Goal: Task Accomplishment & Management: Manage account settings

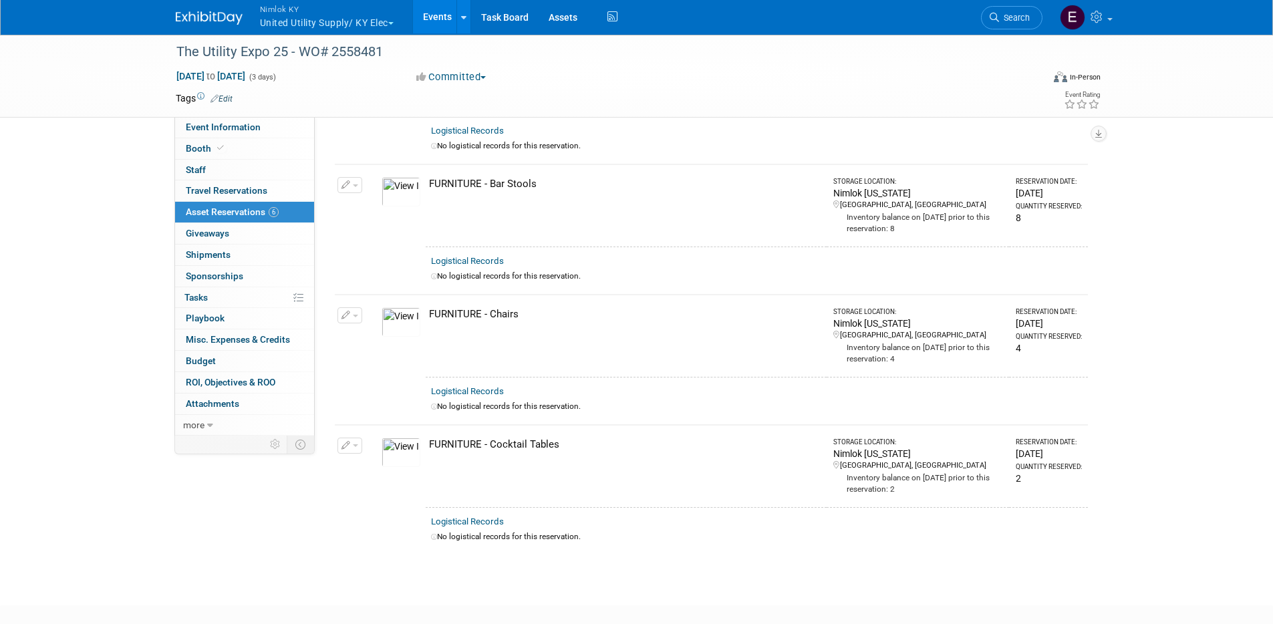
click at [440, 16] on link "Events" at bounding box center [437, 16] width 49 height 33
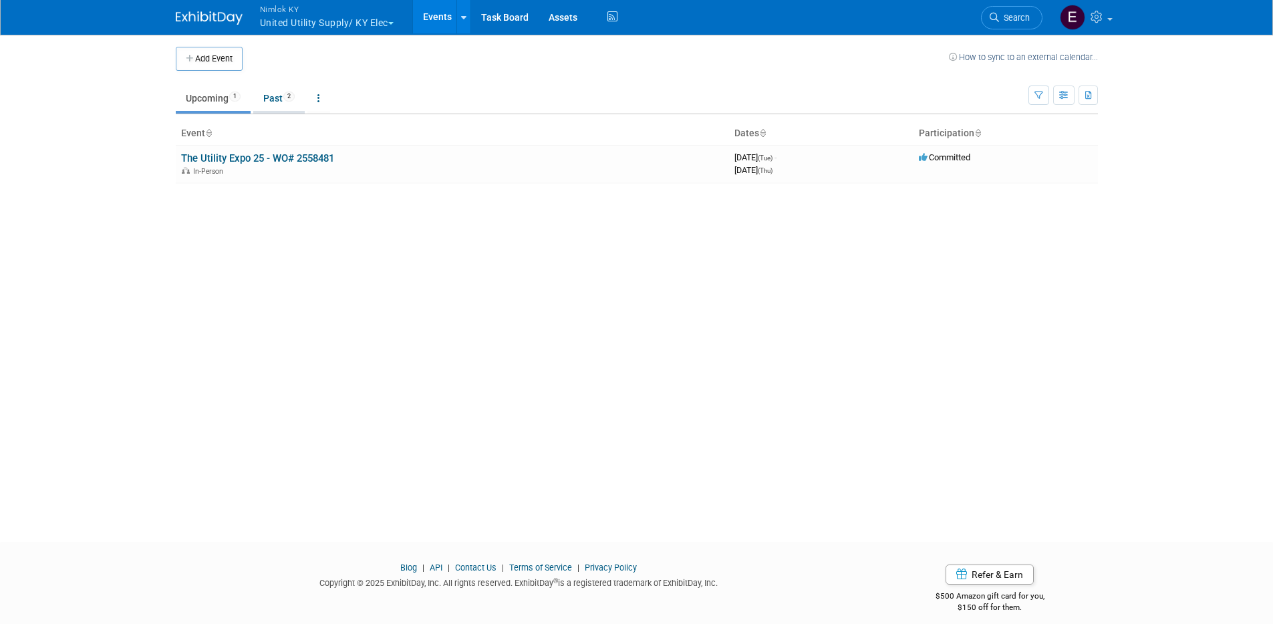
click at [281, 96] on link "Past 2" at bounding box center [278, 98] width 51 height 25
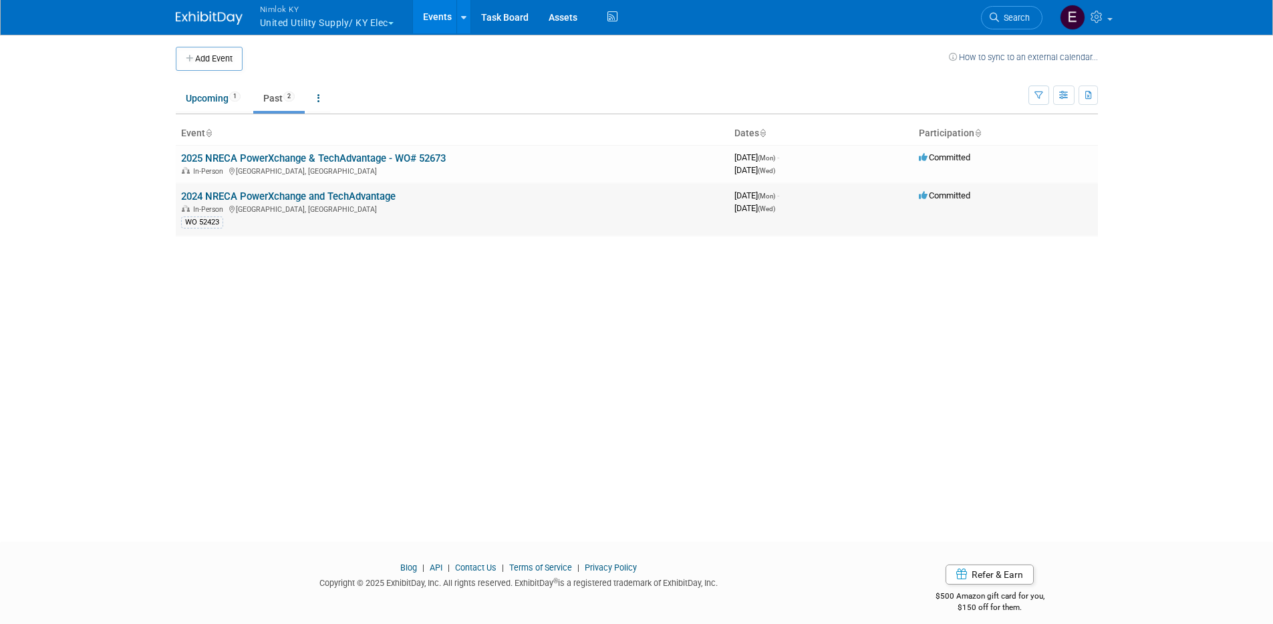
click at [283, 194] on link "2024 NRECA PowerXchange and TechAdvantage" at bounding box center [288, 196] width 214 height 12
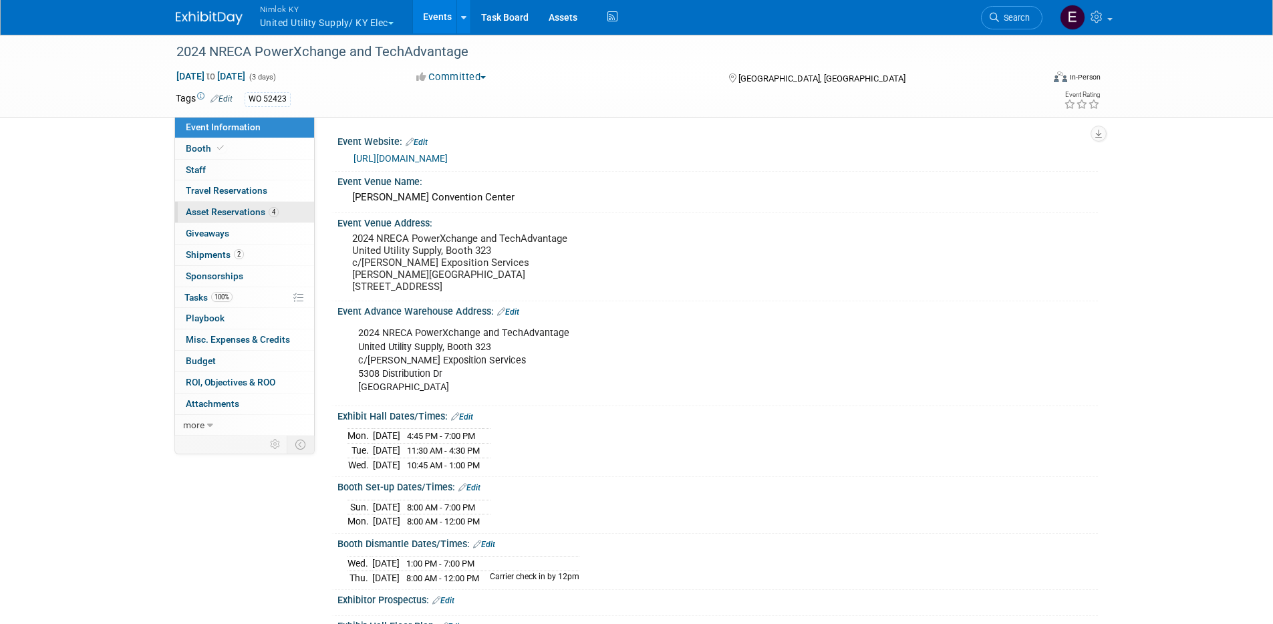
click at [218, 211] on span "Asset Reservations 4" at bounding box center [232, 211] width 93 height 11
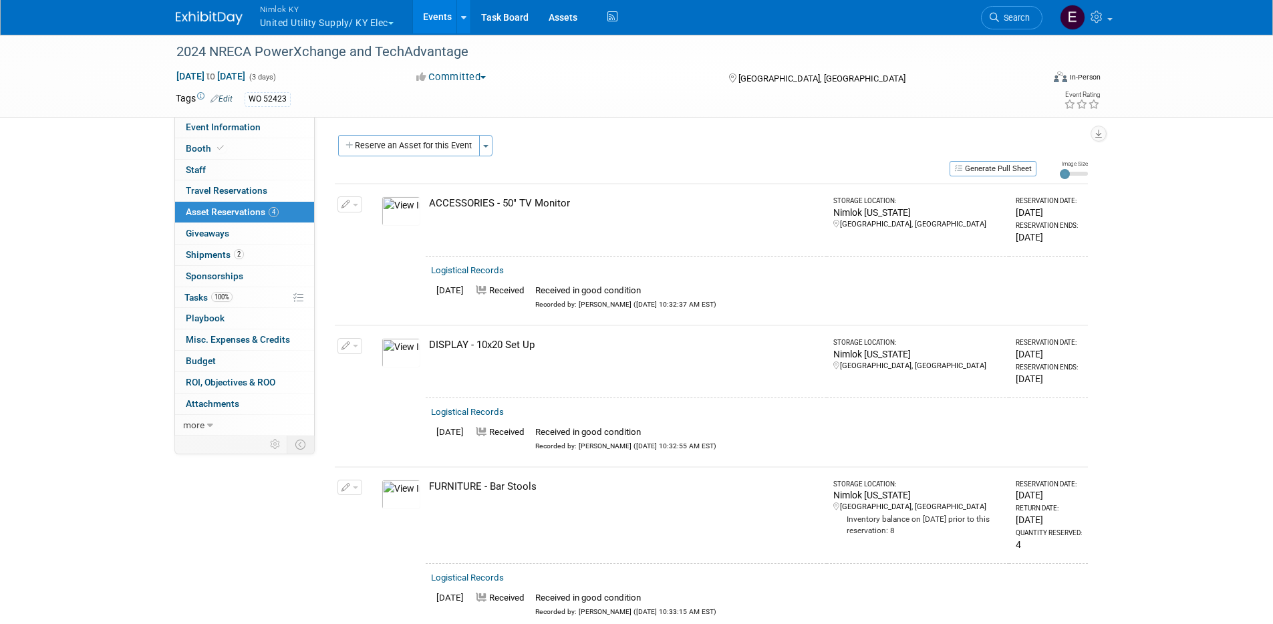
click at [709, 204] on div "ACCESSORIES - 50" TV Monitor" at bounding box center [625, 203] width 392 height 14
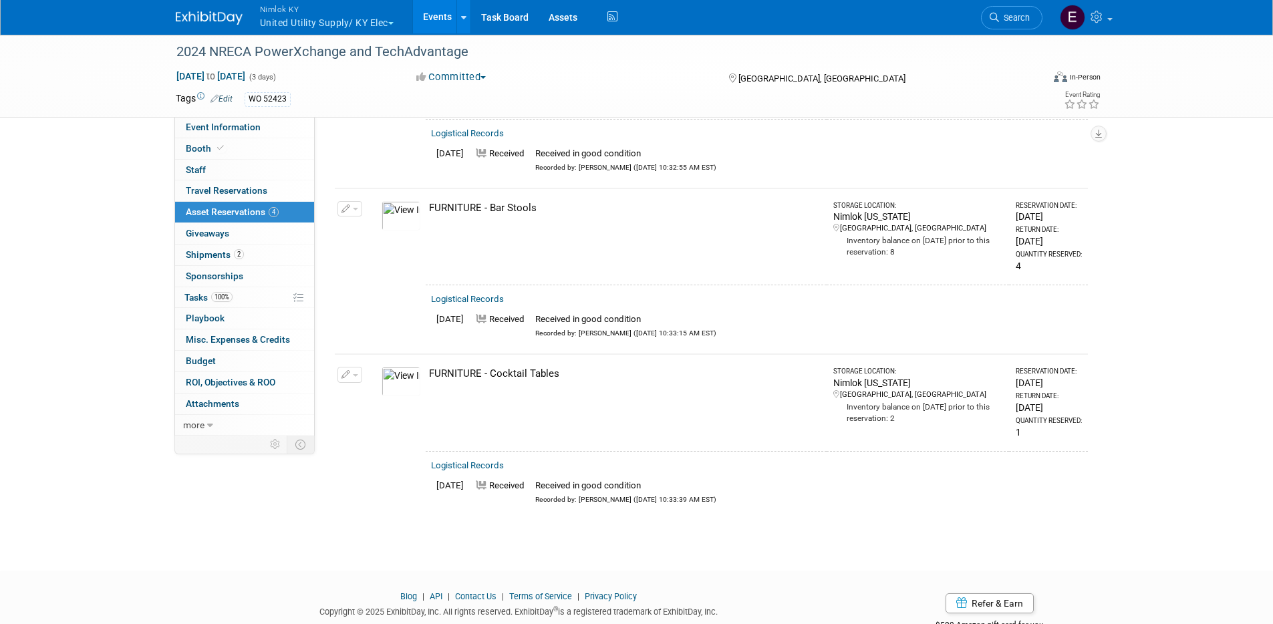
scroll to position [194, 0]
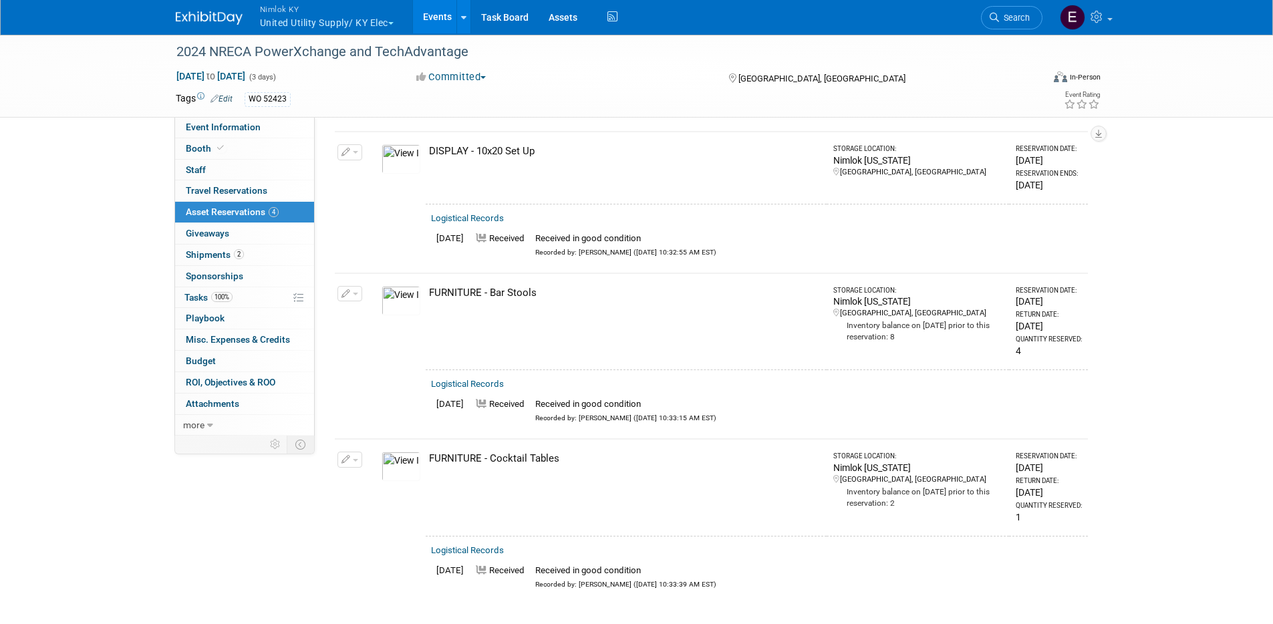
drag, startPoint x: 716, startPoint y: 230, endPoint x: 720, endPoint y: 260, distance: 29.7
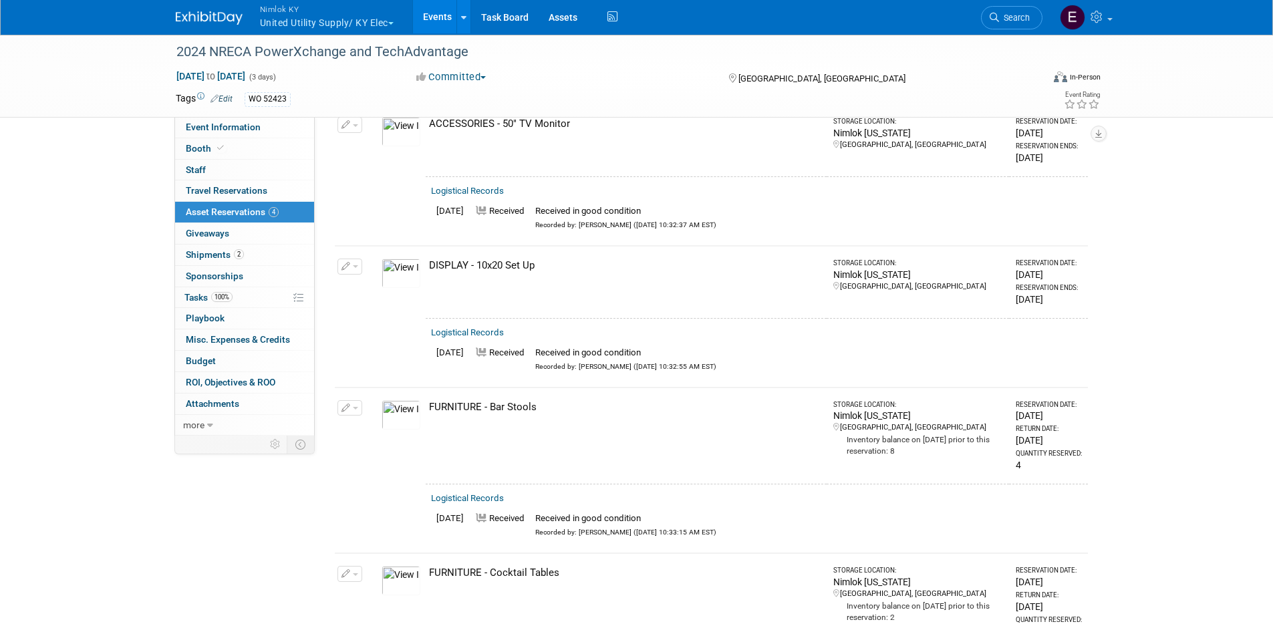
scroll to position [75, 0]
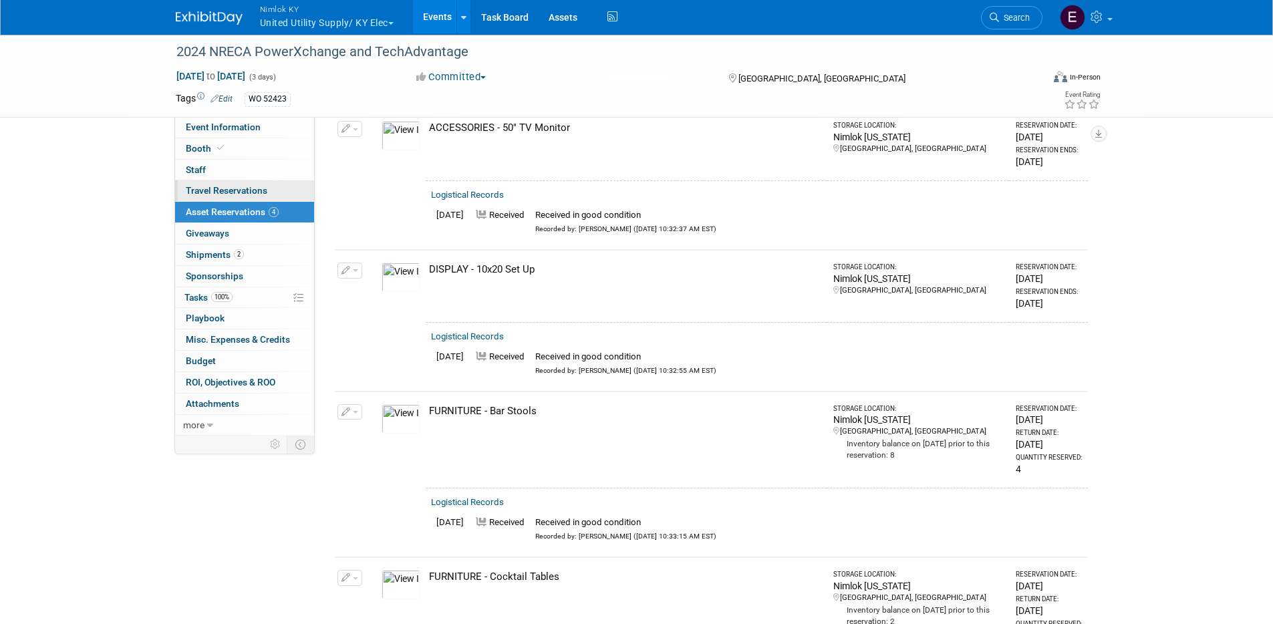
click at [209, 186] on span "Travel Reservations 0" at bounding box center [227, 190] width 82 height 11
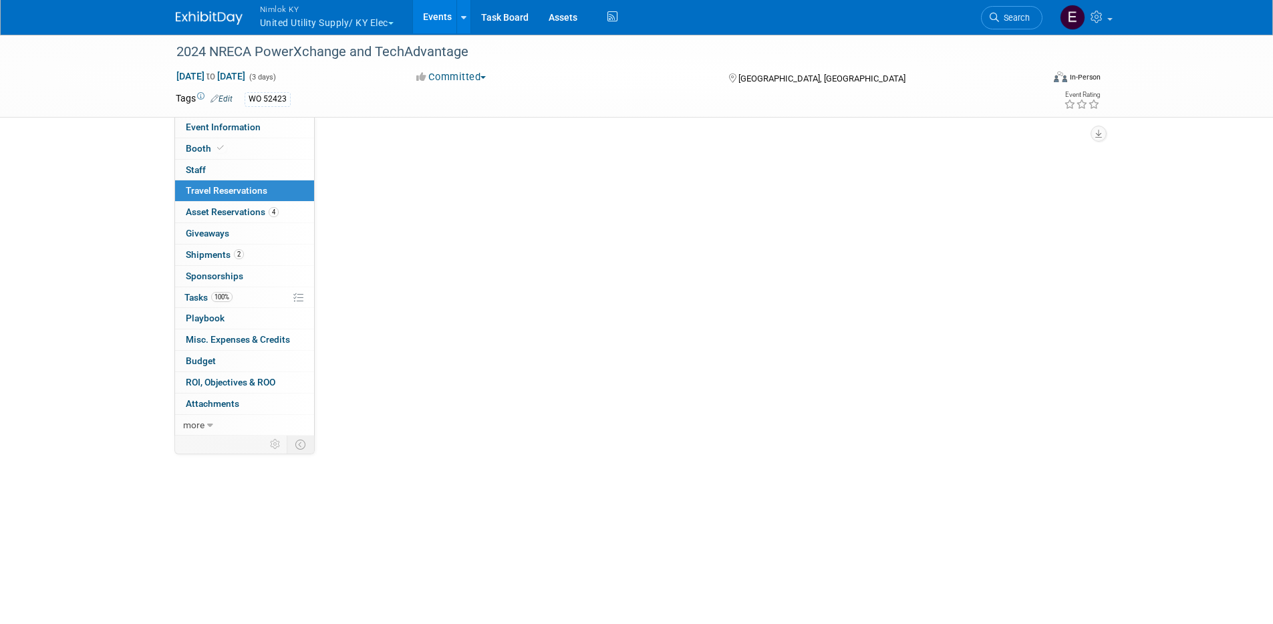
scroll to position [0, 0]
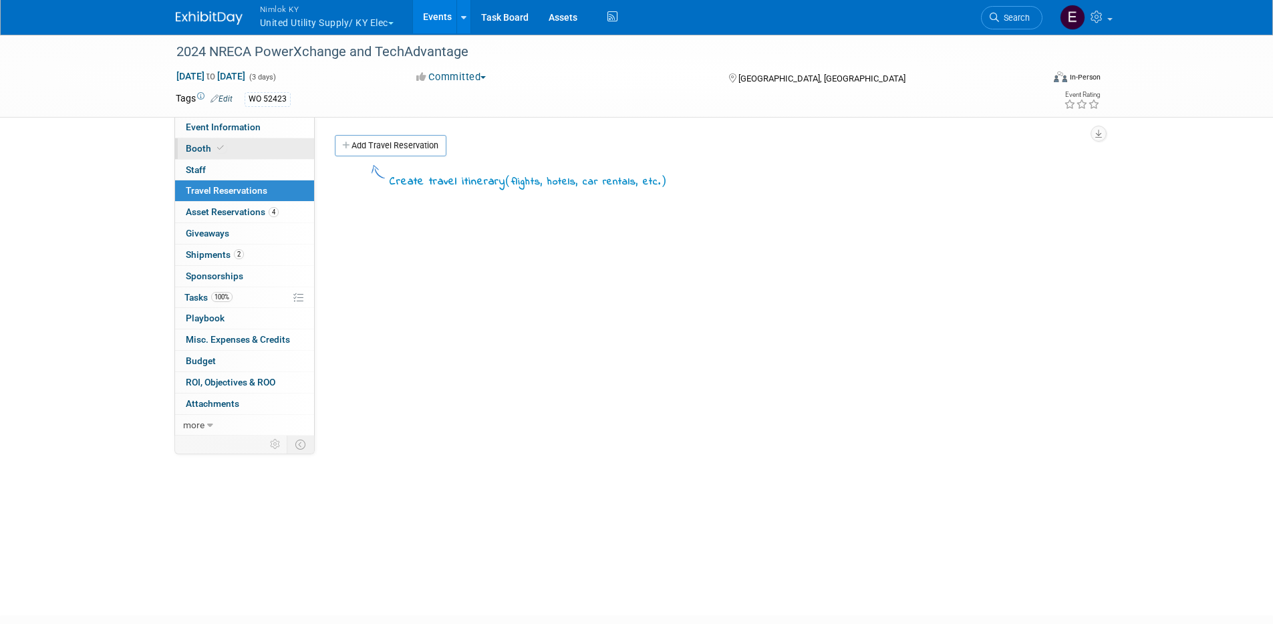
click at [200, 152] on span "Booth" at bounding box center [206, 148] width 41 height 11
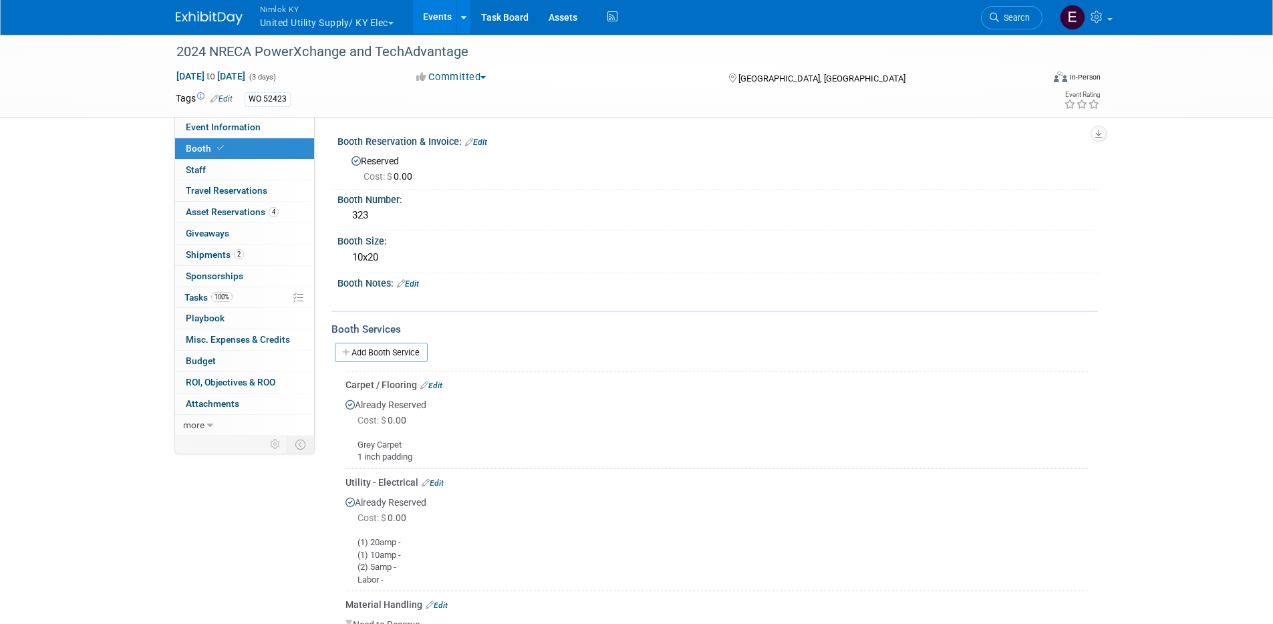
click at [666, 313] on div "Booth Services Add Booth Service Carpet / Flooring Edit Already Reserved Cost: …" at bounding box center [714, 583] width 766 height 545
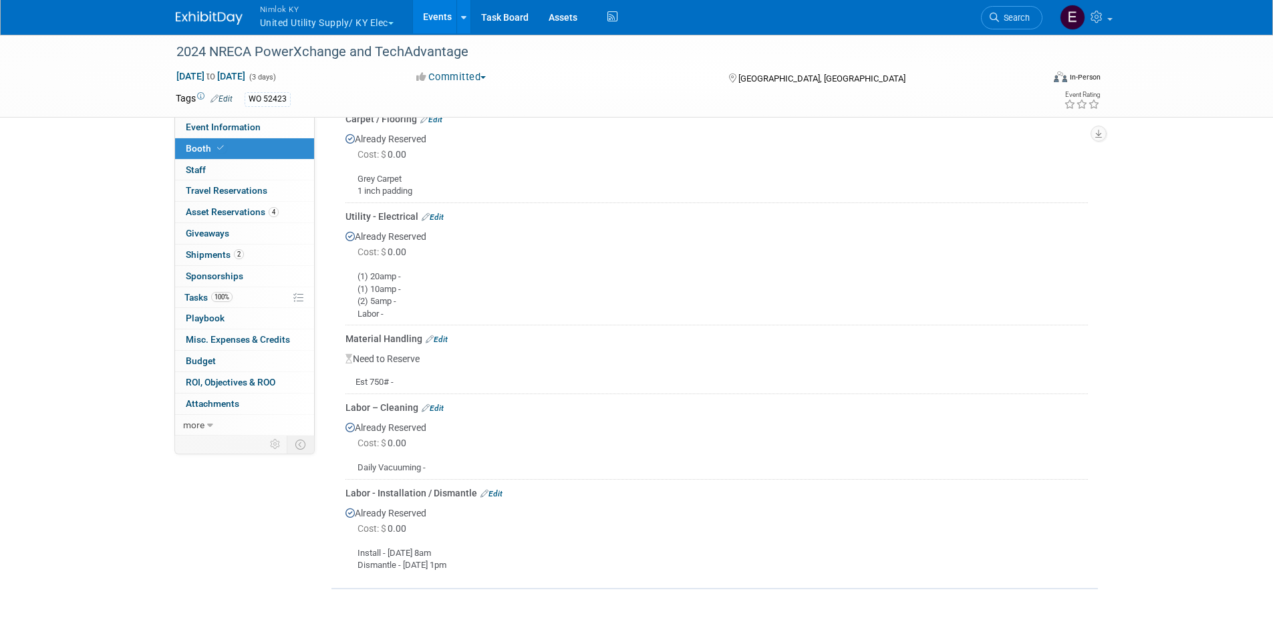
scroll to position [374, 0]
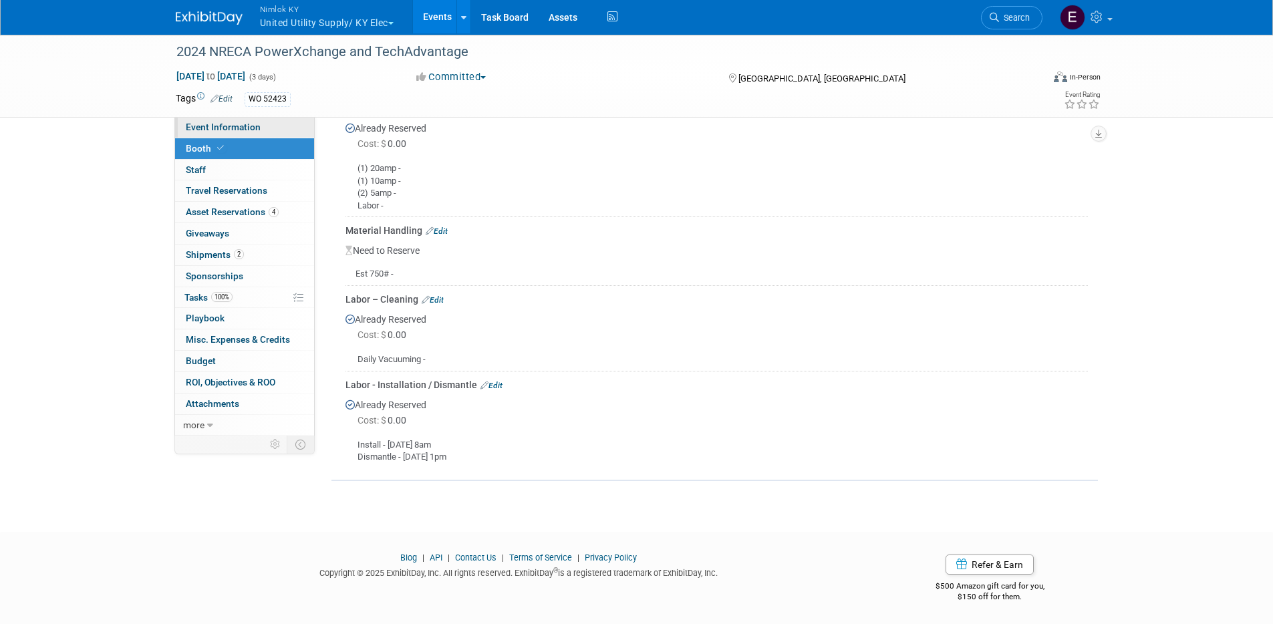
click at [228, 126] on span "Event Information" at bounding box center [223, 127] width 75 height 11
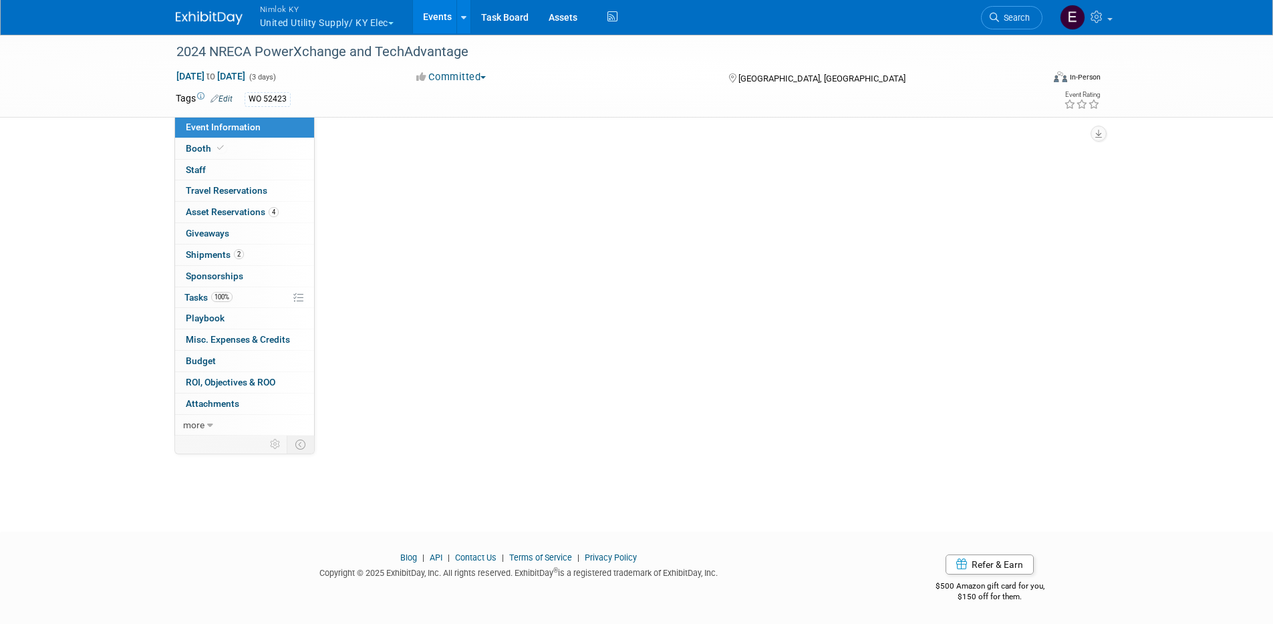
scroll to position [0, 0]
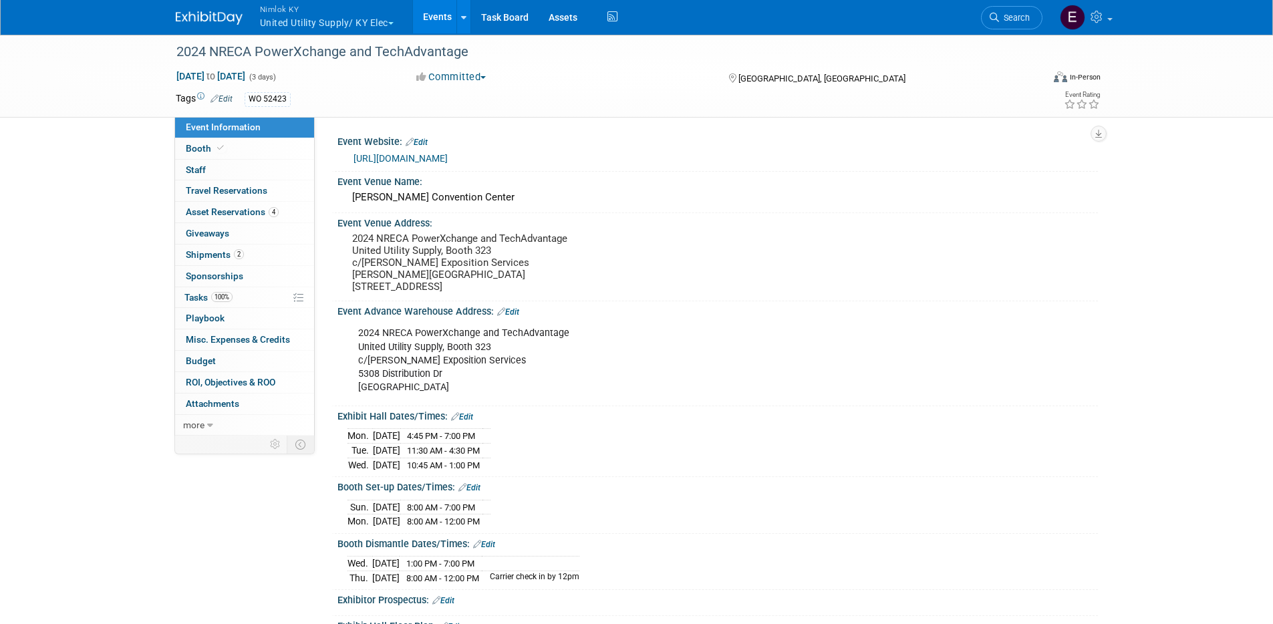
click at [706, 346] on div "2024 NRECA PowerXchange and TechAdvantage United Utility Supply, Booth 323 c/o …" at bounding box center [650, 360] width 602 height 80
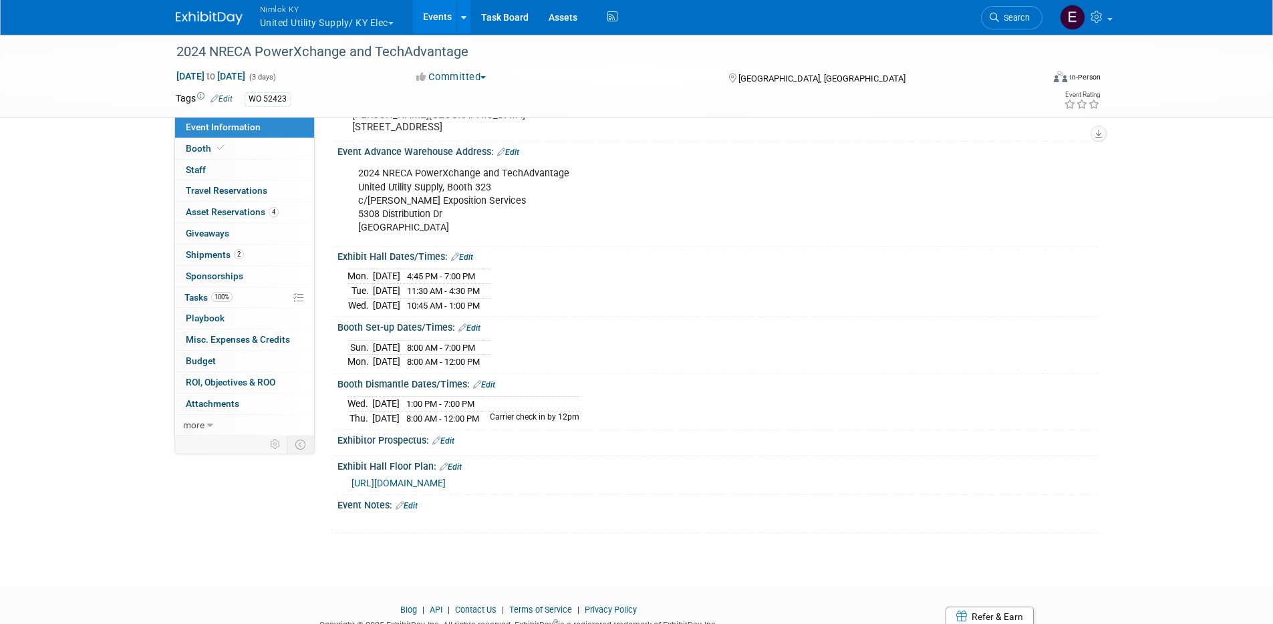
scroll to position [225, 0]
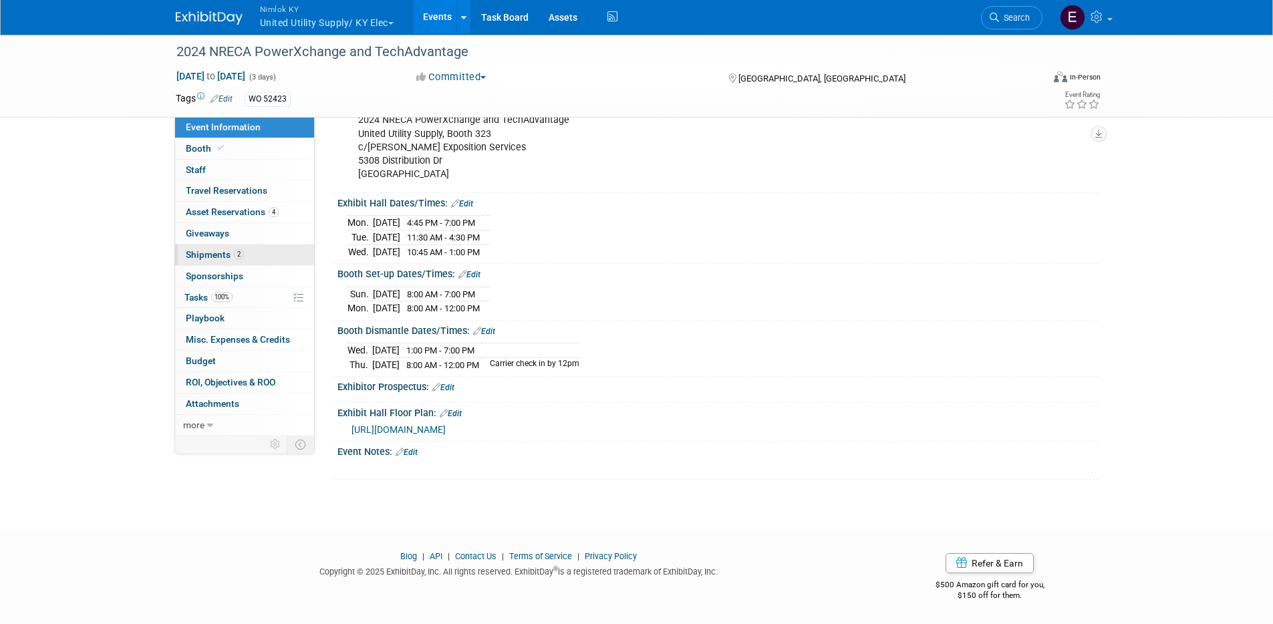
click at [216, 259] on span "Shipments 2" at bounding box center [215, 254] width 58 height 11
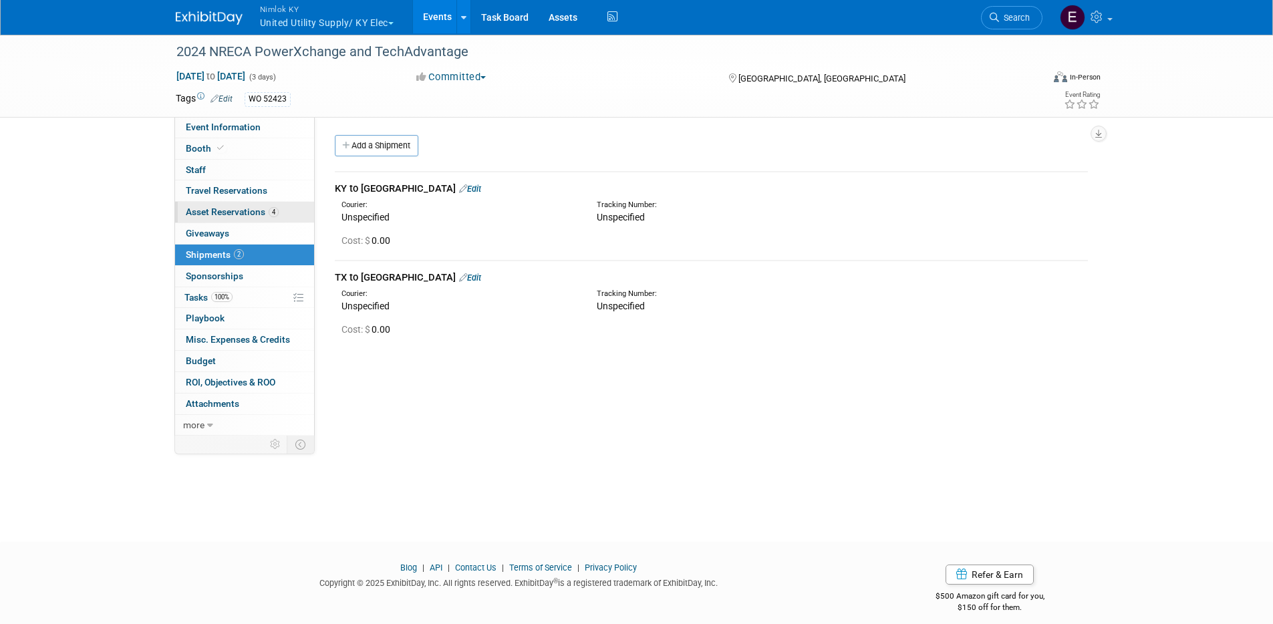
click at [226, 211] on span "Asset Reservations 4" at bounding box center [232, 211] width 93 height 11
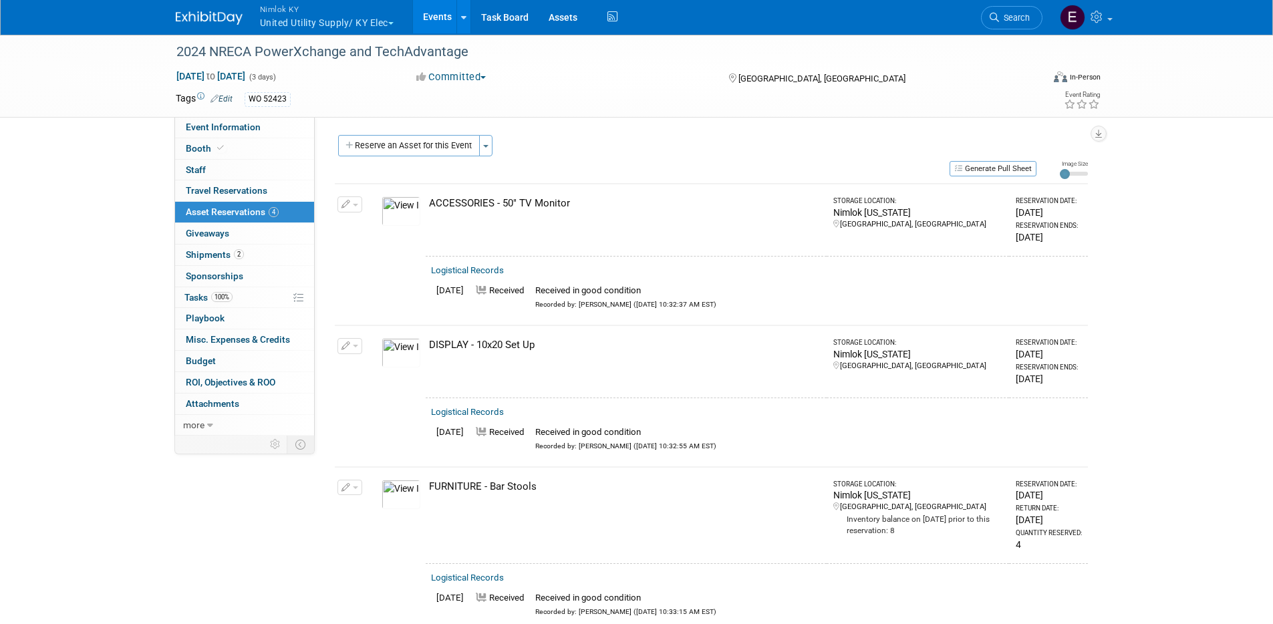
click at [406, 353] on img at bounding box center [400, 352] width 39 height 29
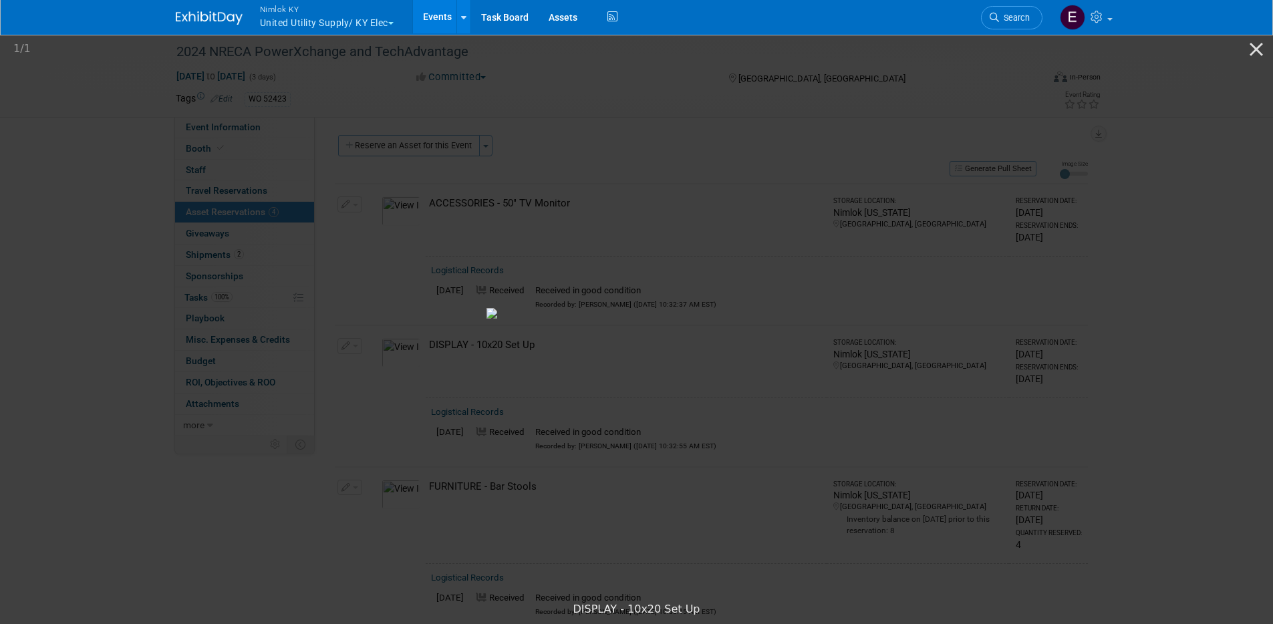
click at [1077, 199] on picture at bounding box center [636, 313] width 1273 height 564
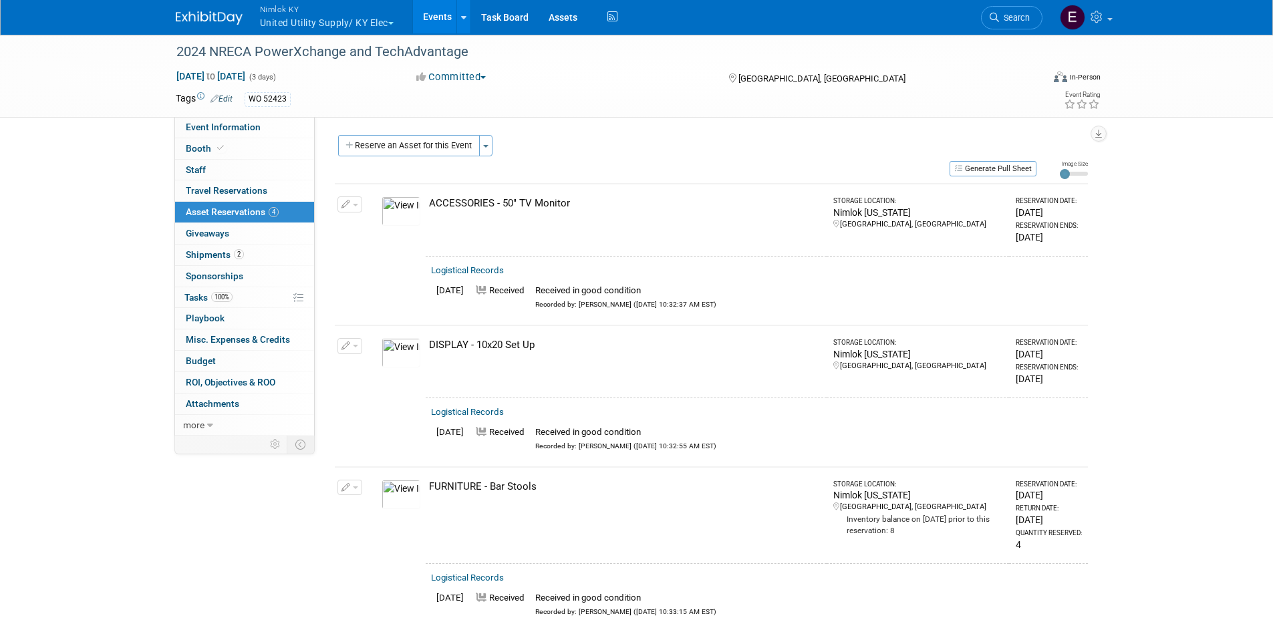
click at [492, 347] on div "DISPLAY - 10x20 Set Up" at bounding box center [625, 345] width 392 height 14
click at [691, 347] on div "DISPLAY - 10x20 Set Up" at bounding box center [625, 345] width 392 height 14
click at [464, 19] on icon at bounding box center [463, 17] width 5 height 9
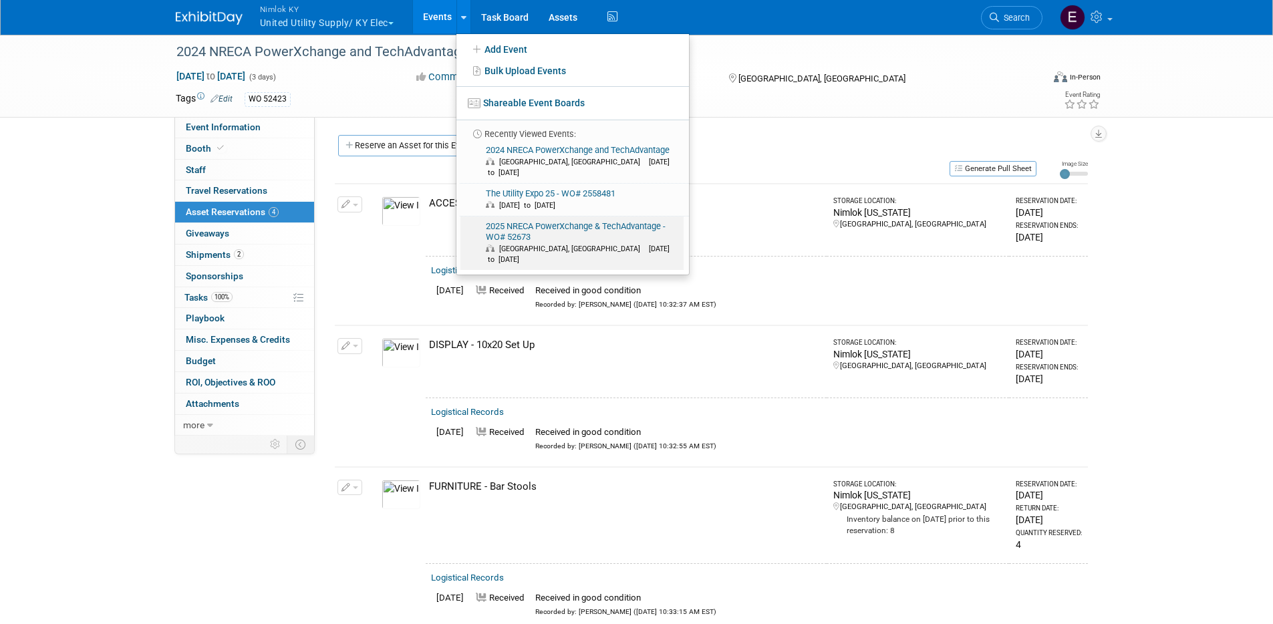
click at [532, 216] on link "2025 NRECA PowerXchange & TechAdvantage - WO# 52673 Atlanta, GA Mar 10, 2025 to…" at bounding box center [571, 243] width 223 height 54
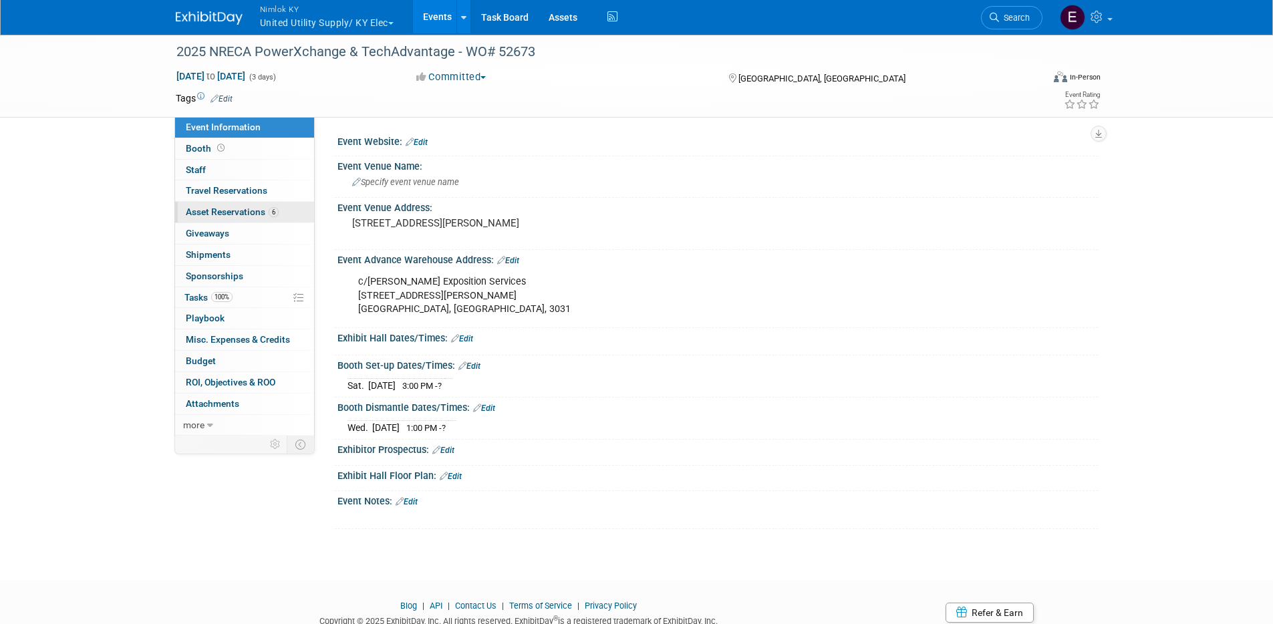
click at [241, 217] on link "6 Asset Reservations 6" at bounding box center [244, 212] width 139 height 21
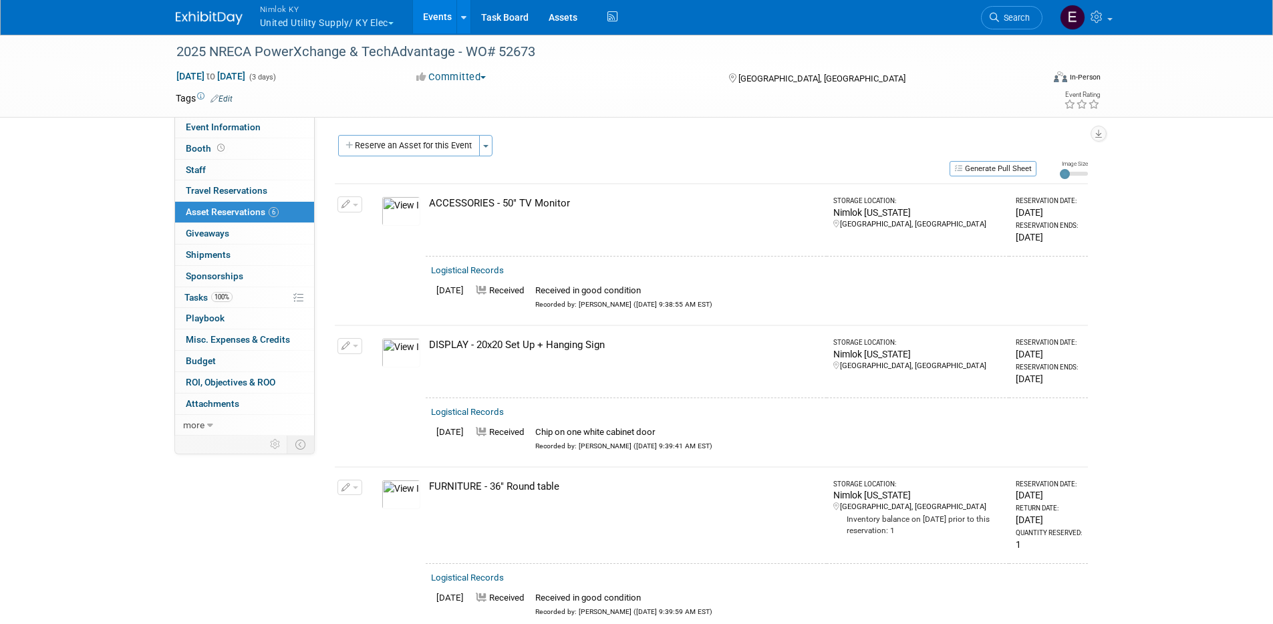
click at [655, 209] on div "ACCESSORIES - 50" TV Monitor" at bounding box center [625, 203] width 392 height 14
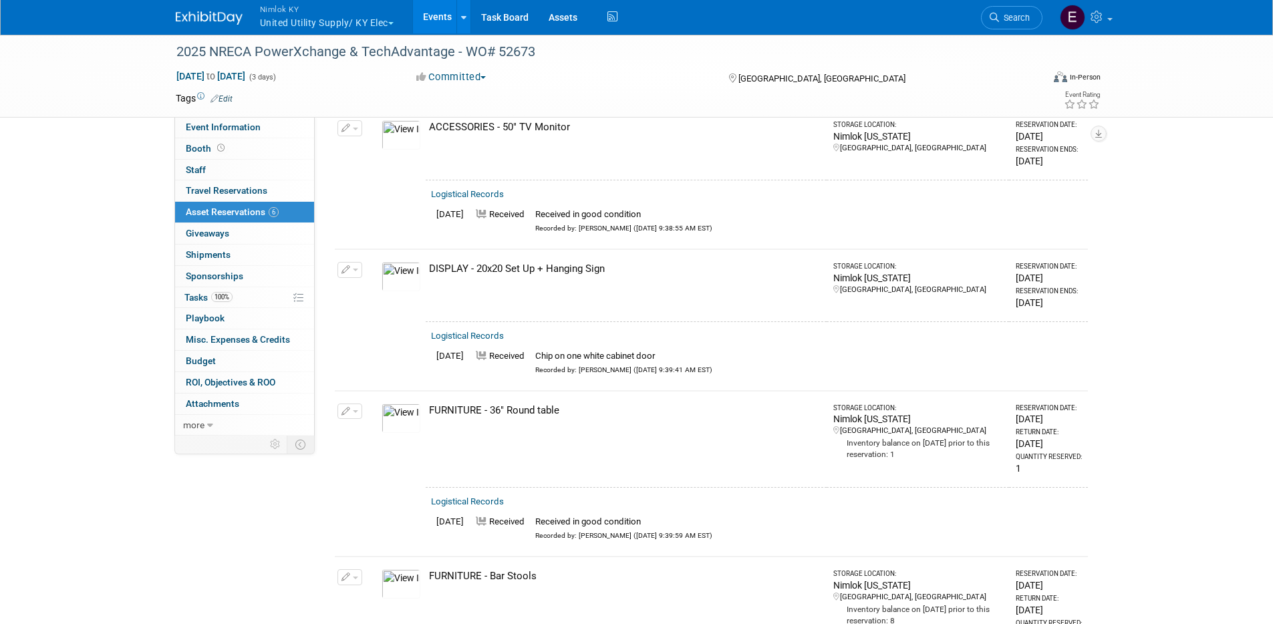
scroll to position [77, 0]
click at [707, 432] on td "FURNITURE - 36" Round table" at bounding box center [626, 438] width 401 height 97
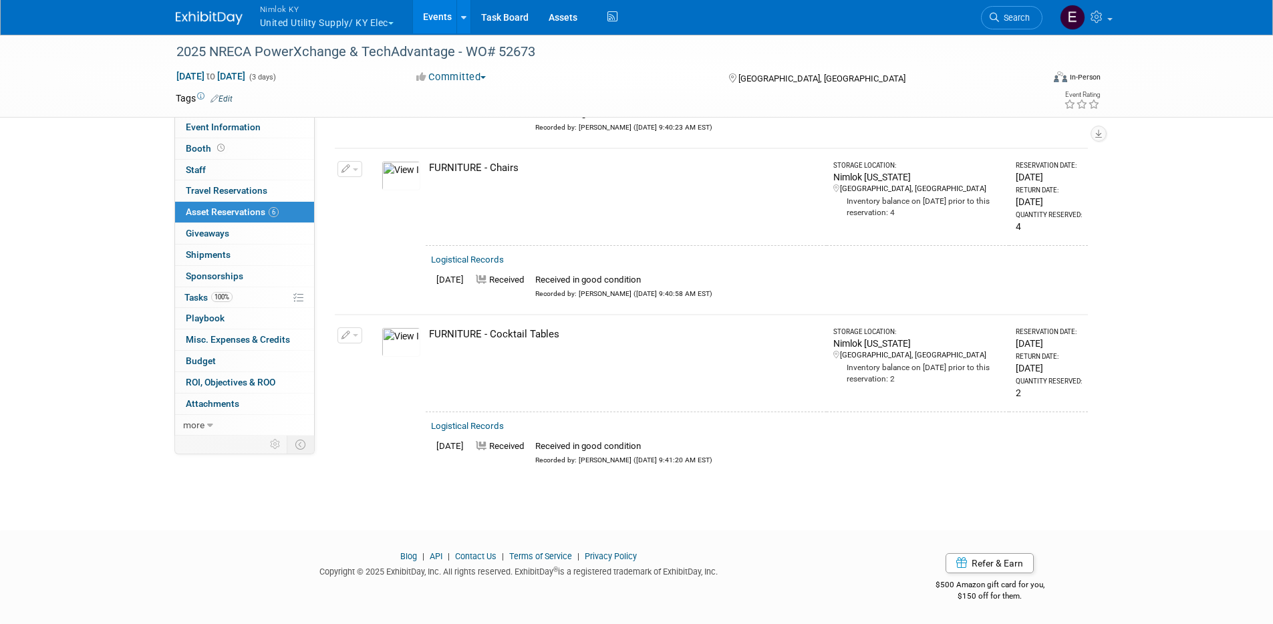
scroll to position [0, 0]
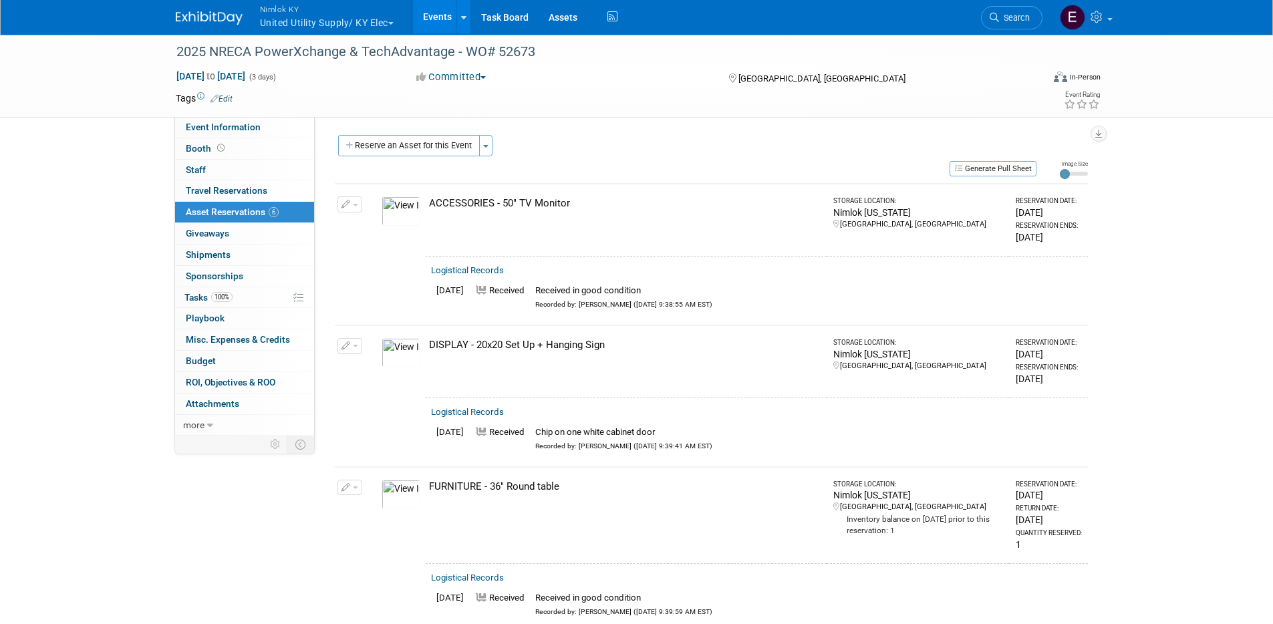
click at [392, 25] on button "Nimlok KY United Utility Supply/ KY Elec" at bounding box center [335, 17] width 152 height 35
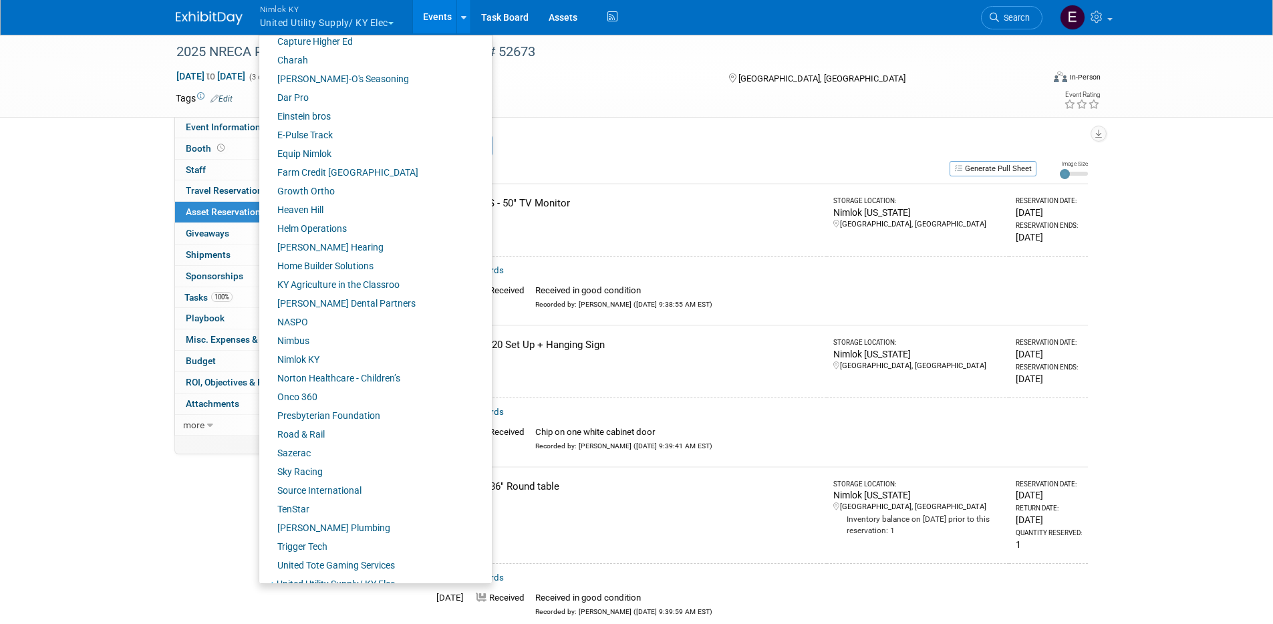
scroll to position [322, 0]
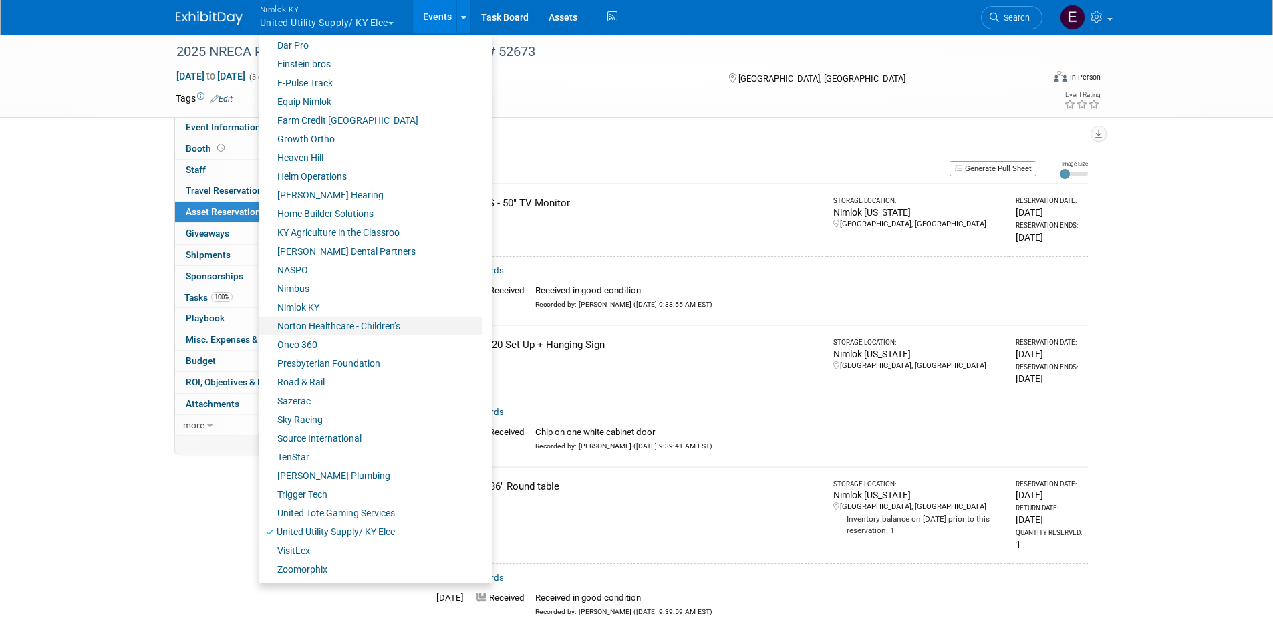
click at [323, 333] on link "Norton Healthcare - Children’s" at bounding box center [370, 326] width 222 height 19
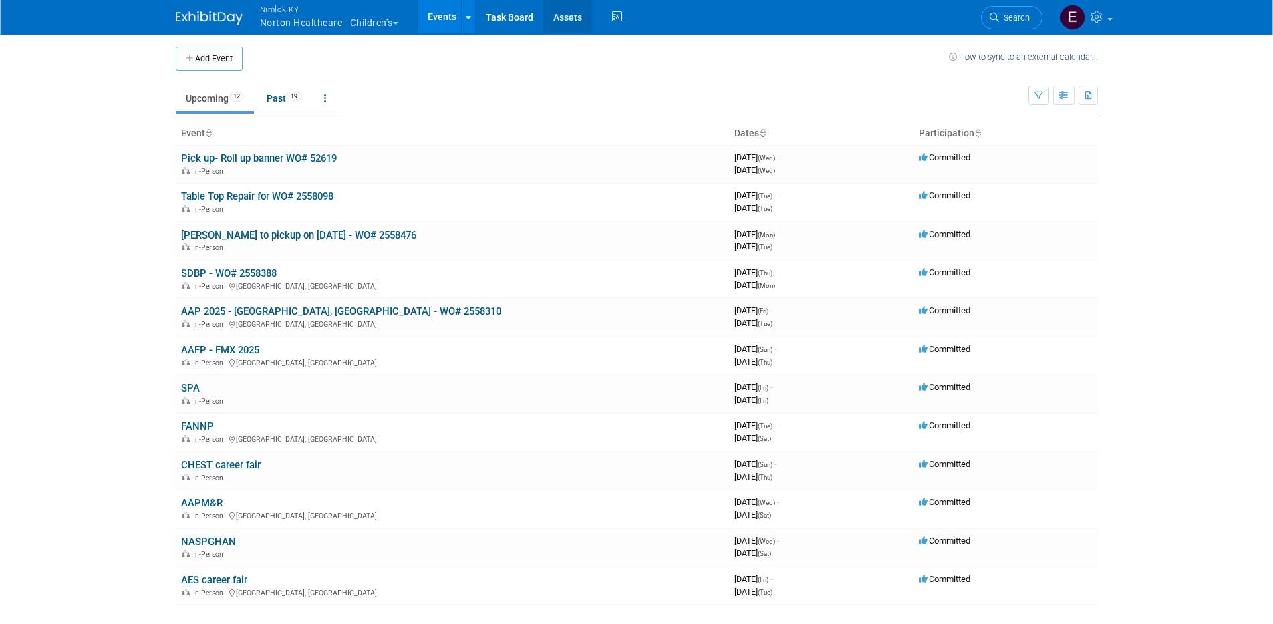
click at [568, 21] on link "Assets" at bounding box center [567, 16] width 49 height 33
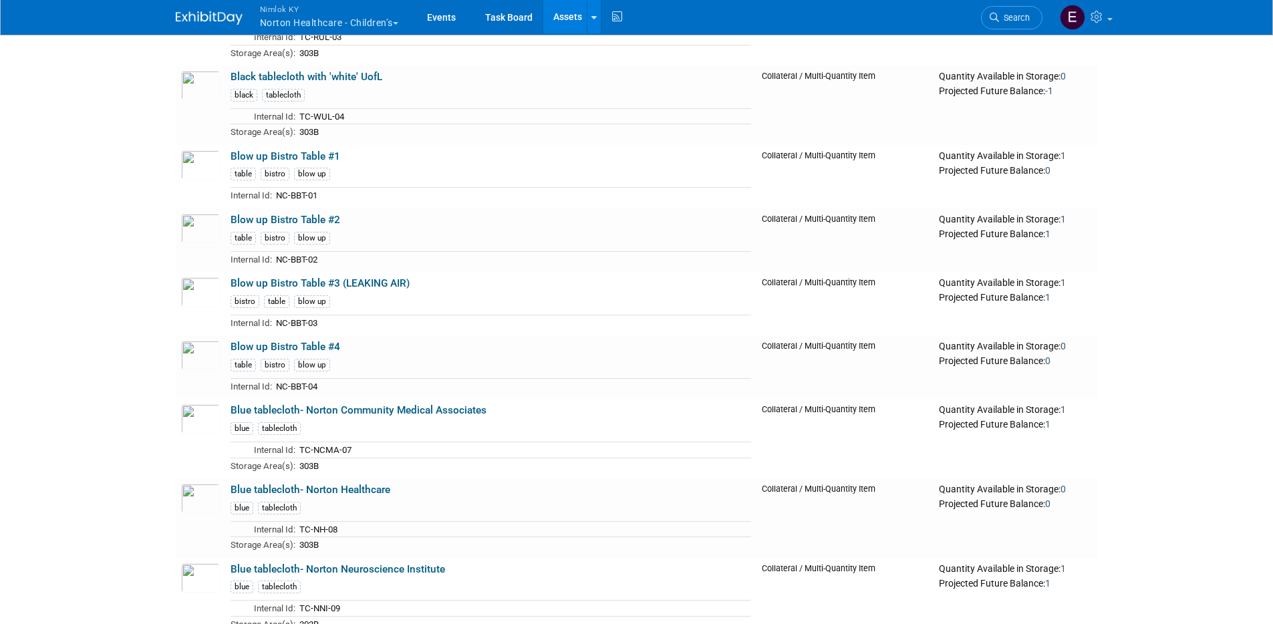
scroll to position [2088, 0]
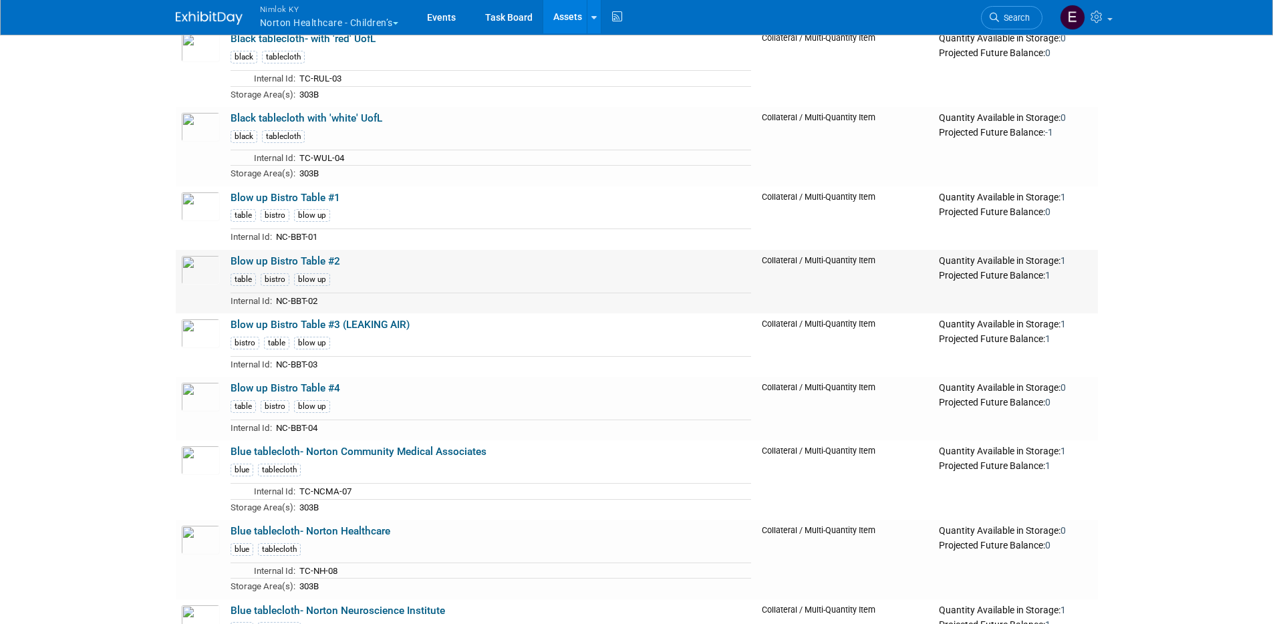
click at [283, 259] on link "Blow up Bistro Table #2" at bounding box center [285, 261] width 110 height 12
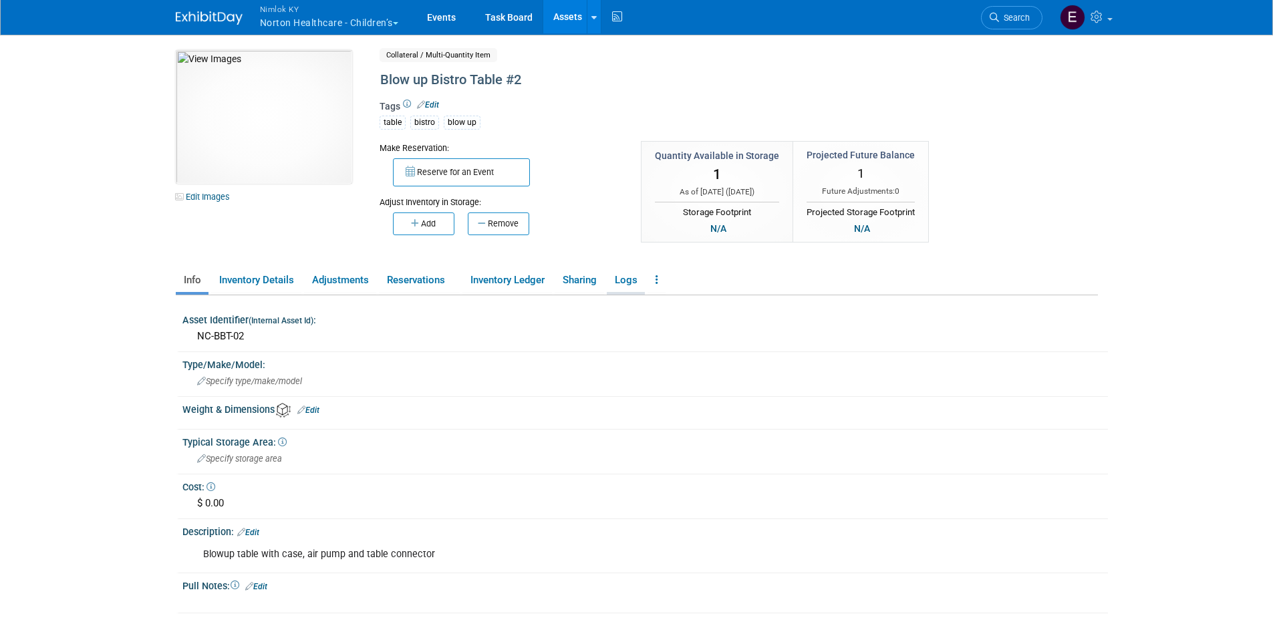
click at [621, 277] on link "Logs" at bounding box center [626, 280] width 38 height 23
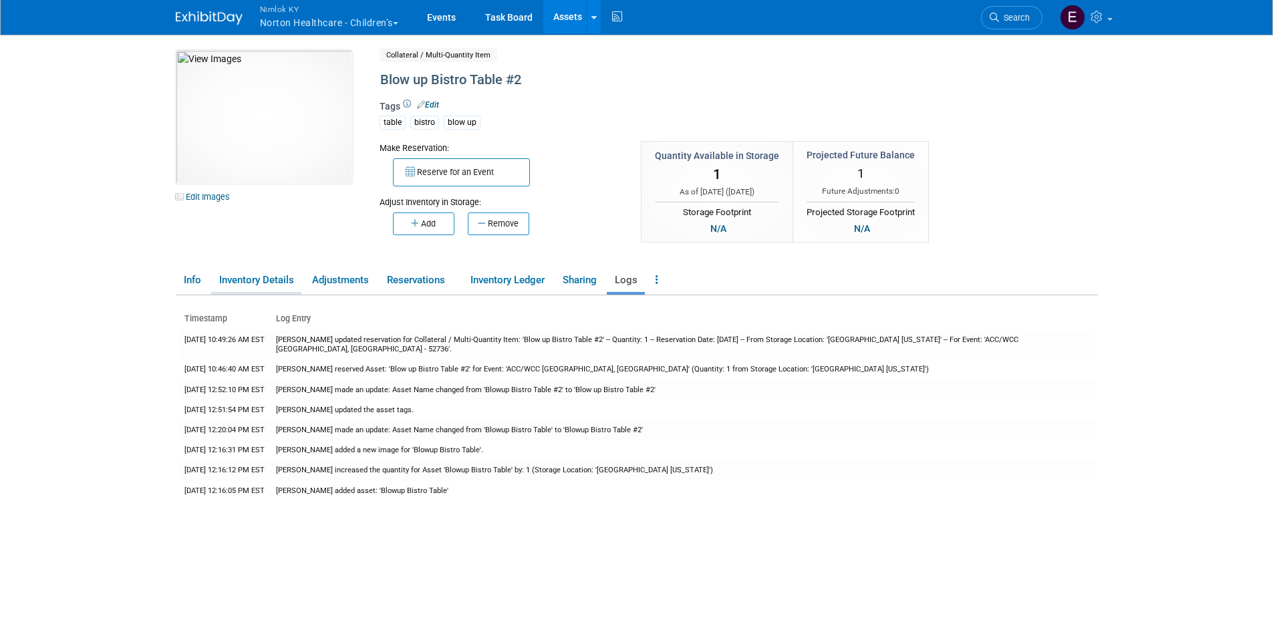
click at [236, 280] on link "Inventory Details" at bounding box center [256, 280] width 90 height 23
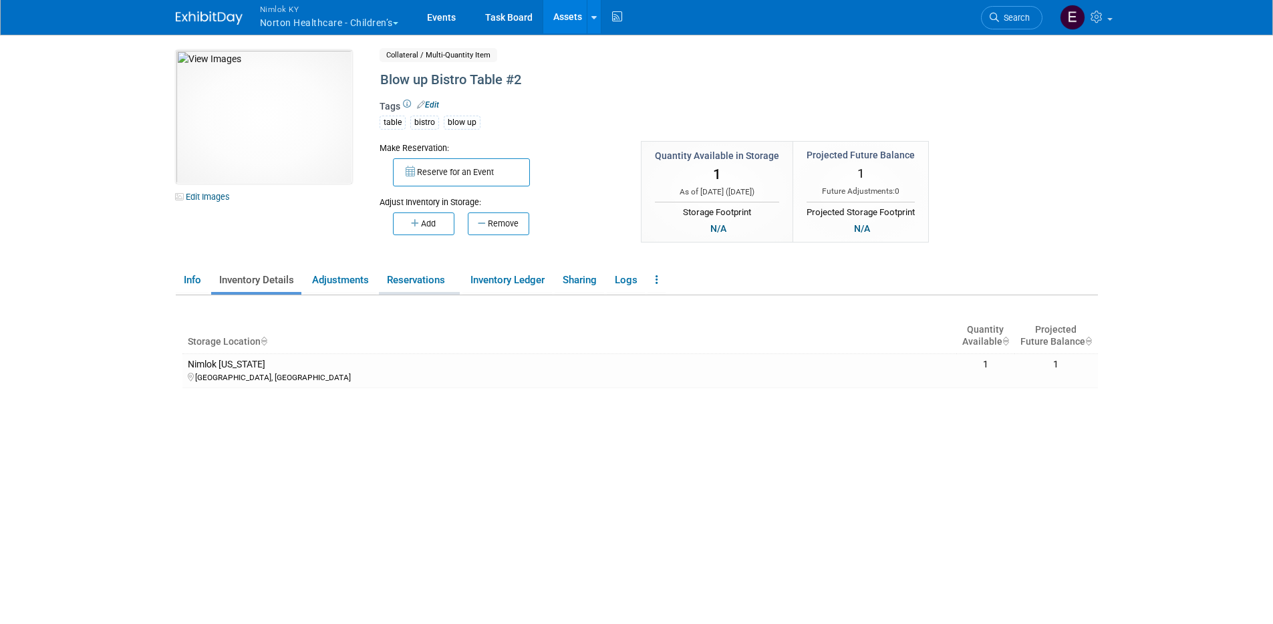
click at [398, 279] on link "Reservations" at bounding box center [419, 280] width 81 height 23
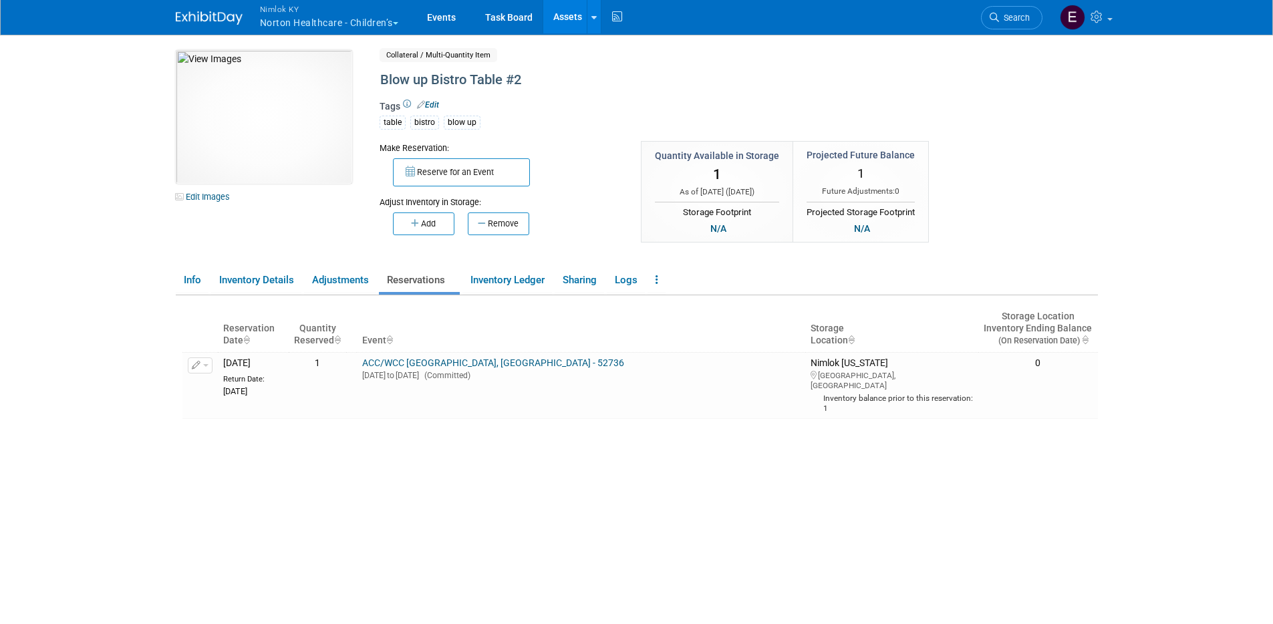
click at [331, 534] on div "Insufficient inventory available for upcoming reservations in at least one stor…" at bounding box center [639, 483] width 915 height 357
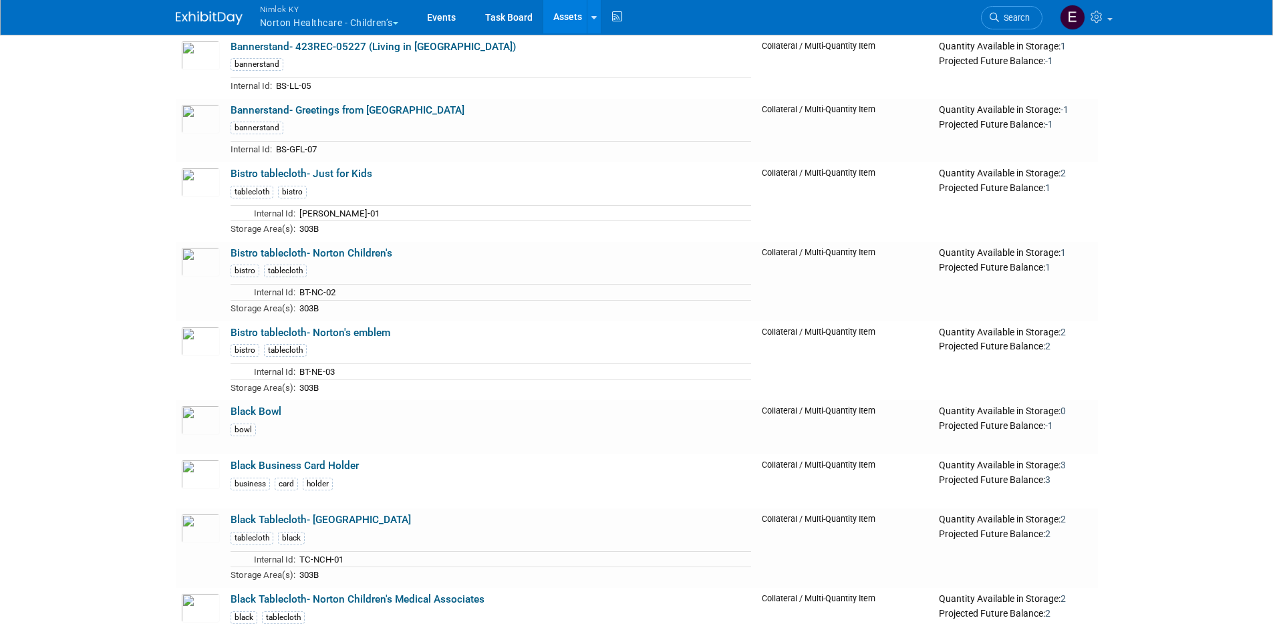
scroll to position [1383, 0]
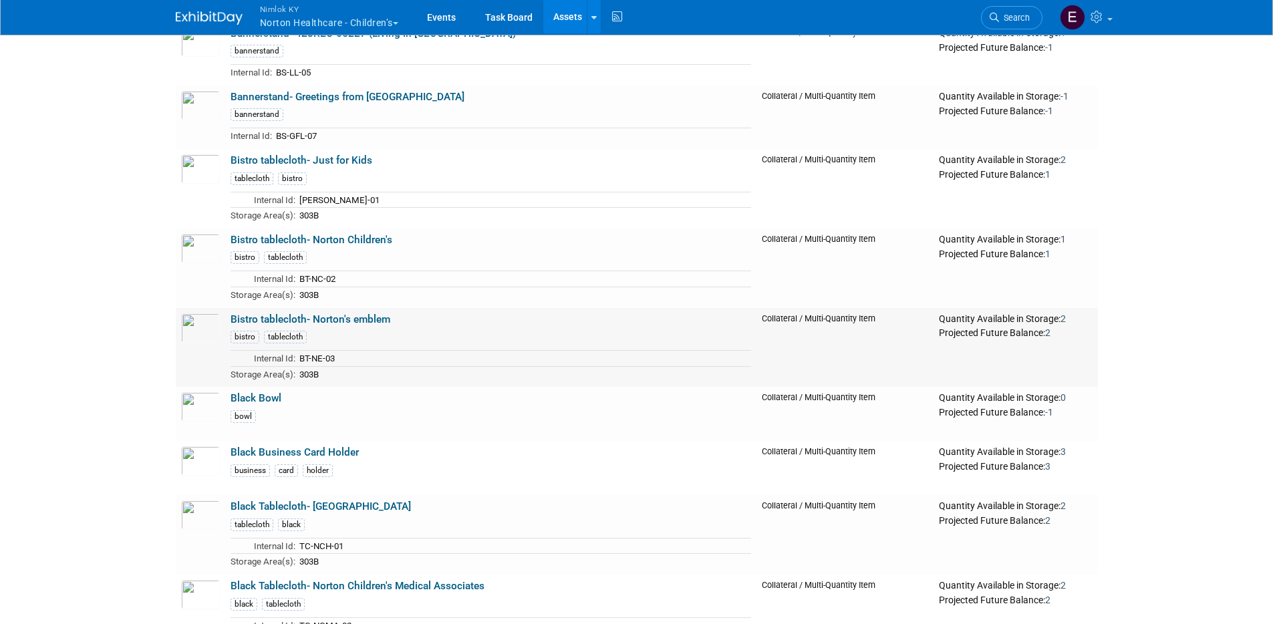
click at [359, 321] on link "Bistro tablecloth- Norton's emblem" at bounding box center [310, 319] width 160 height 12
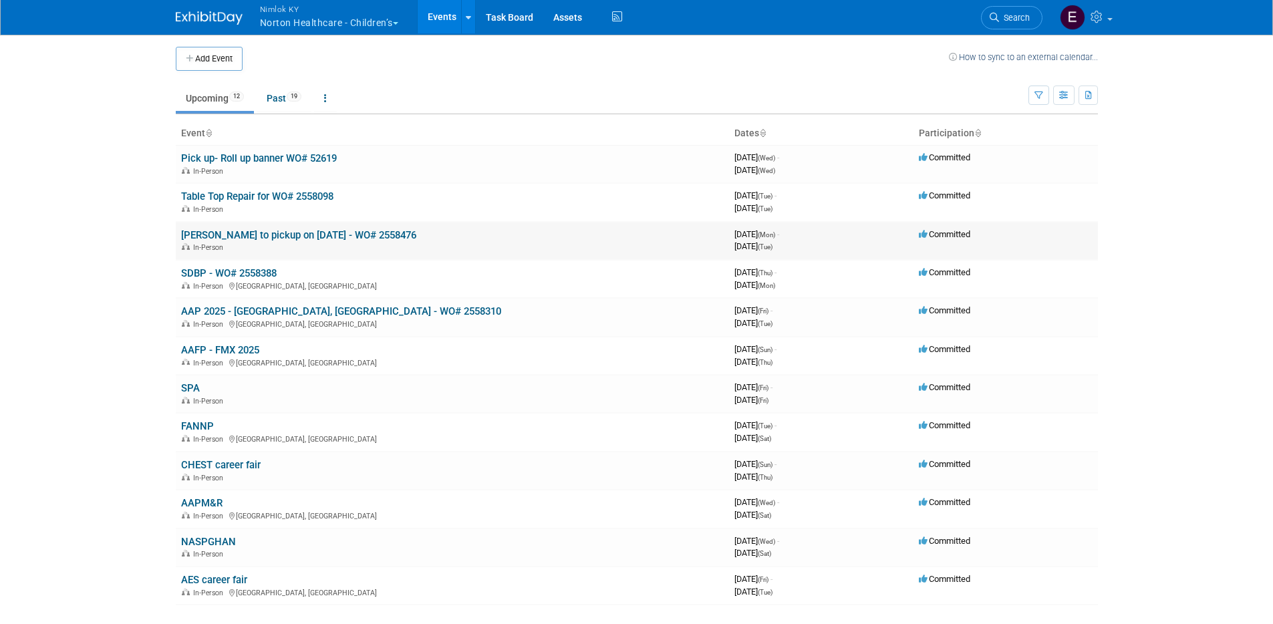
click at [306, 238] on link "[PERSON_NAME] to pickup on [DATE] - WO# 2558476" at bounding box center [298, 235] width 235 height 12
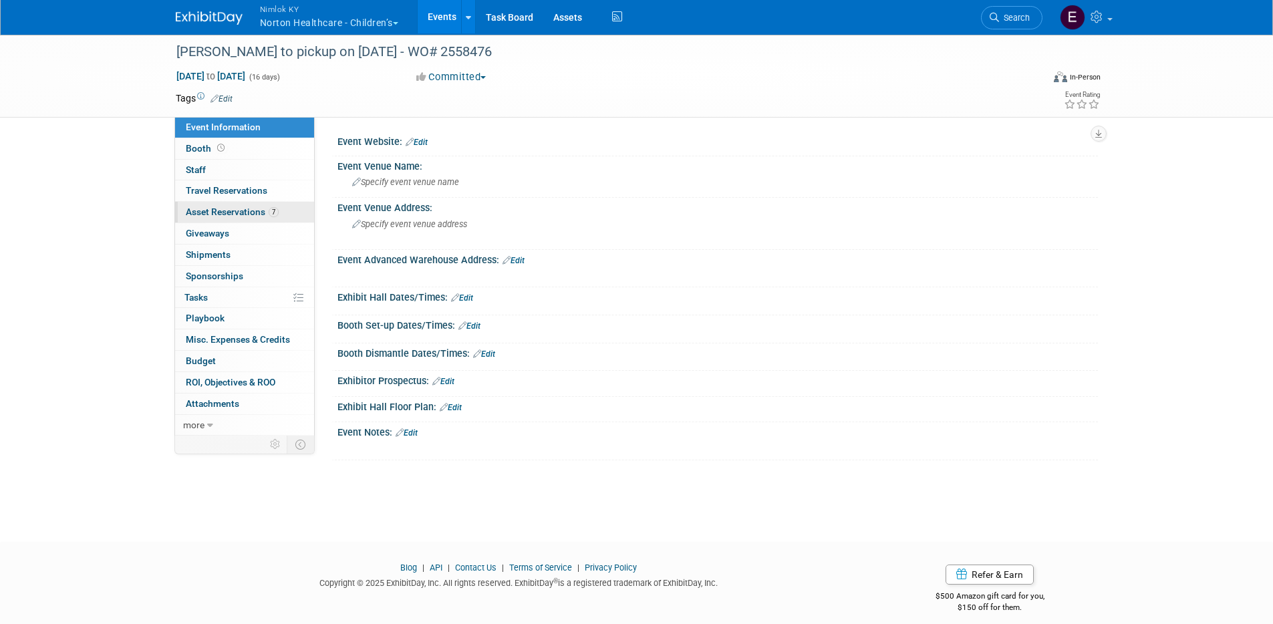
click at [250, 216] on span "Asset Reservations 7" at bounding box center [232, 211] width 93 height 11
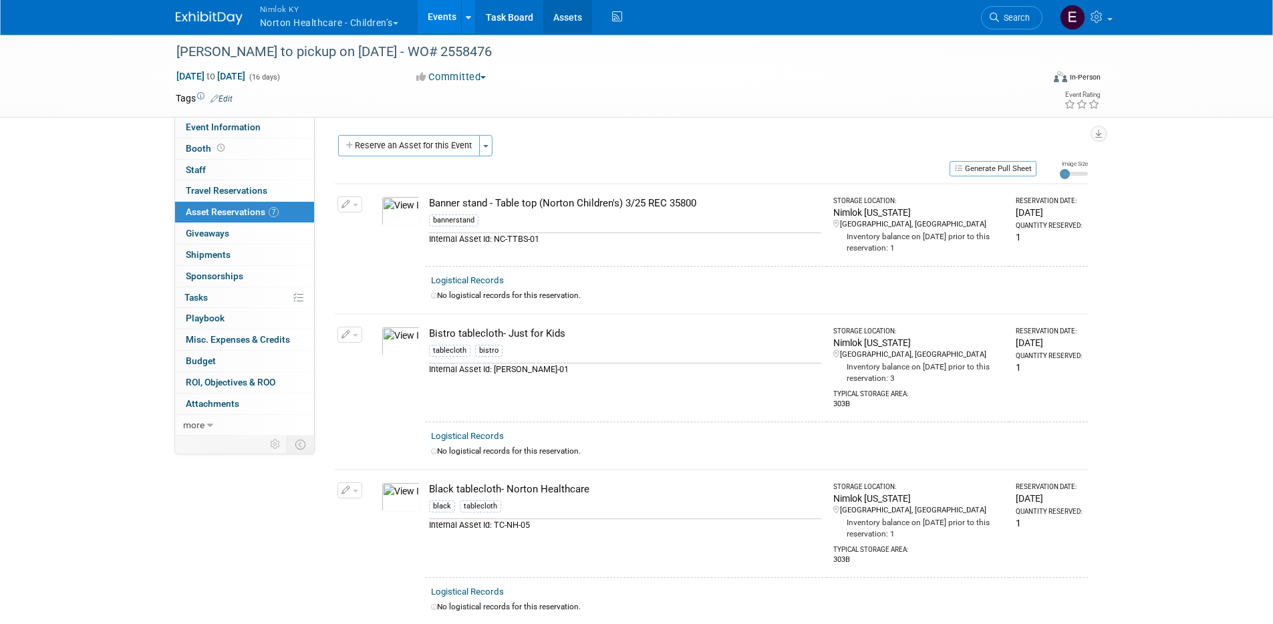
click at [567, 11] on link "Assets" at bounding box center [567, 16] width 49 height 33
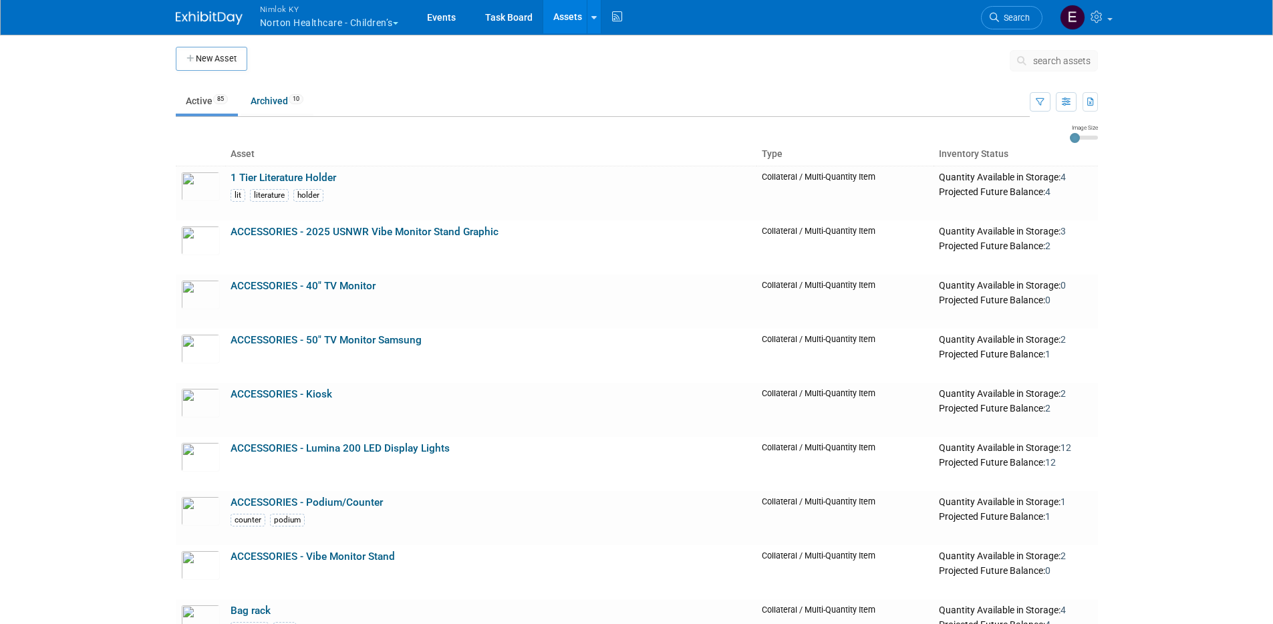
drag, startPoint x: 159, startPoint y: 263, endPoint x: 146, endPoint y: 271, distance: 15.6
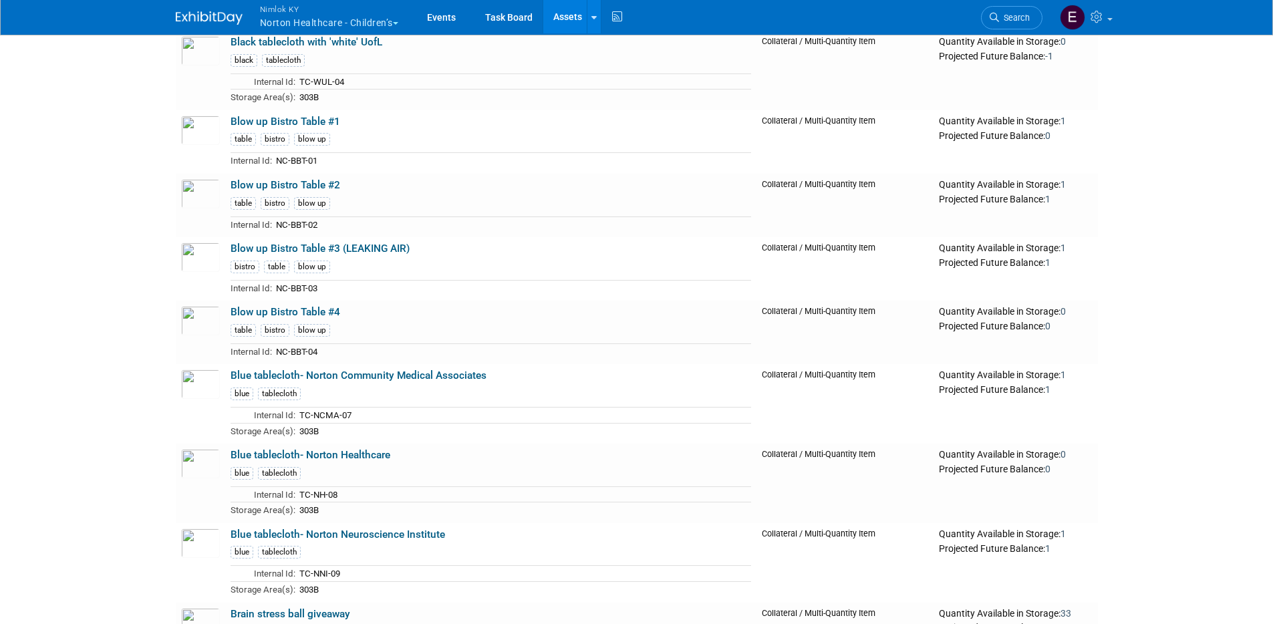
scroll to position [2151, 0]
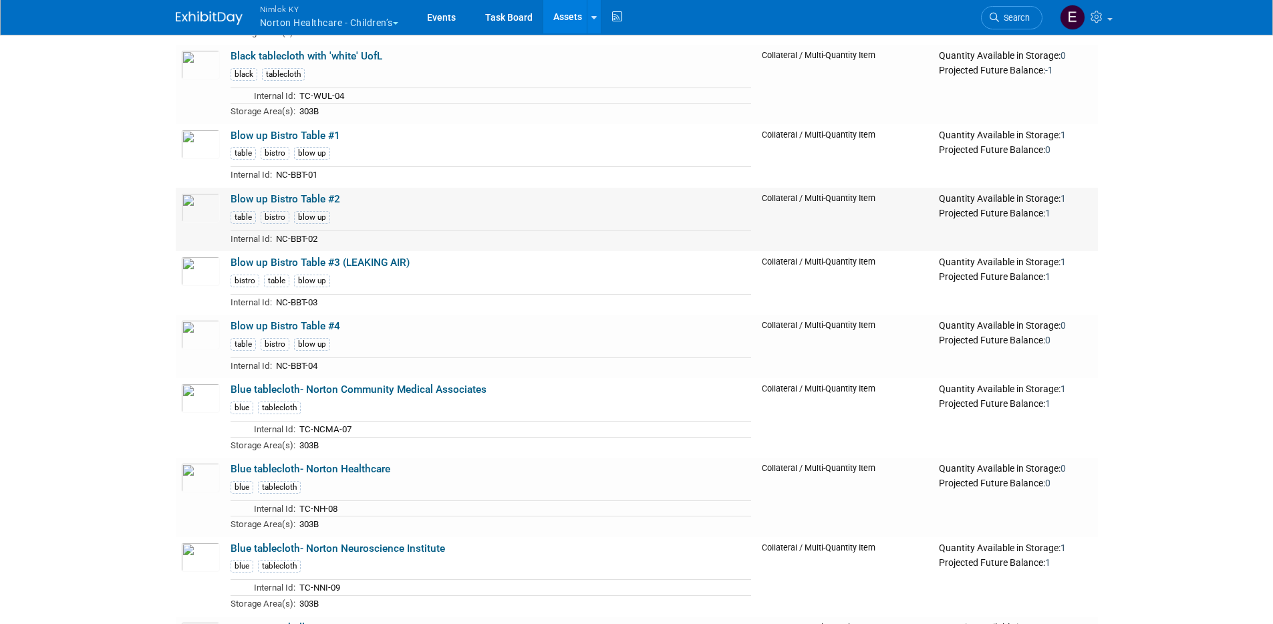
click at [326, 201] on link "Blow up Bistro Table #2" at bounding box center [285, 199] width 110 height 12
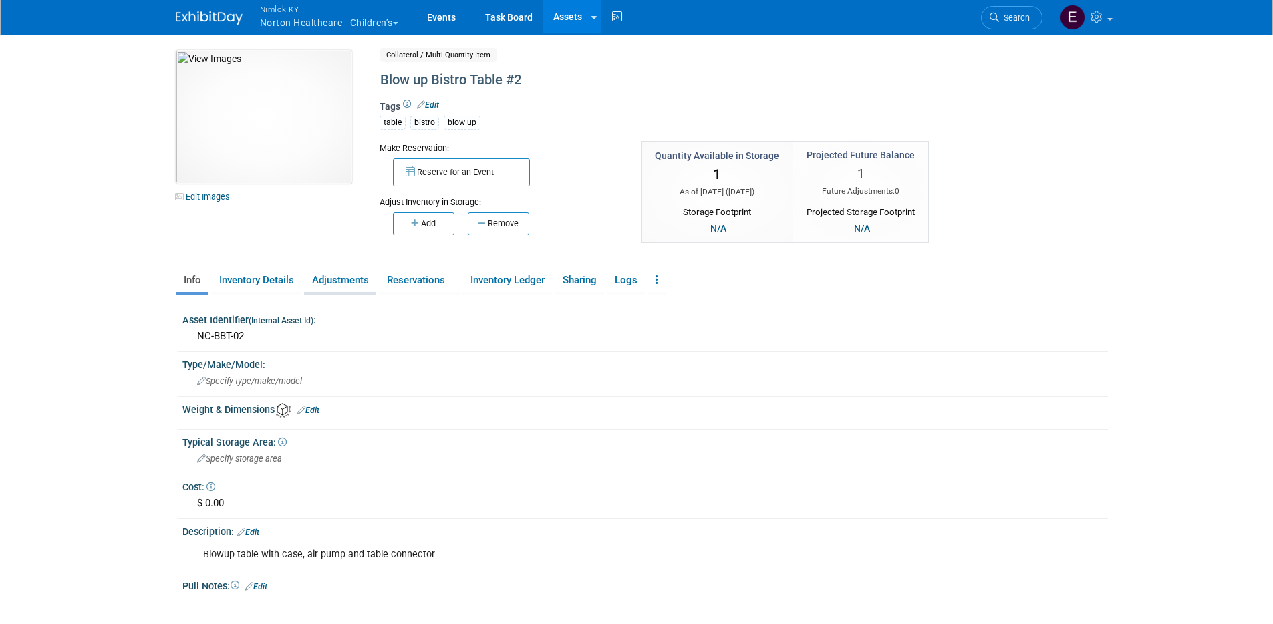
click at [365, 278] on link "Adjustments" at bounding box center [340, 280] width 72 height 23
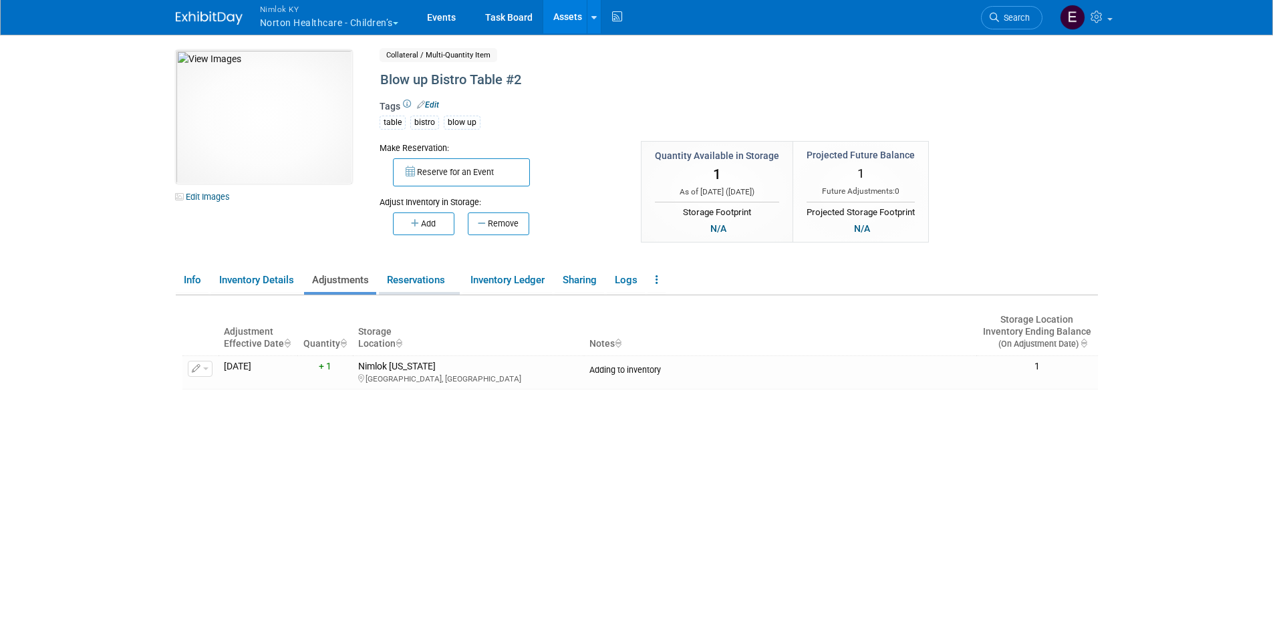
click at [429, 281] on link "Reservations" at bounding box center [419, 280] width 81 height 23
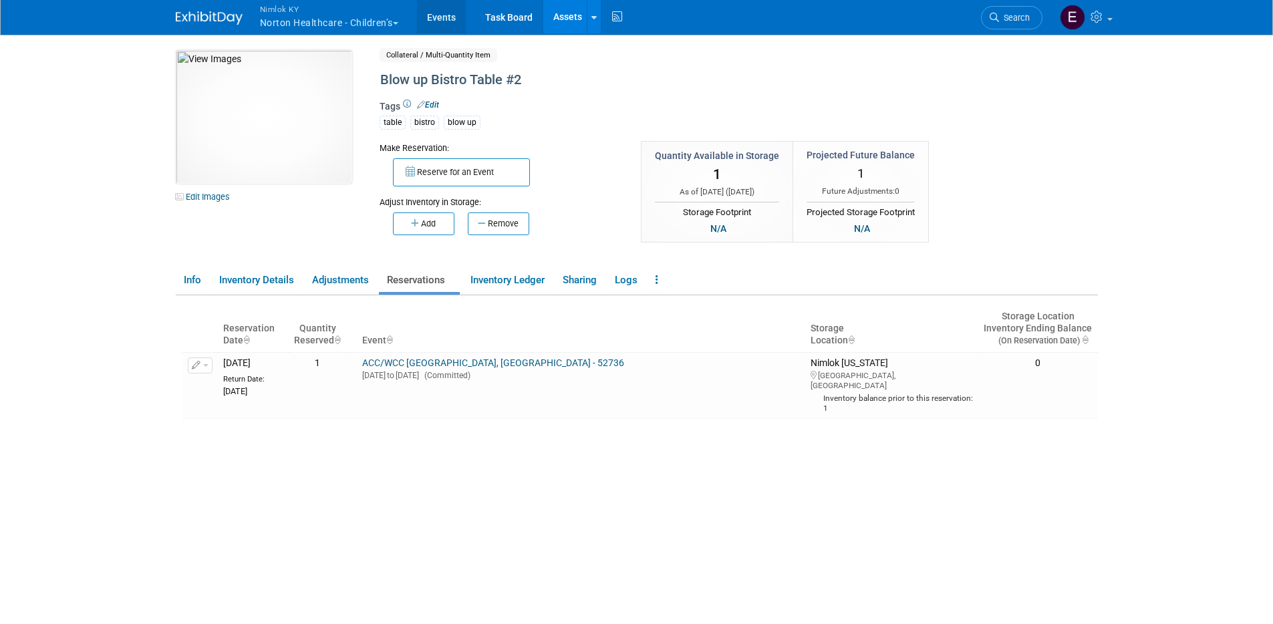
click at [446, 19] on link "Events" at bounding box center [441, 16] width 49 height 33
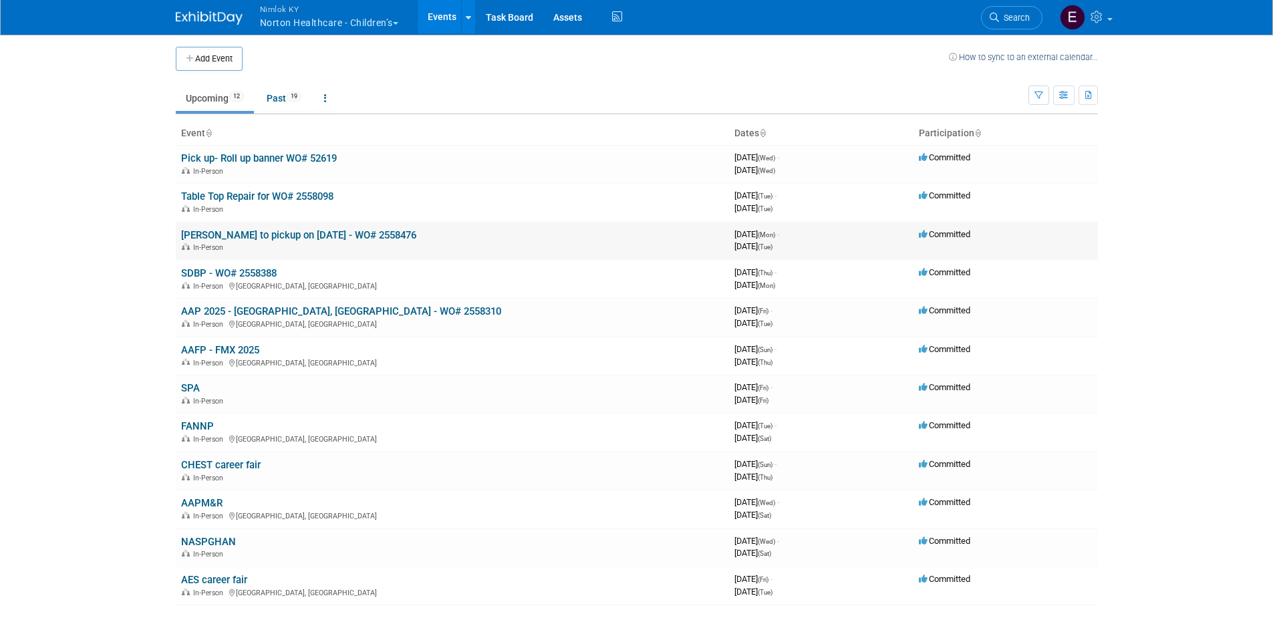
click at [260, 231] on link "[PERSON_NAME] to pickup on [DATE] - WO# 2558476" at bounding box center [298, 235] width 235 height 12
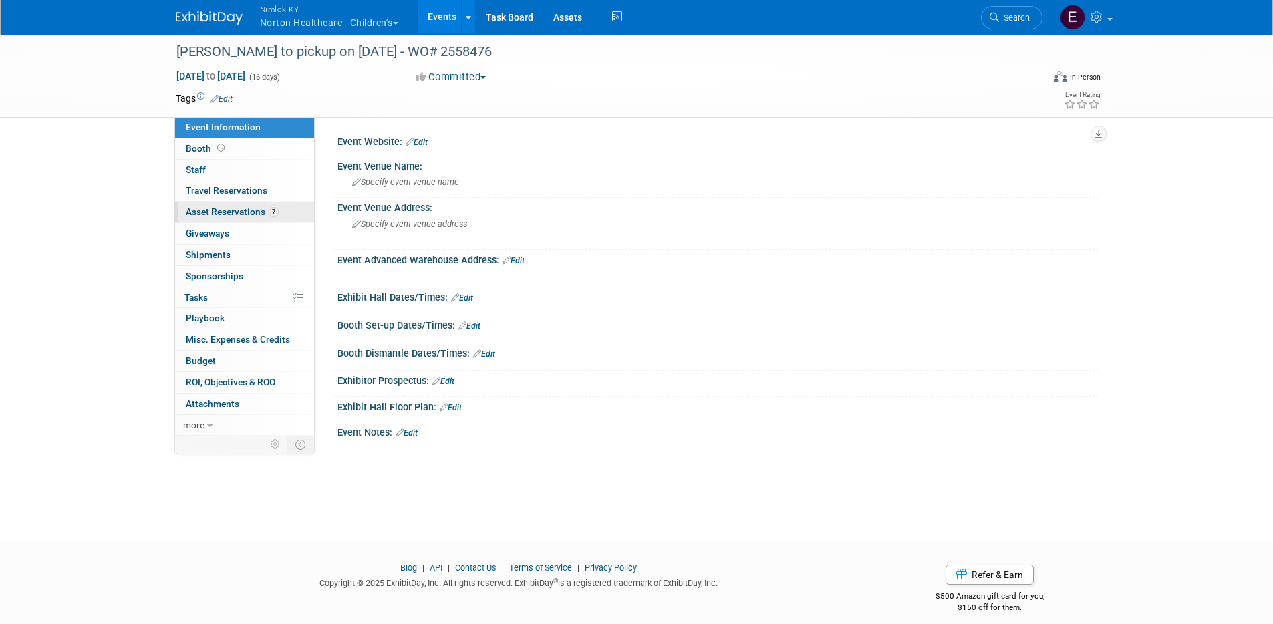
click at [214, 208] on span "Asset Reservations 7" at bounding box center [232, 211] width 93 height 11
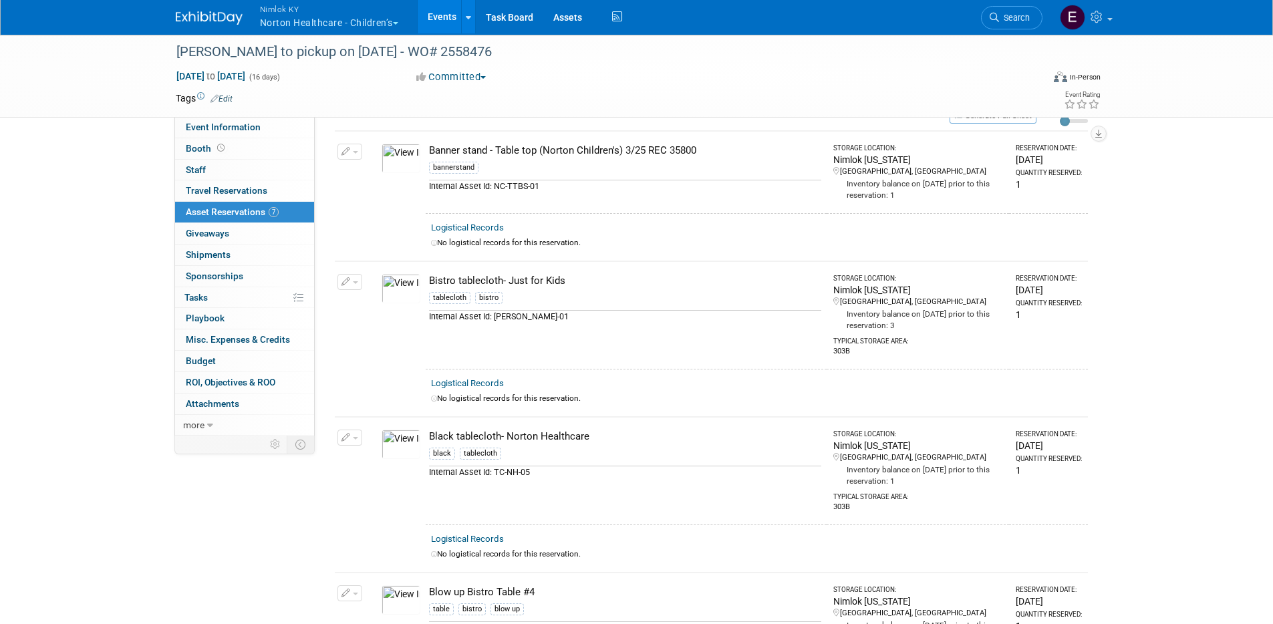
scroll to position [71, 0]
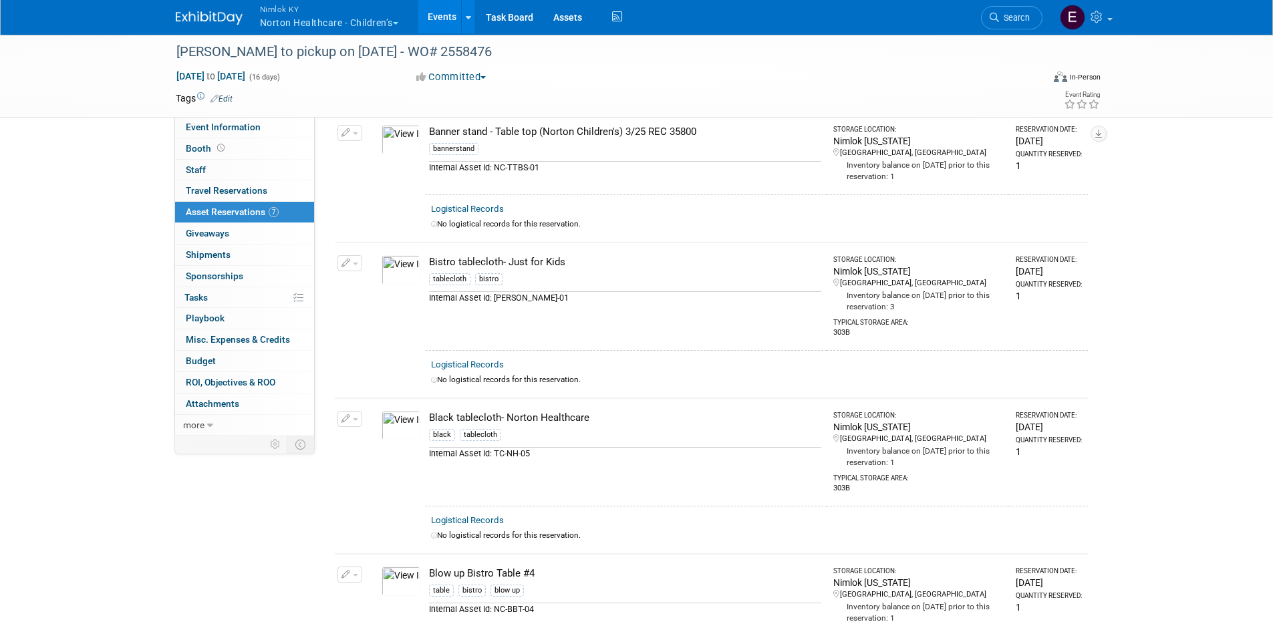
click at [408, 272] on img at bounding box center [400, 269] width 39 height 29
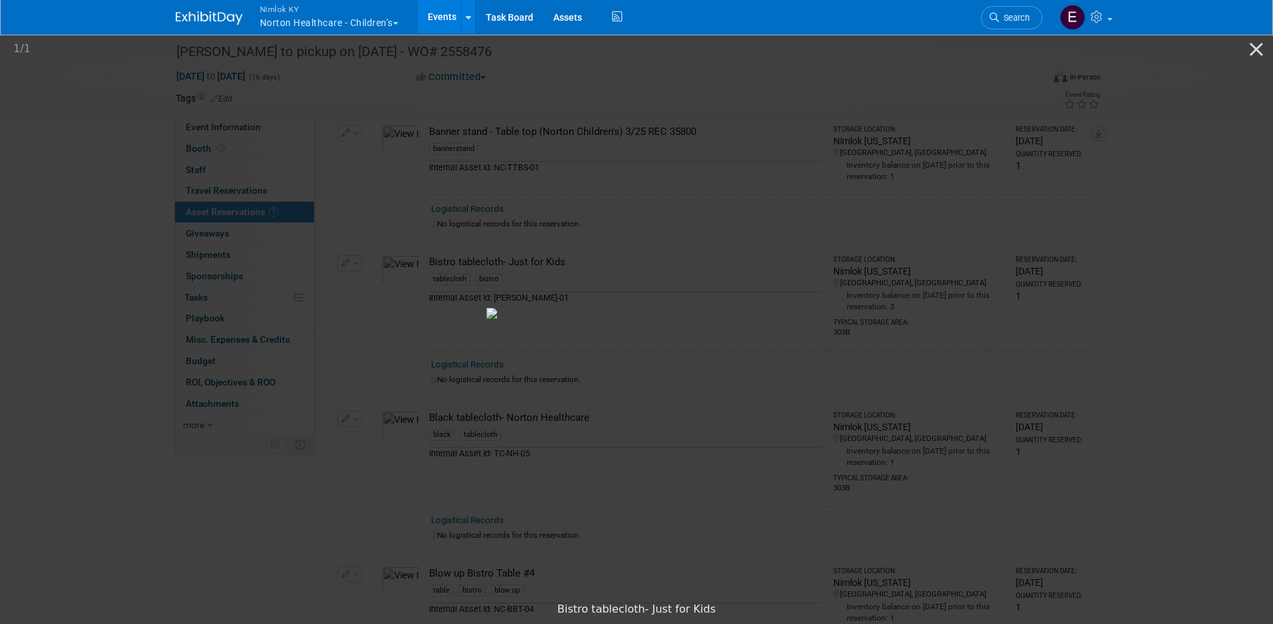
click at [66, 255] on picture at bounding box center [636, 313] width 1273 height 564
click at [342, 236] on picture at bounding box center [636, 313] width 1273 height 564
click at [1100, 206] on picture at bounding box center [636, 313] width 1273 height 564
click at [1255, 47] on button "Close gallery" at bounding box center [1255, 48] width 33 height 31
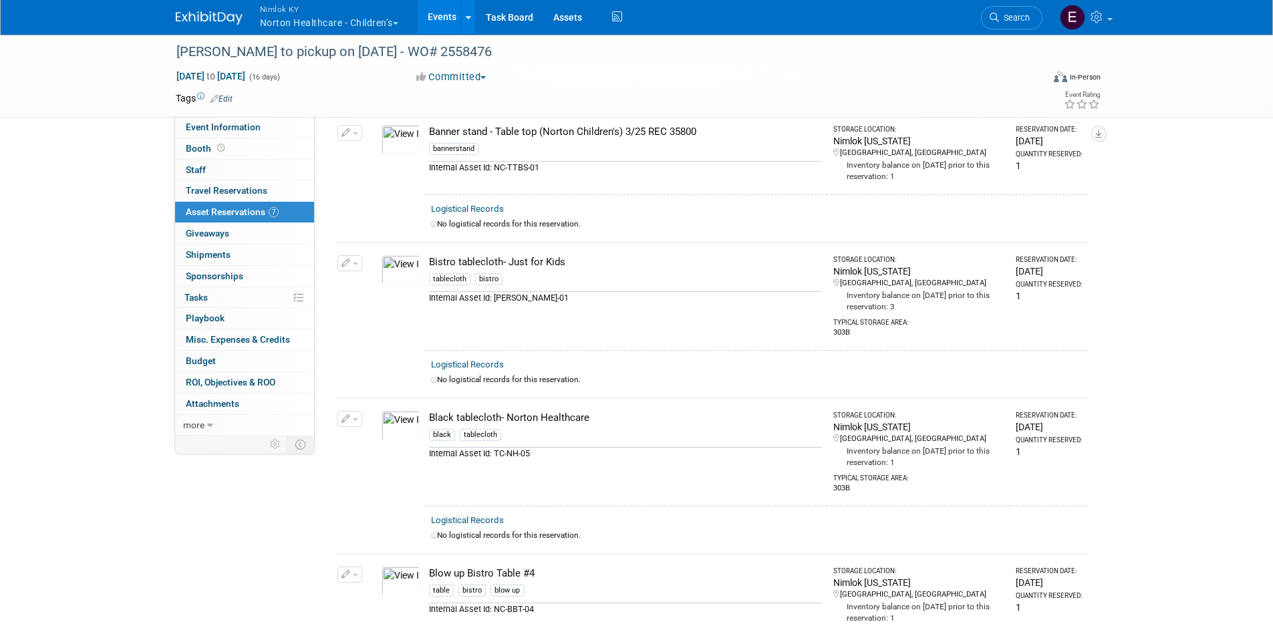
click at [343, 262] on icon "button" at bounding box center [345, 263] width 9 height 9
click at [609, 284] on div "tablecloth bistro" at bounding box center [625, 281] width 392 height 19
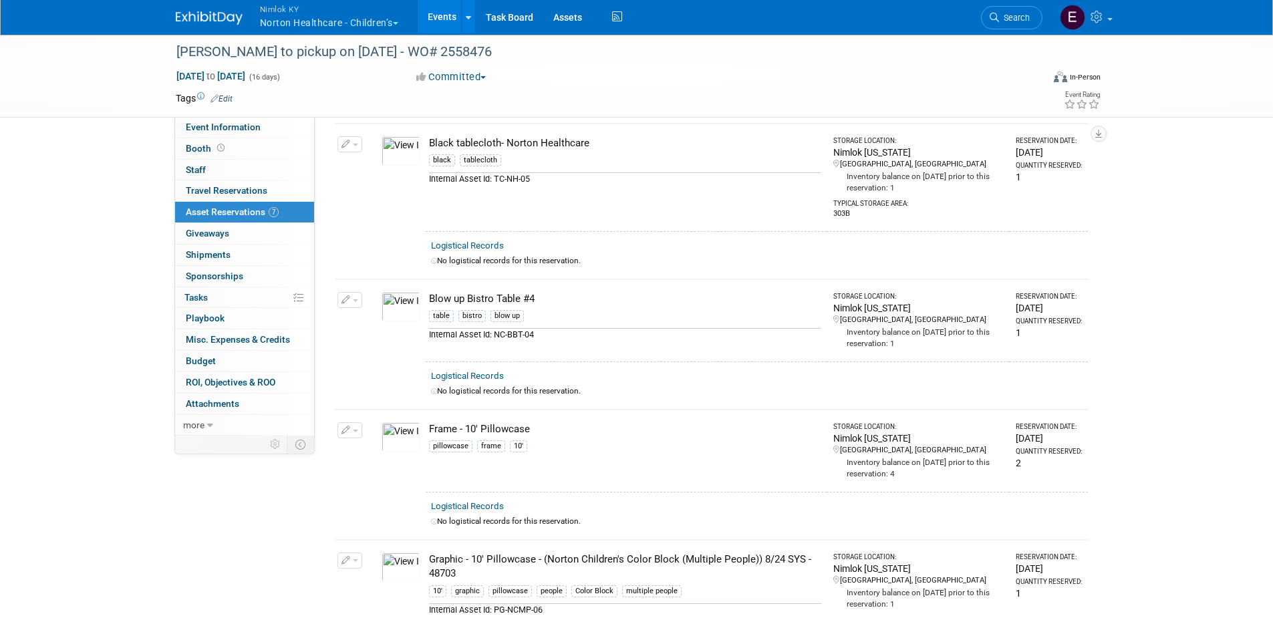
scroll to position [349, 0]
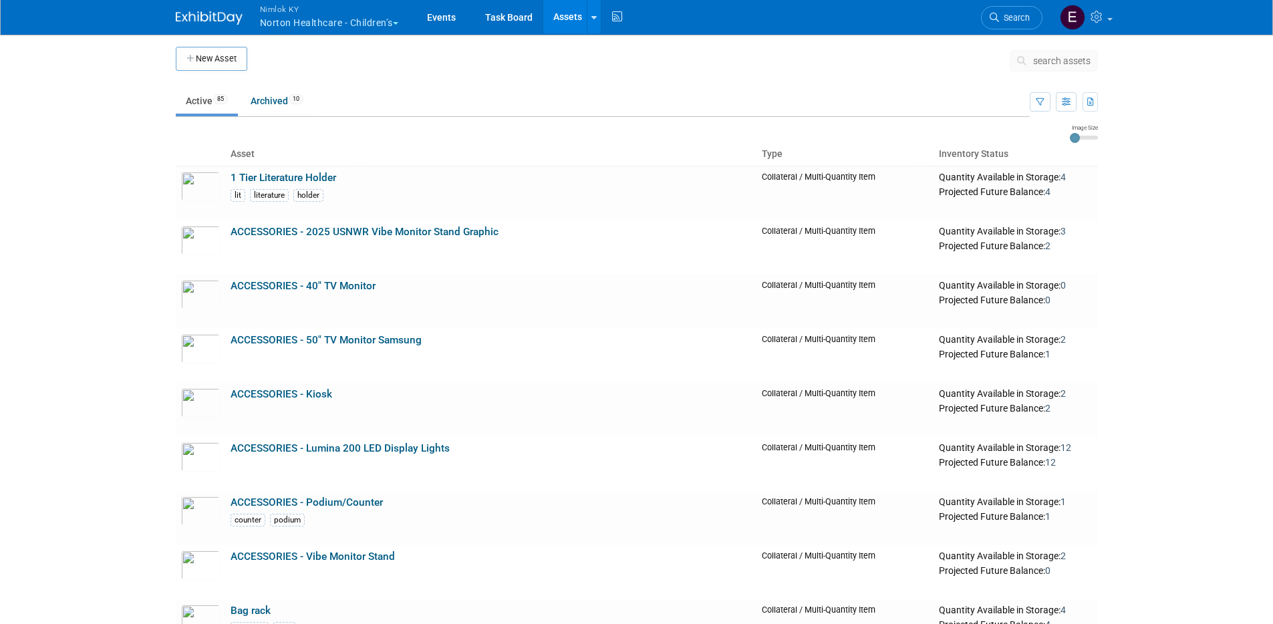
click at [149, 255] on body "Nimlok [PERSON_NAME] Healthcare - Children’s Explore: My Workspaces 43 Go to Wo…" at bounding box center [636, 312] width 1273 height 624
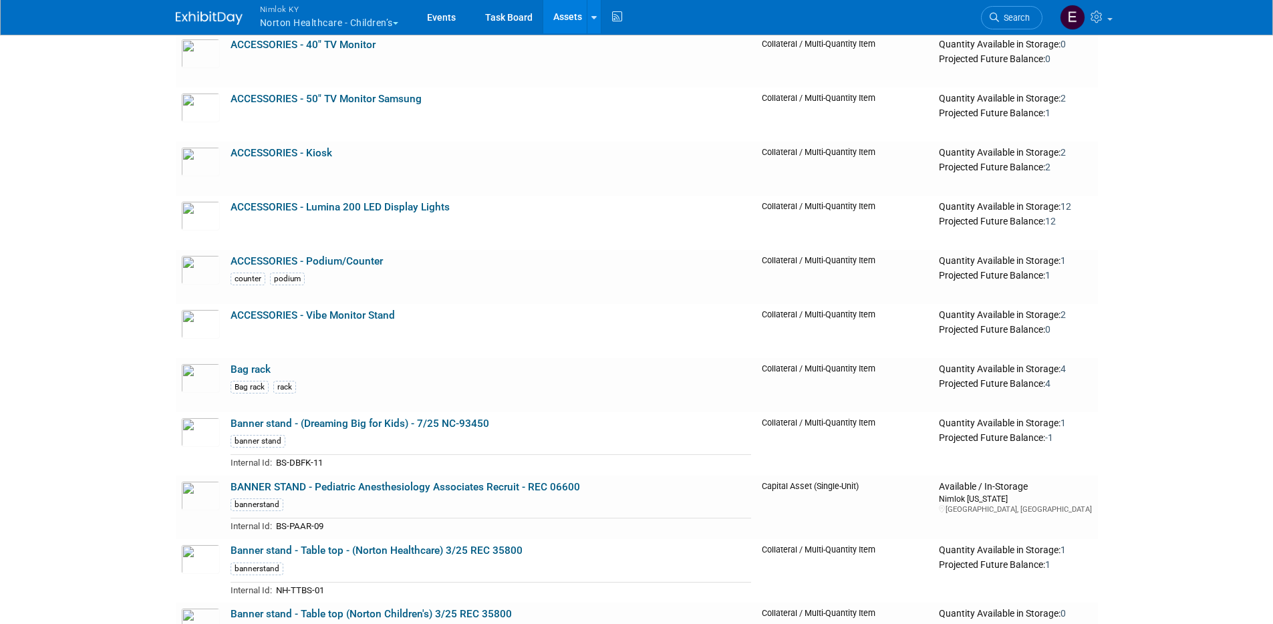
drag, startPoint x: 153, startPoint y: 249, endPoint x: 149, endPoint y: 358, distance: 109.0
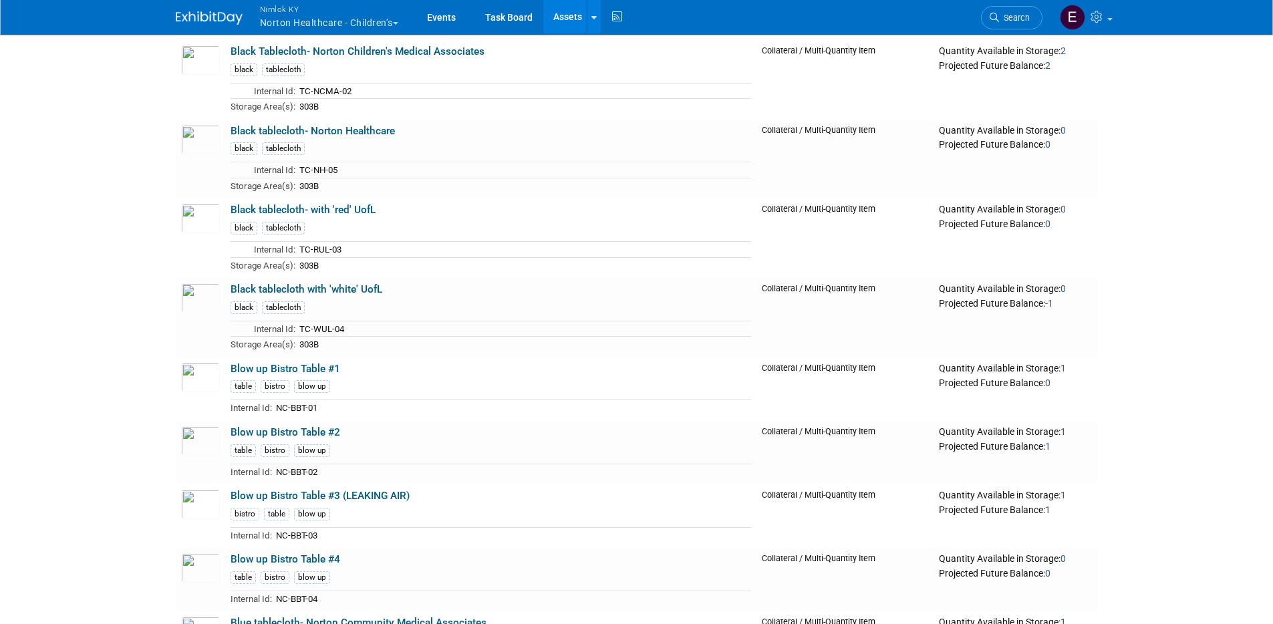
scroll to position [2021, 0]
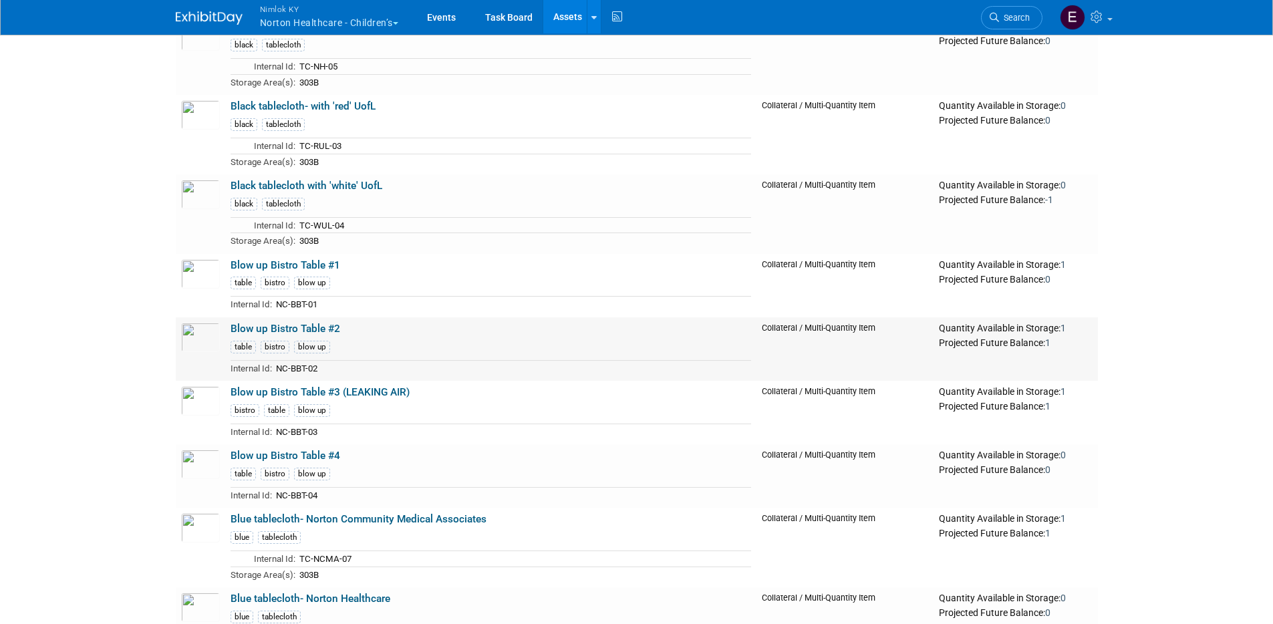
click at [248, 328] on link "Blow up Bistro Table #2" at bounding box center [285, 329] width 110 height 12
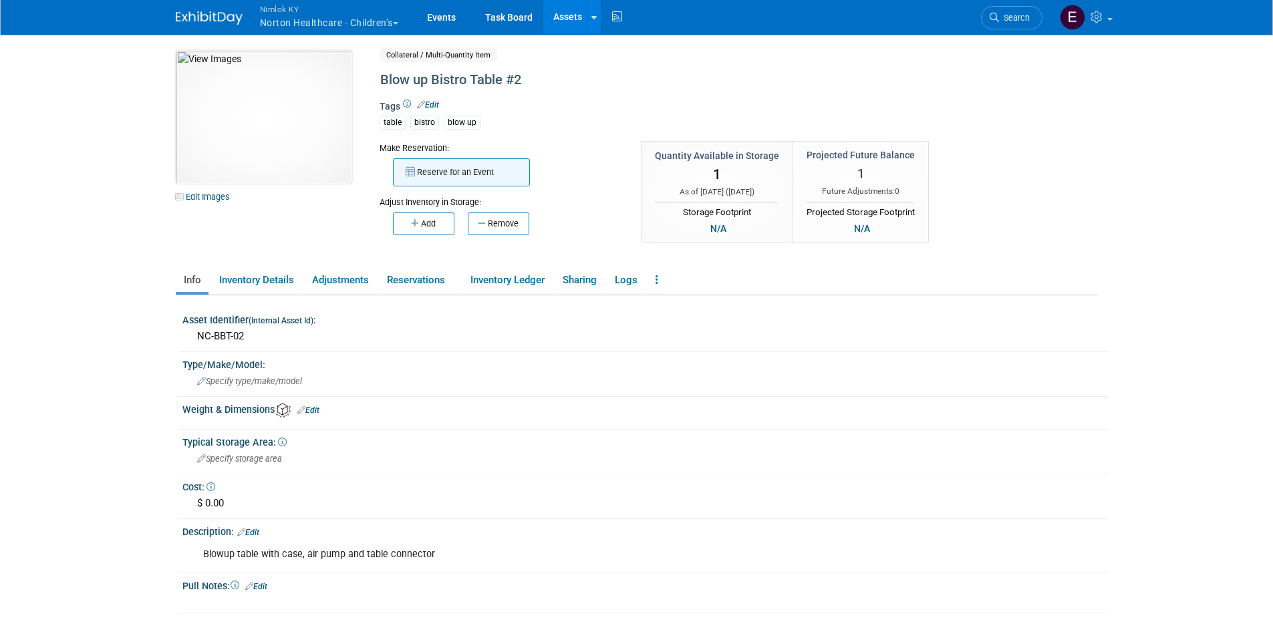
click at [456, 178] on button "Reserve for an Event" at bounding box center [461, 172] width 137 height 28
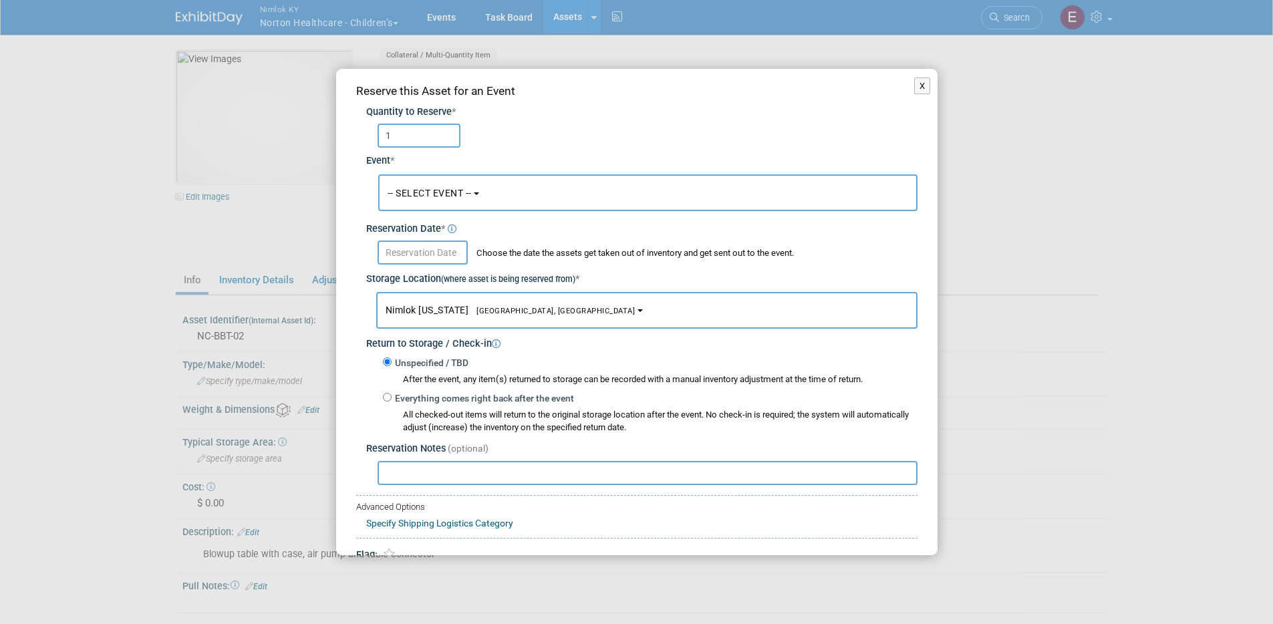
type input "1"
click at [486, 188] on button "-- SELECT EVENT --" at bounding box center [647, 192] width 539 height 37
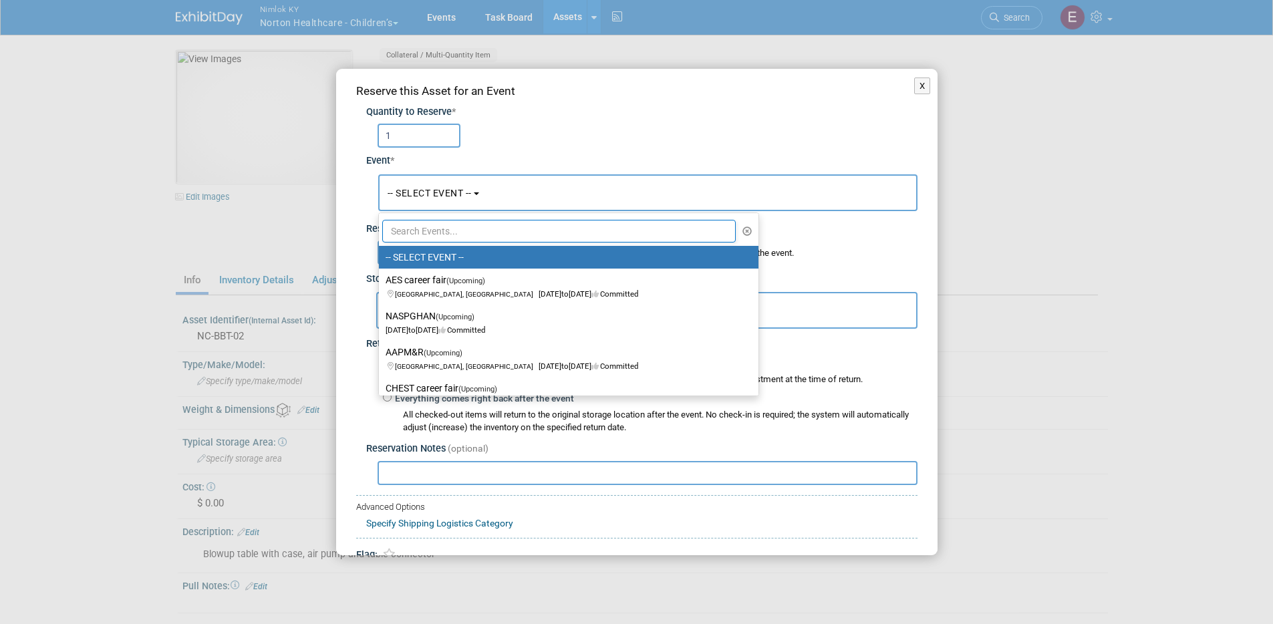
click at [471, 228] on input "text" at bounding box center [559, 231] width 354 height 23
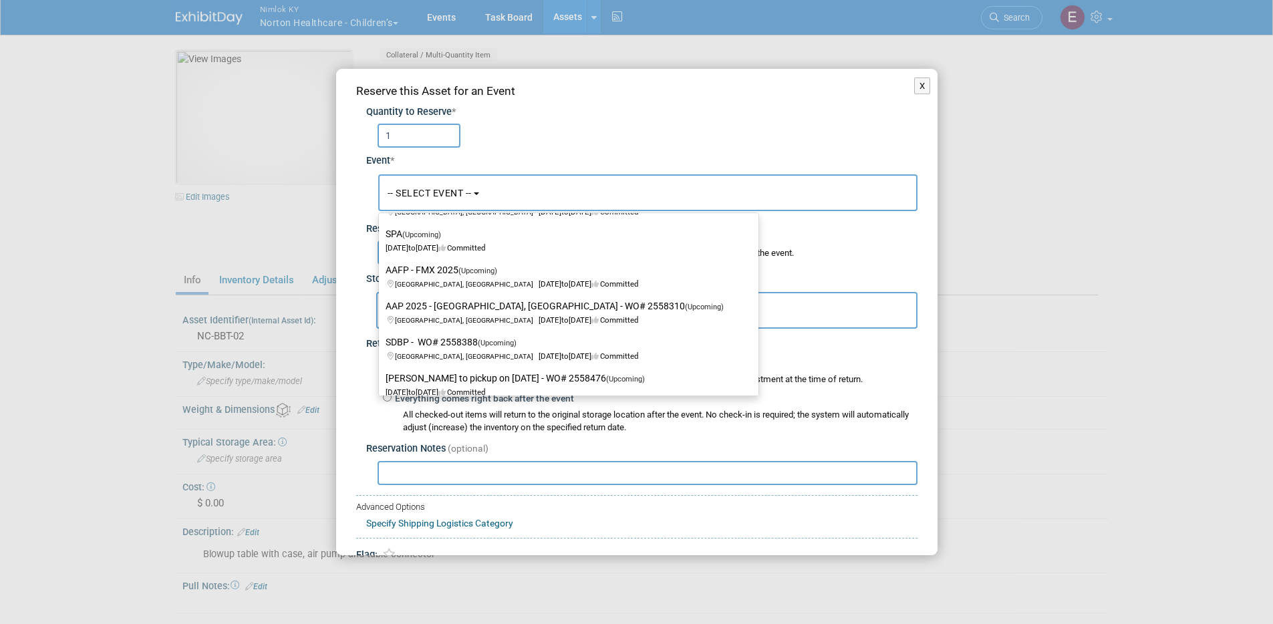
scroll to position [239, 0]
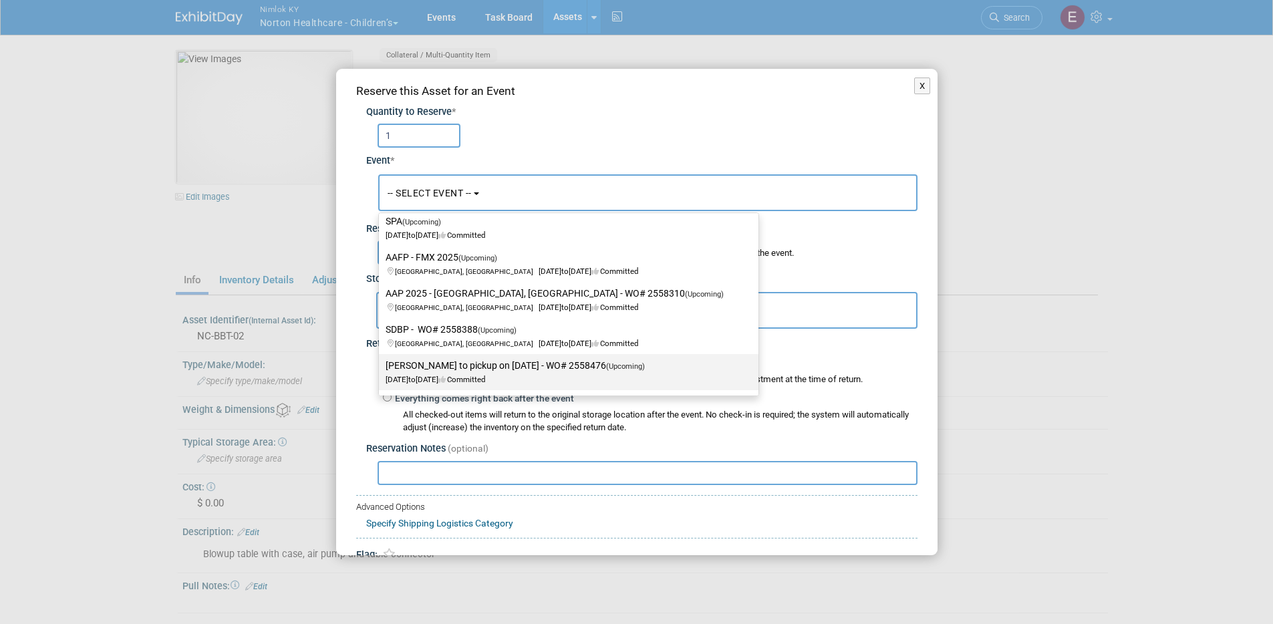
click at [494, 365] on label "Heather Rich to pickup on 9/15/25 - WO# 2558476 (Upcoming) Sep 15, 2025 to Sep …" at bounding box center [564, 372] width 359 height 31
click at [381, 365] on input "Heather Rich to pickup on 9/15/25 - WO# 2558476 (Upcoming) Sep 15, 2025 to Sep …" at bounding box center [376, 365] width 9 height 9
select select "11151673"
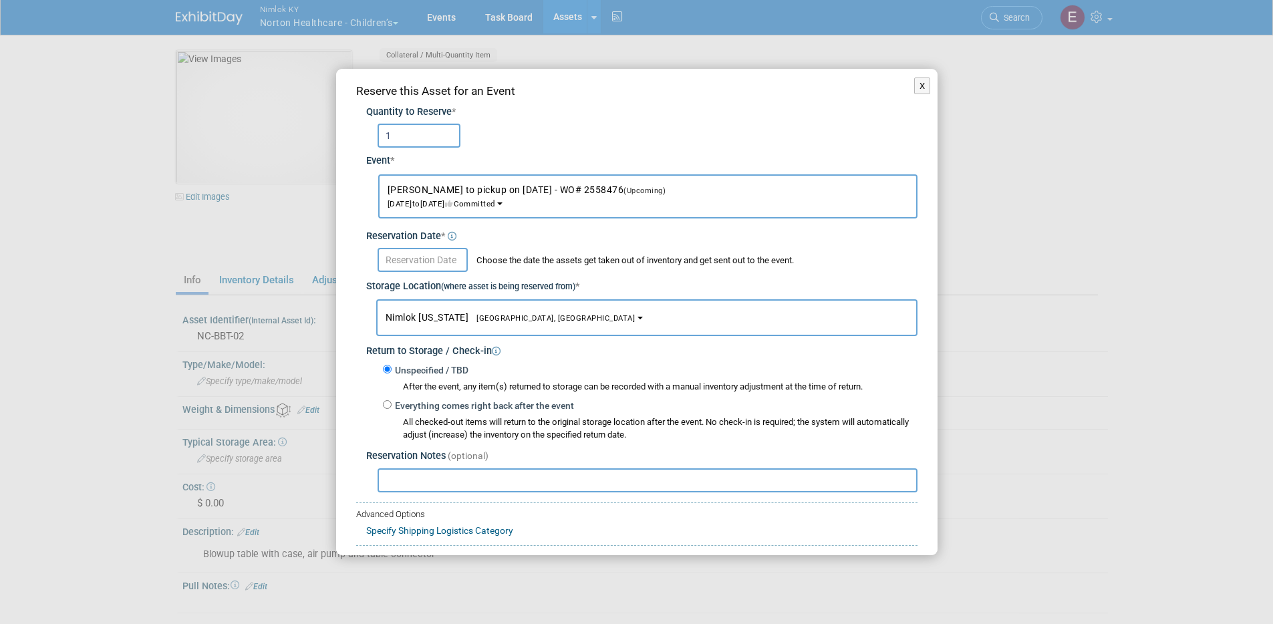
click at [437, 261] on input "text" at bounding box center [422, 260] width 90 height 24
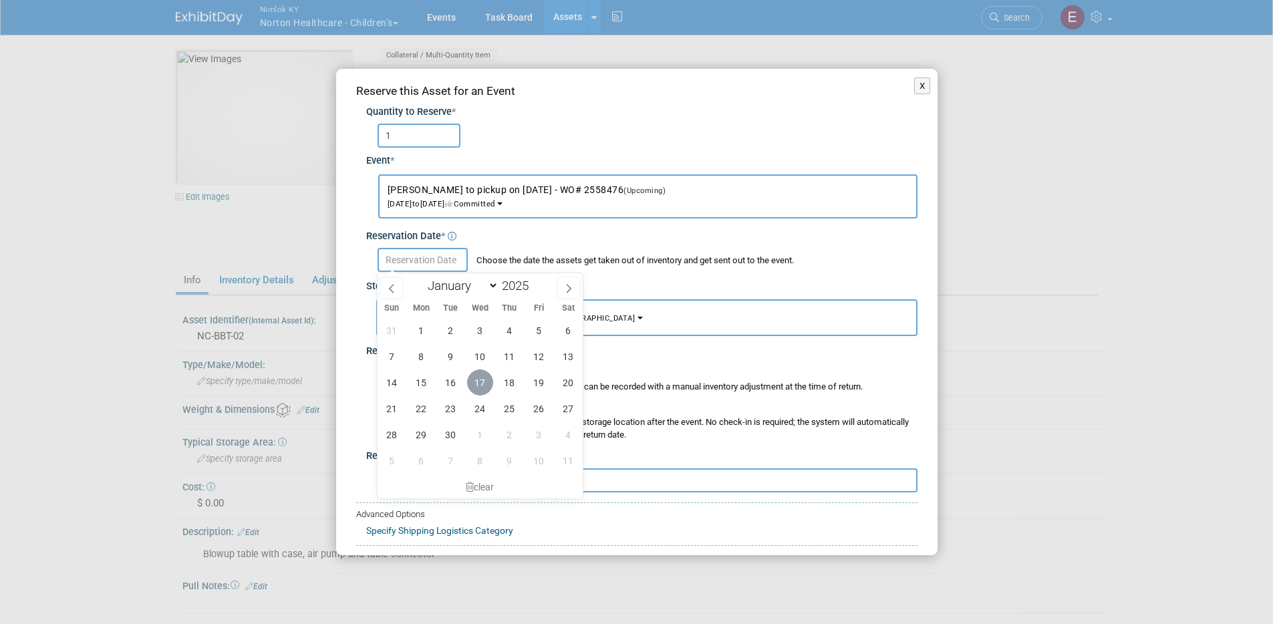
click at [481, 383] on span "17" at bounding box center [480, 382] width 26 height 26
type input "Sep 17, 2025"
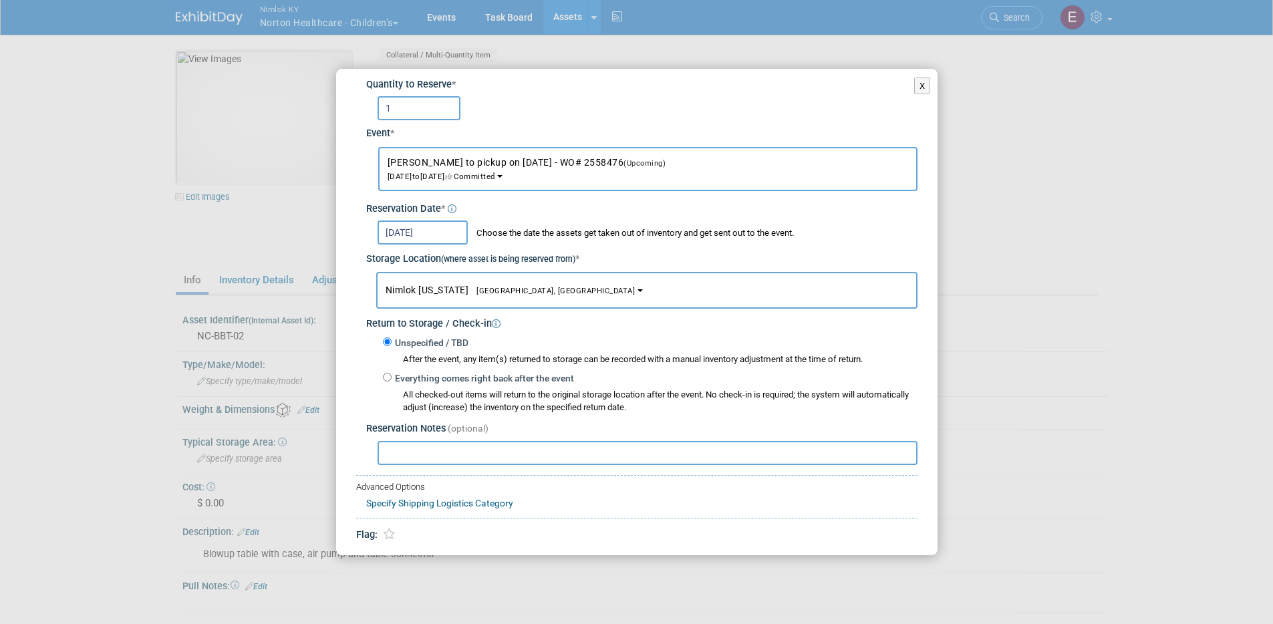
scroll to position [67, 0]
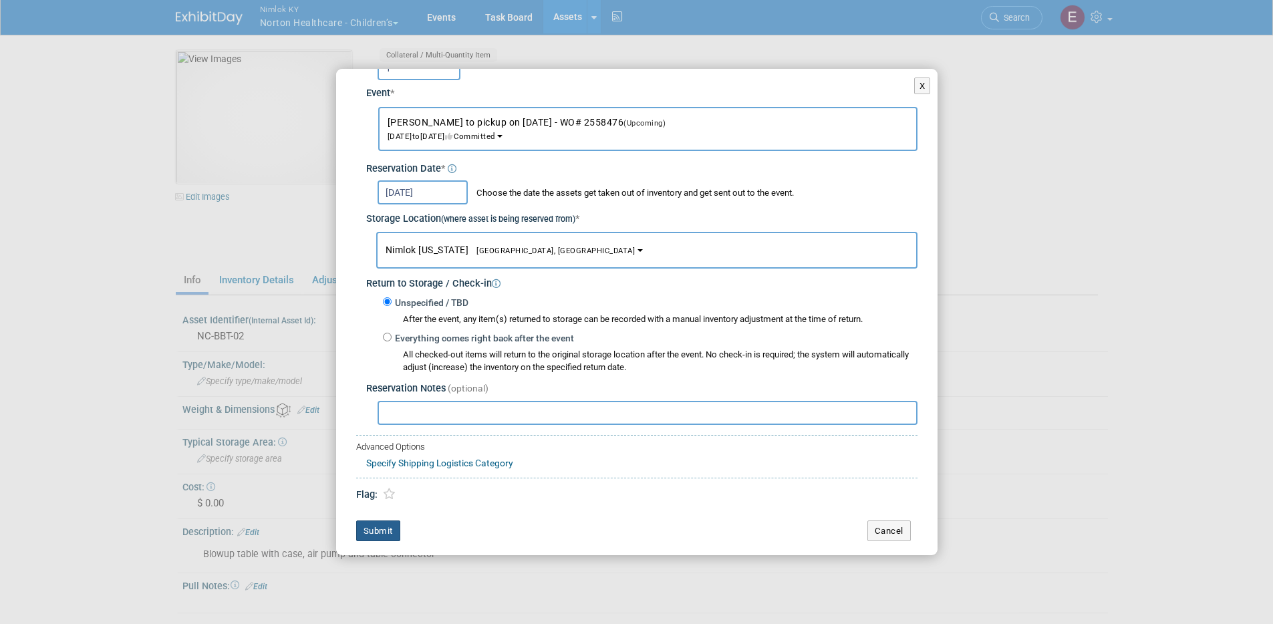
click at [375, 531] on button "Submit" at bounding box center [378, 530] width 44 height 21
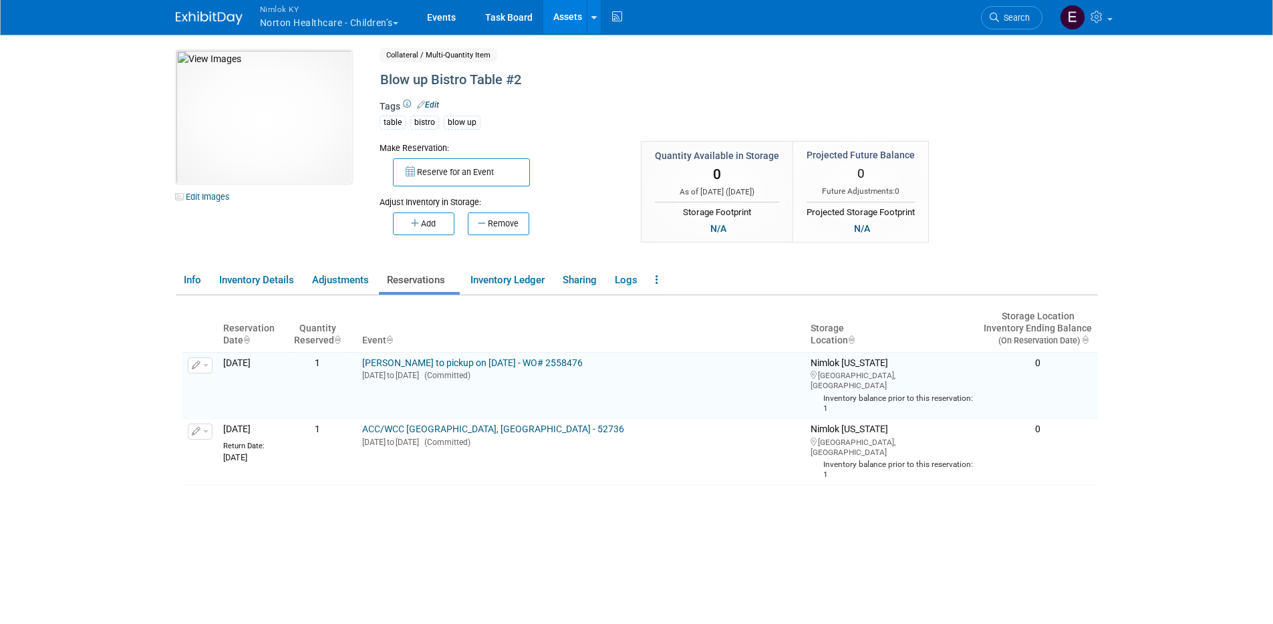
click at [553, 19] on link "Assets" at bounding box center [567, 16] width 49 height 33
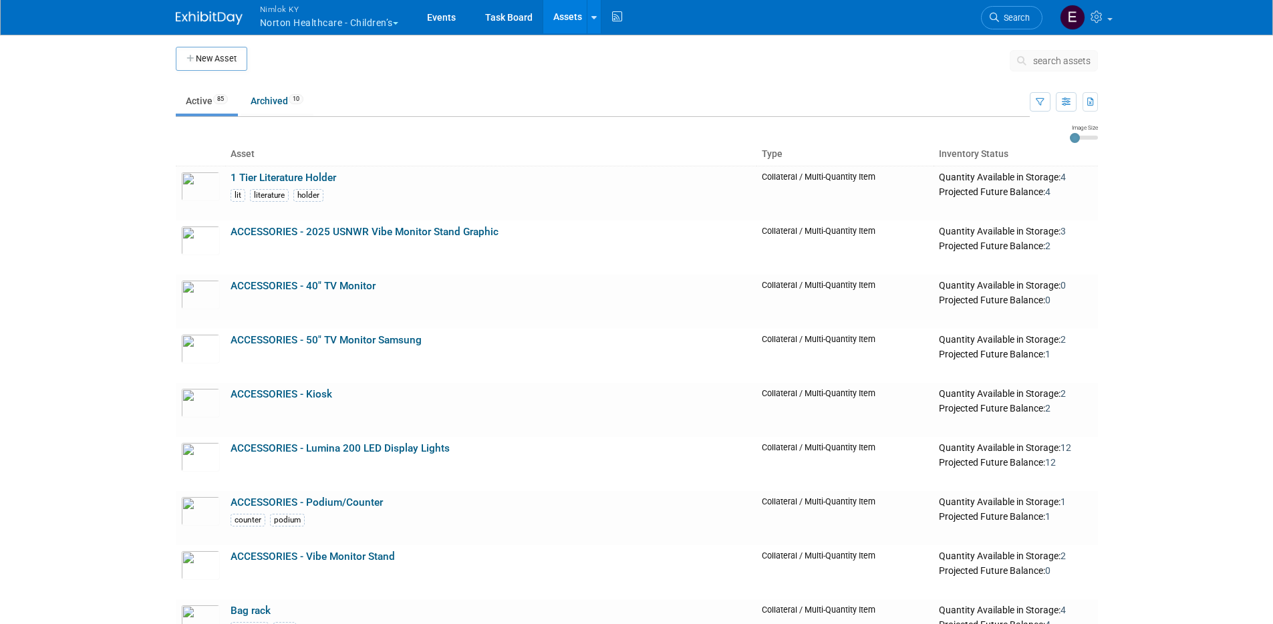
click at [83, 355] on body "Nimlok [PERSON_NAME] Healthcare - Children’s Explore: My Workspaces 43 Go to Wo…" at bounding box center [636, 312] width 1273 height 624
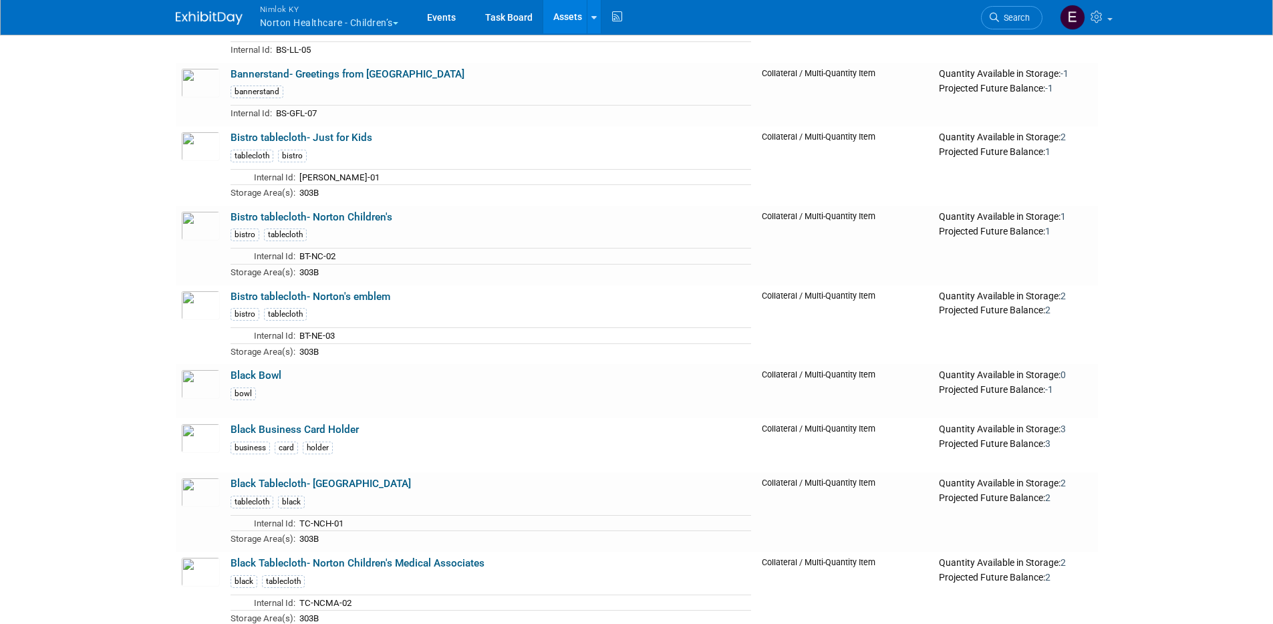
scroll to position [1388, 0]
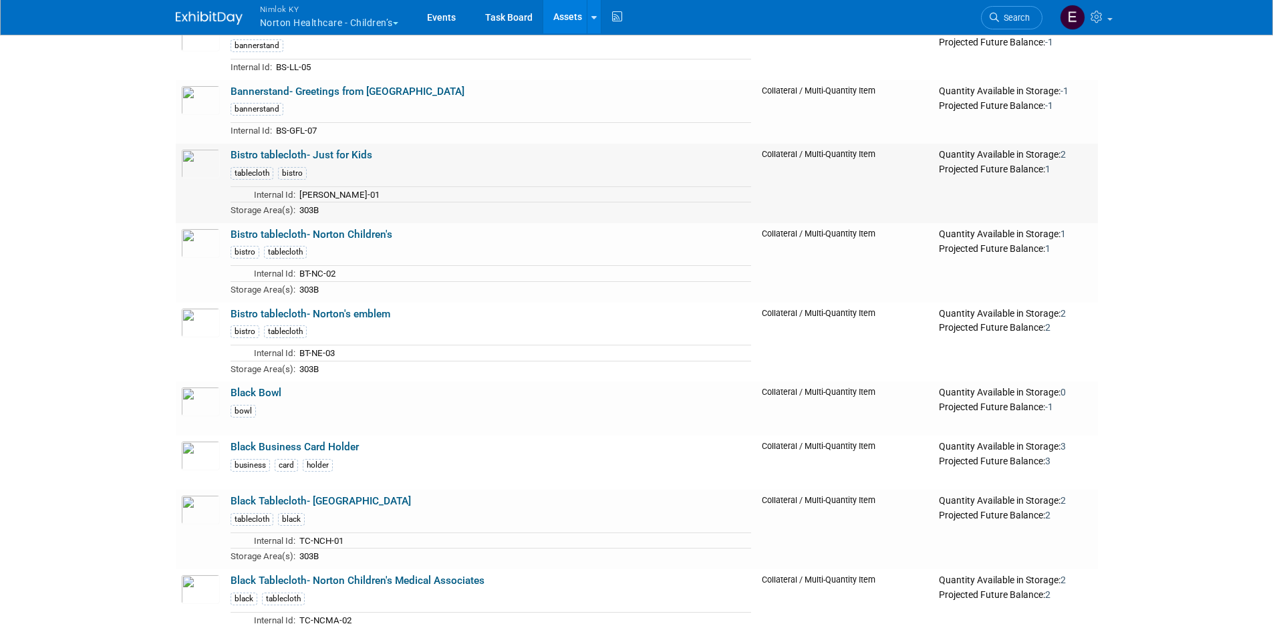
click at [315, 153] on link "Bistro tablecloth- Just for Kids" at bounding box center [301, 155] width 142 height 12
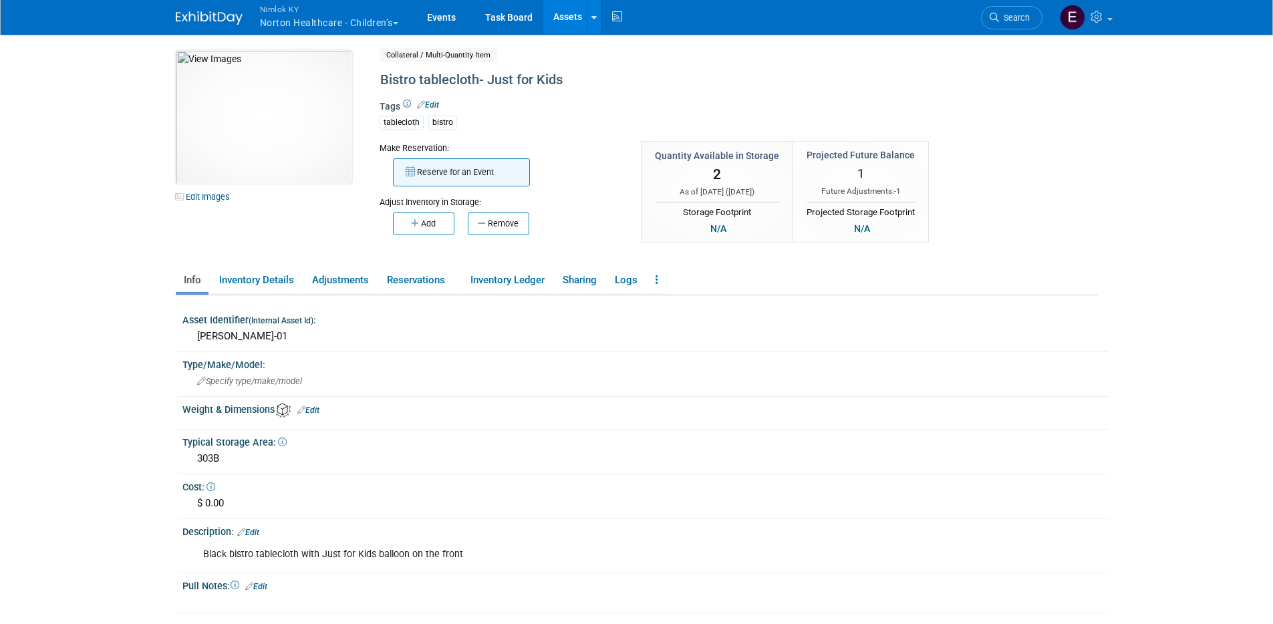
click at [436, 168] on button "Reserve for an Event" at bounding box center [461, 172] width 137 height 28
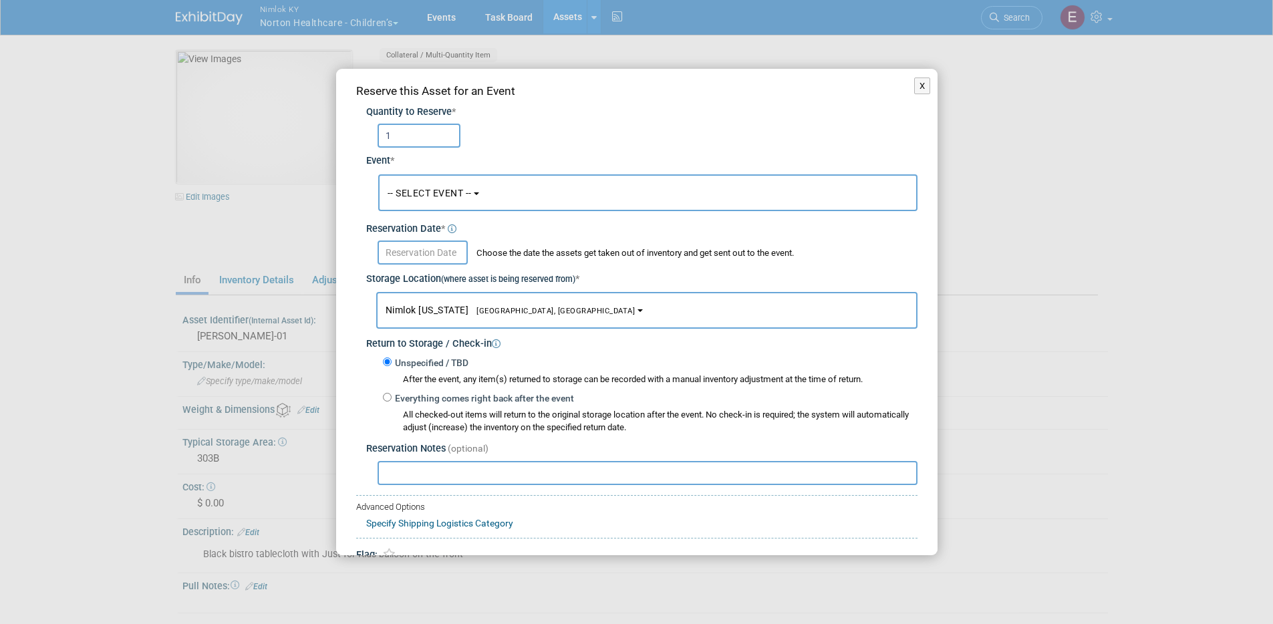
type input "1"
click at [452, 188] on span "-- SELECT EVENT --" at bounding box center [429, 193] width 84 height 11
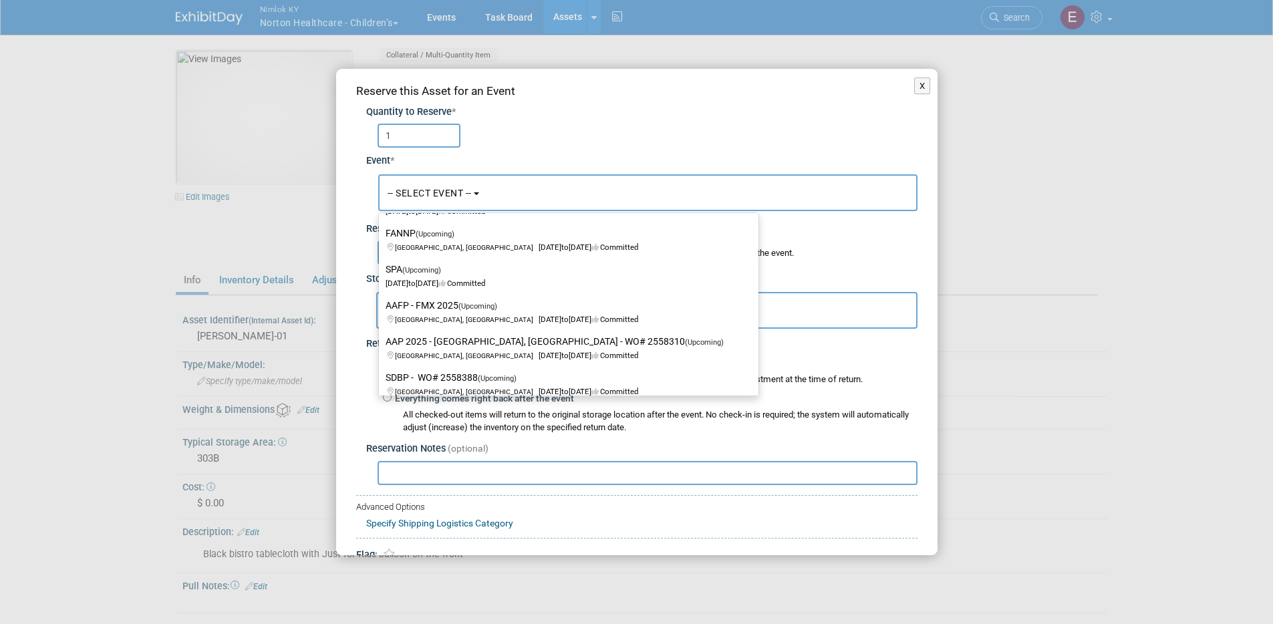
scroll to position [269, 0]
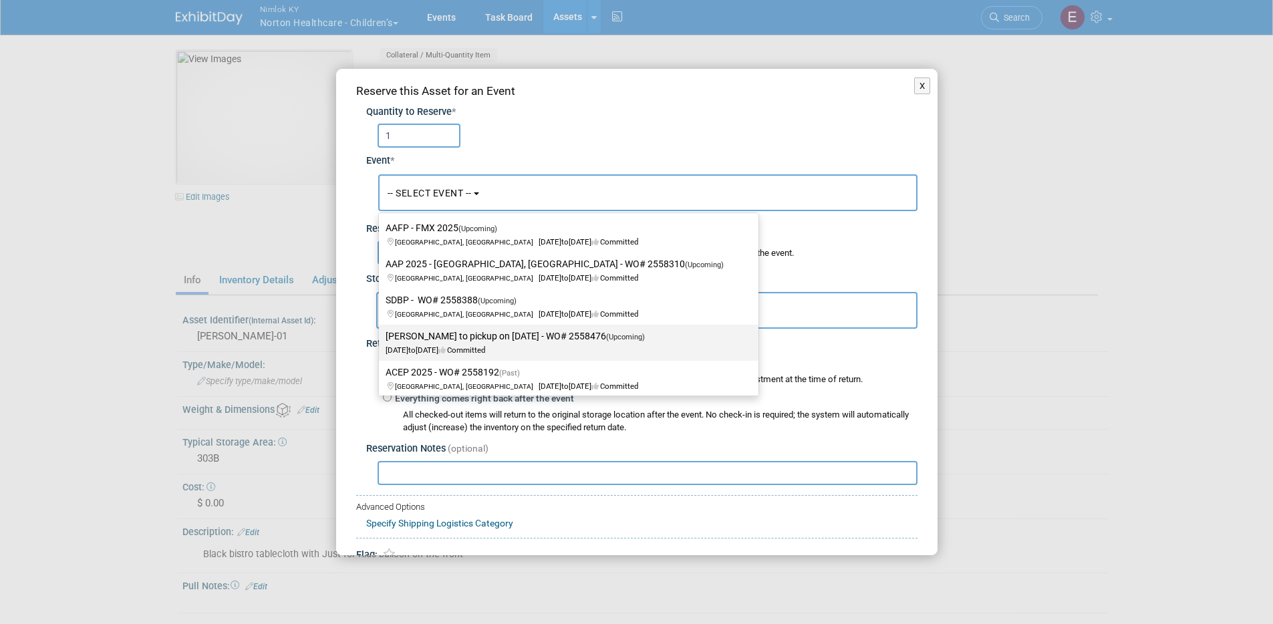
click at [585, 337] on label "[PERSON_NAME] to pickup on [DATE] - WO# 2558476 (Upcoming) [DATE] to [DATE] Com…" at bounding box center [564, 342] width 359 height 31
click at [381, 337] on input "[PERSON_NAME] to pickup on [DATE] - WO# 2558476 (Upcoming) [DATE] to [DATE] Com…" at bounding box center [376, 336] width 9 height 9
select select "11151673"
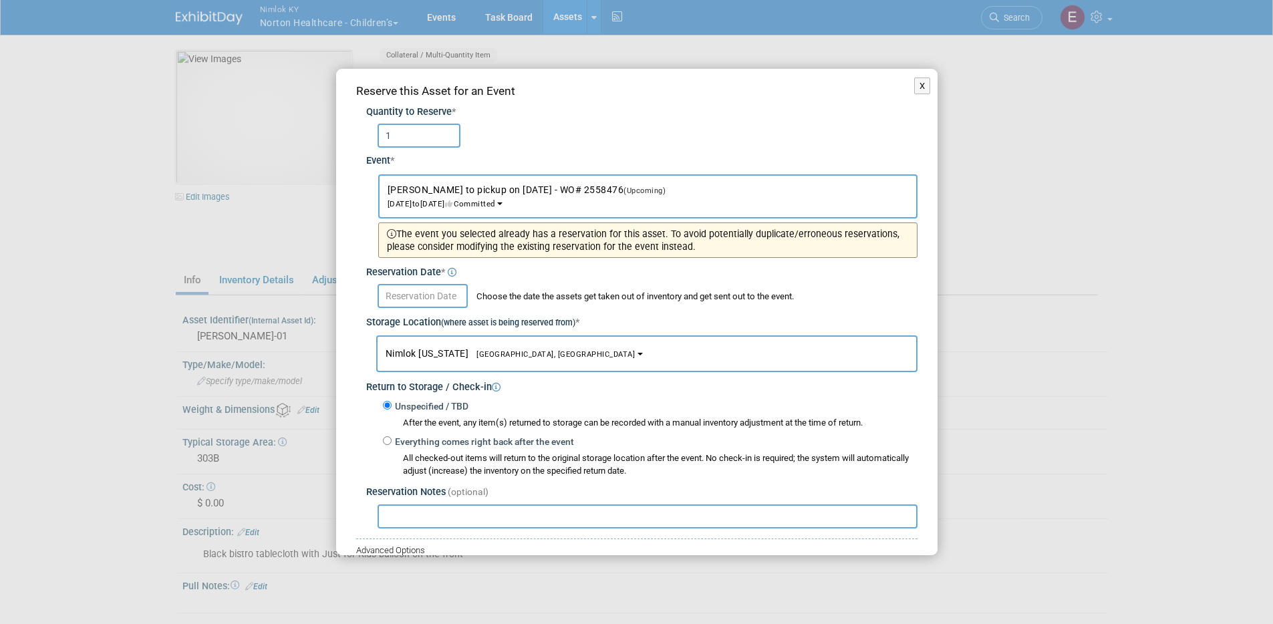
click at [405, 124] on input "1" at bounding box center [418, 136] width 83 height 24
click at [915, 86] on button "X" at bounding box center [922, 85] width 17 height 17
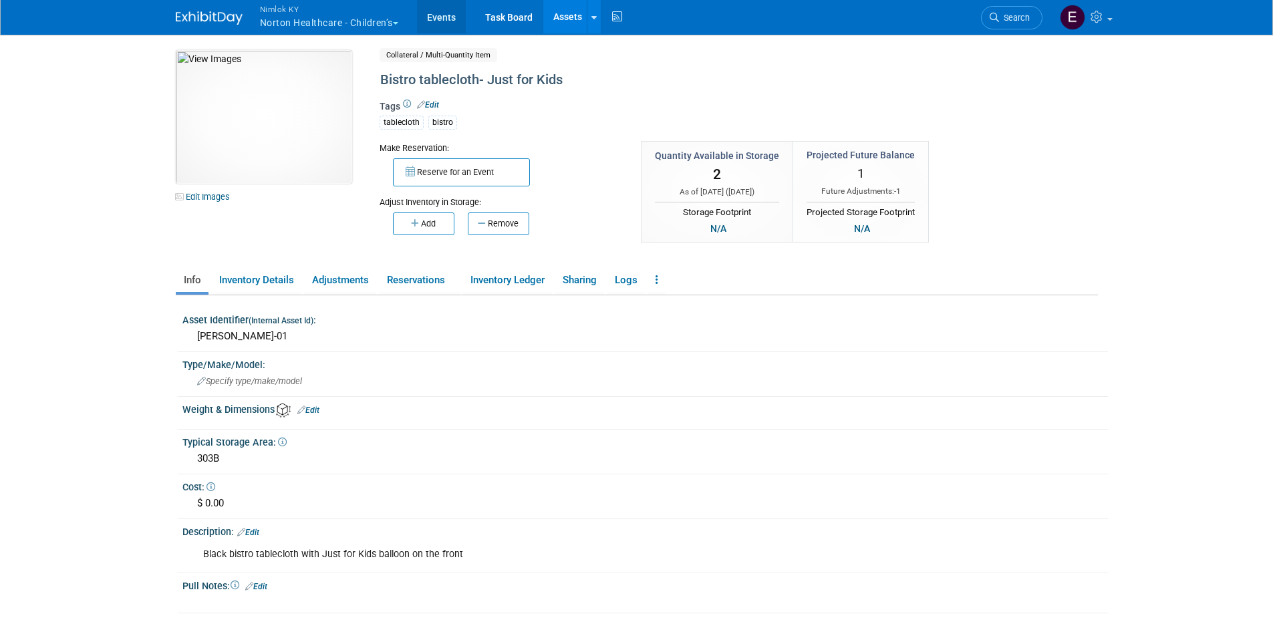
click at [452, 19] on link "Events" at bounding box center [441, 16] width 49 height 33
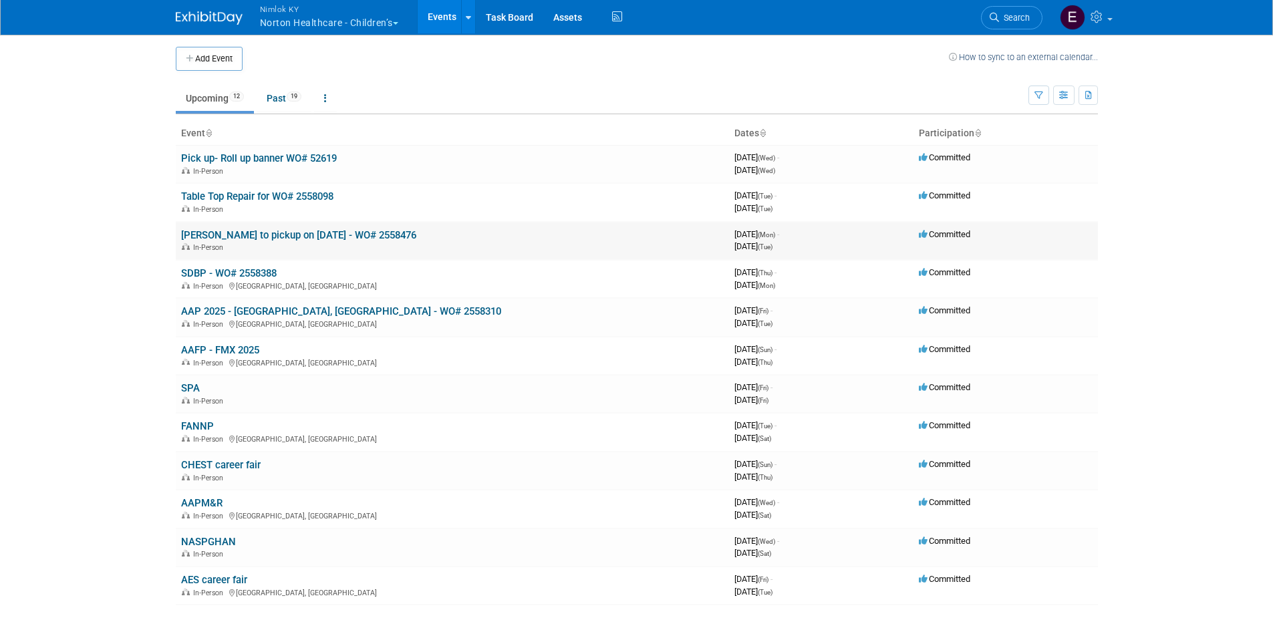
click at [331, 233] on link "[PERSON_NAME] to pickup on [DATE] - WO# 2558476" at bounding box center [298, 235] width 235 height 12
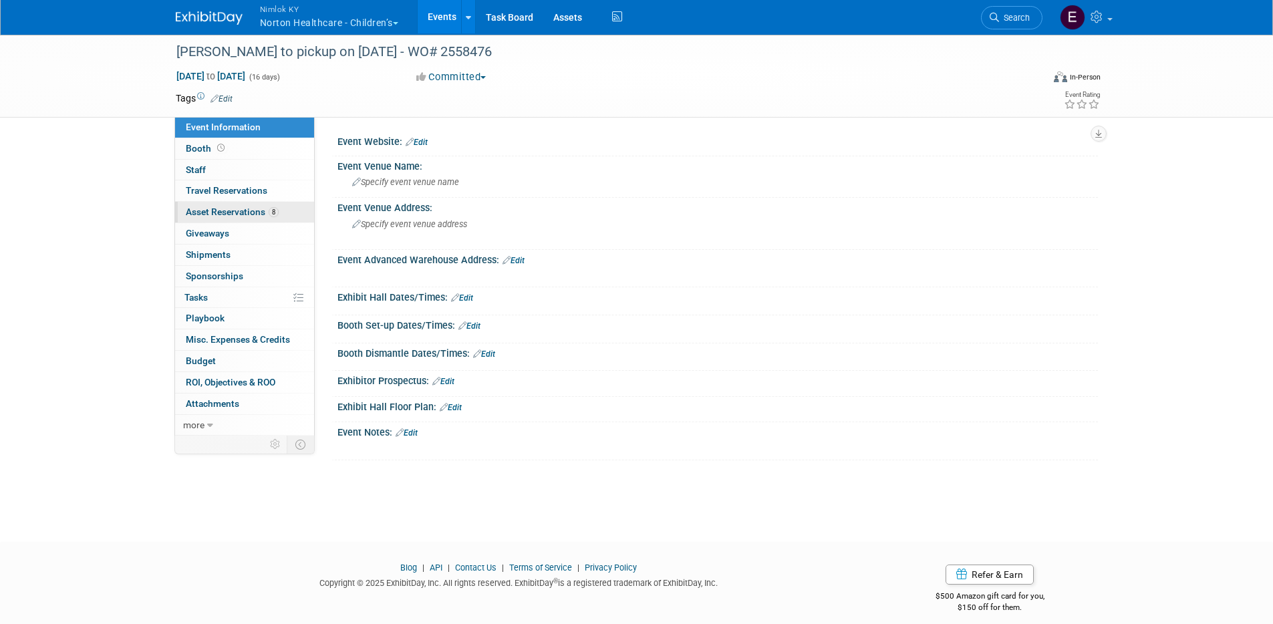
click at [220, 215] on span "Asset Reservations 8" at bounding box center [232, 211] width 93 height 11
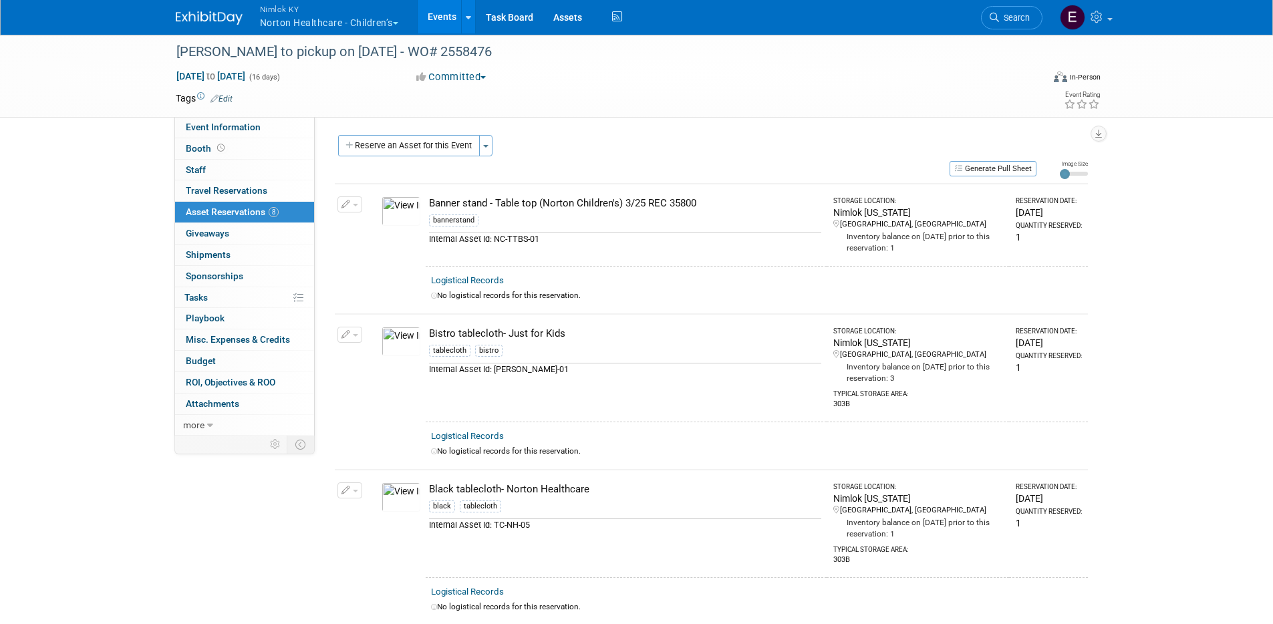
click at [350, 329] on button "button" at bounding box center [349, 335] width 25 height 16
click at [410, 351] on button "Change Reservation" at bounding box center [401, 356] width 113 height 18
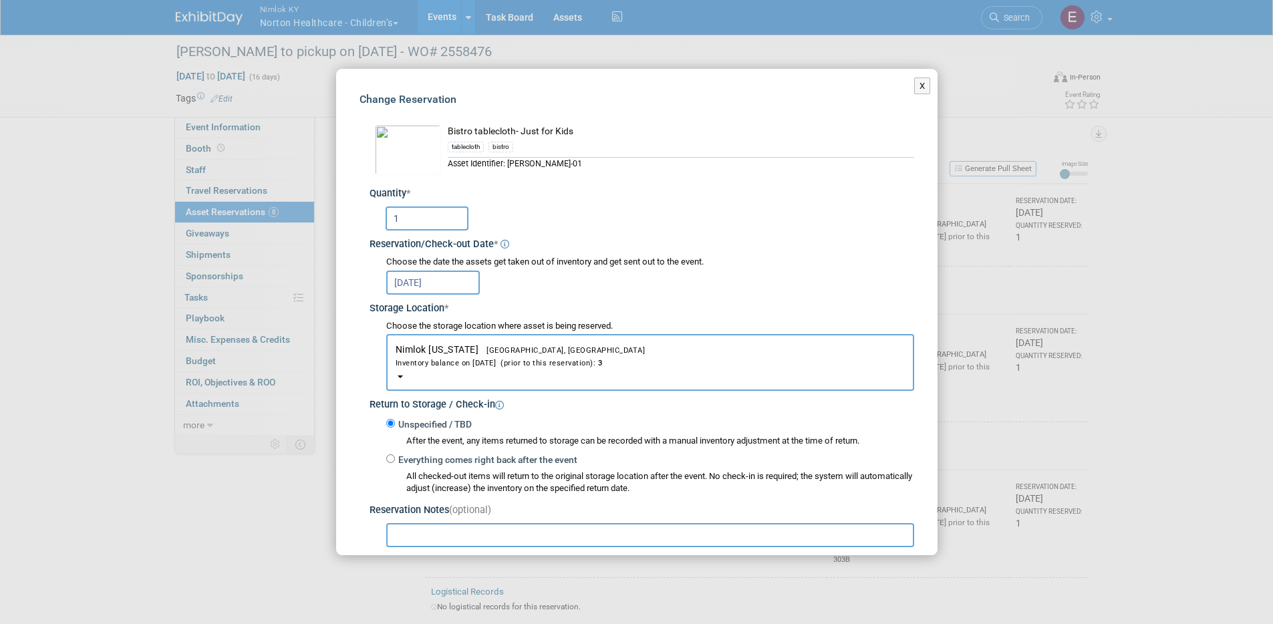
click at [421, 224] on input "1" at bounding box center [426, 218] width 83 height 24
click at [422, 222] on input "1" at bounding box center [426, 218] width 83 height 24
type input "2"
click at [593, 194] on div "Quantity *" at bounding box center [641, 194] width 545 height 14
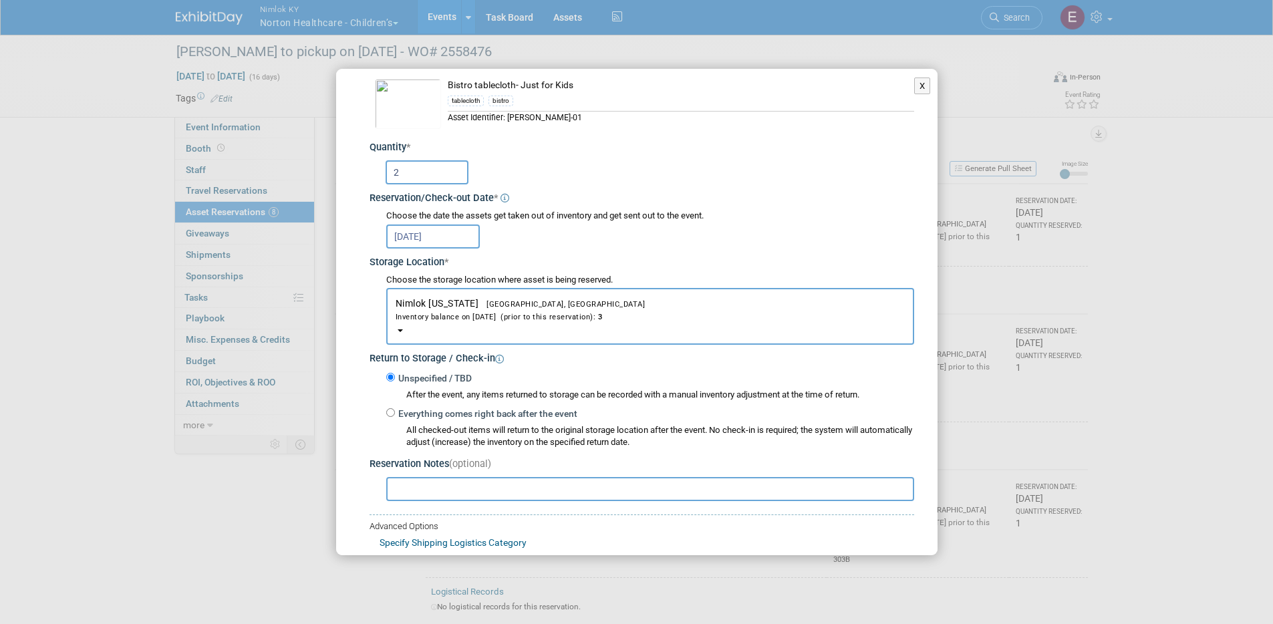
drag, startPoint x: 663, startPoint y: 232, endPoint x: 664, endPoint y: 224, distance: 7.5
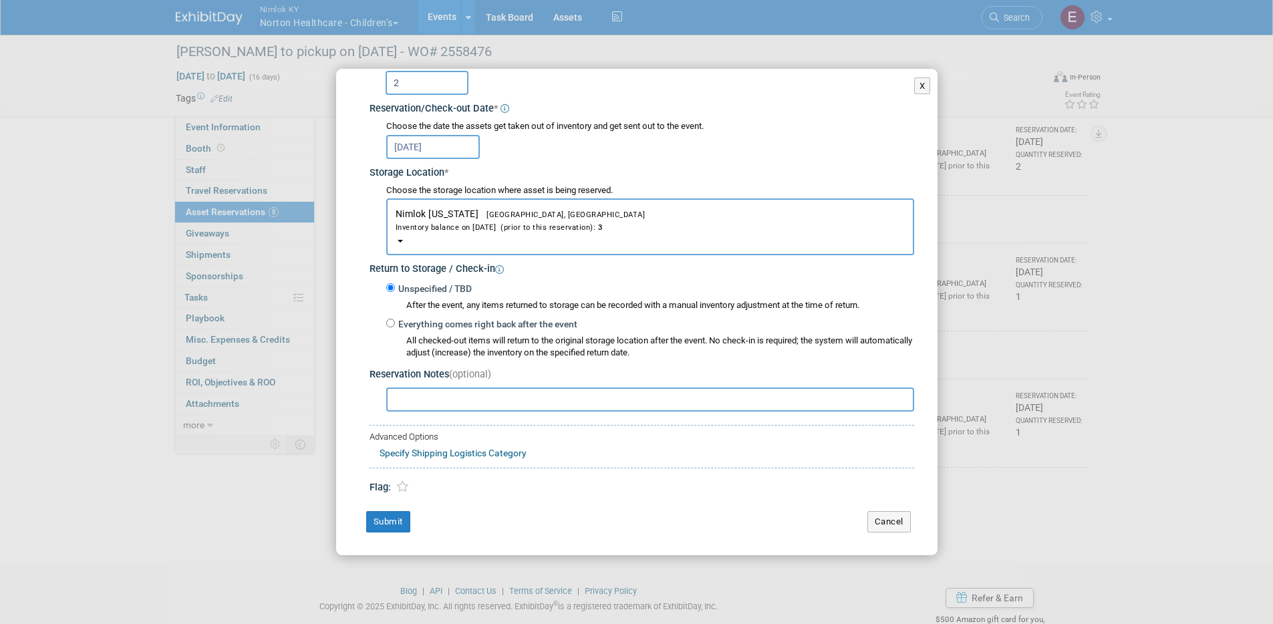
scroll to position [808, 0]
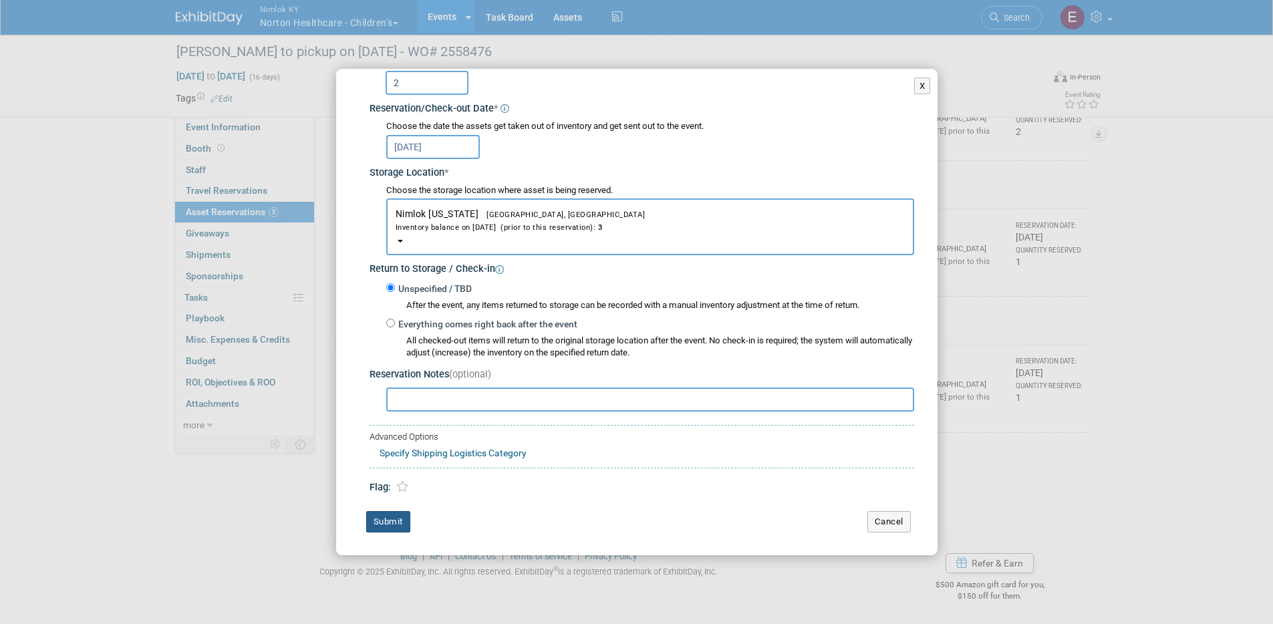
click at [391, 520] on button "Submit" at bounding box center [388, 521] width 44 height 21
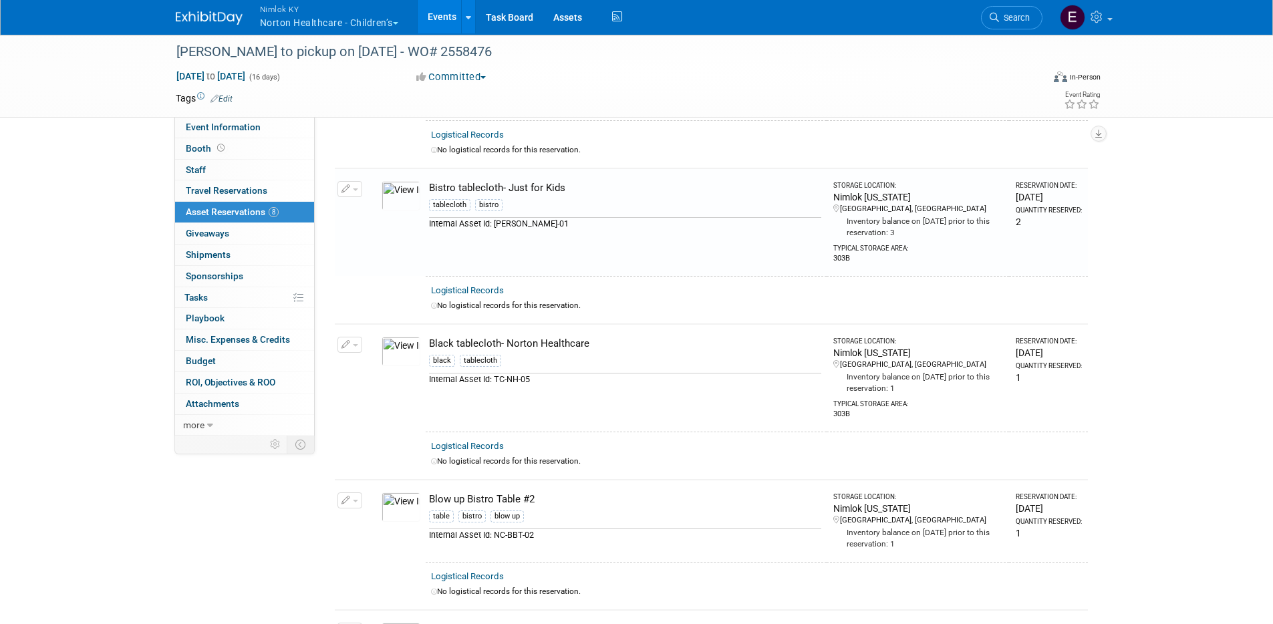
scroll to position [118, 0]
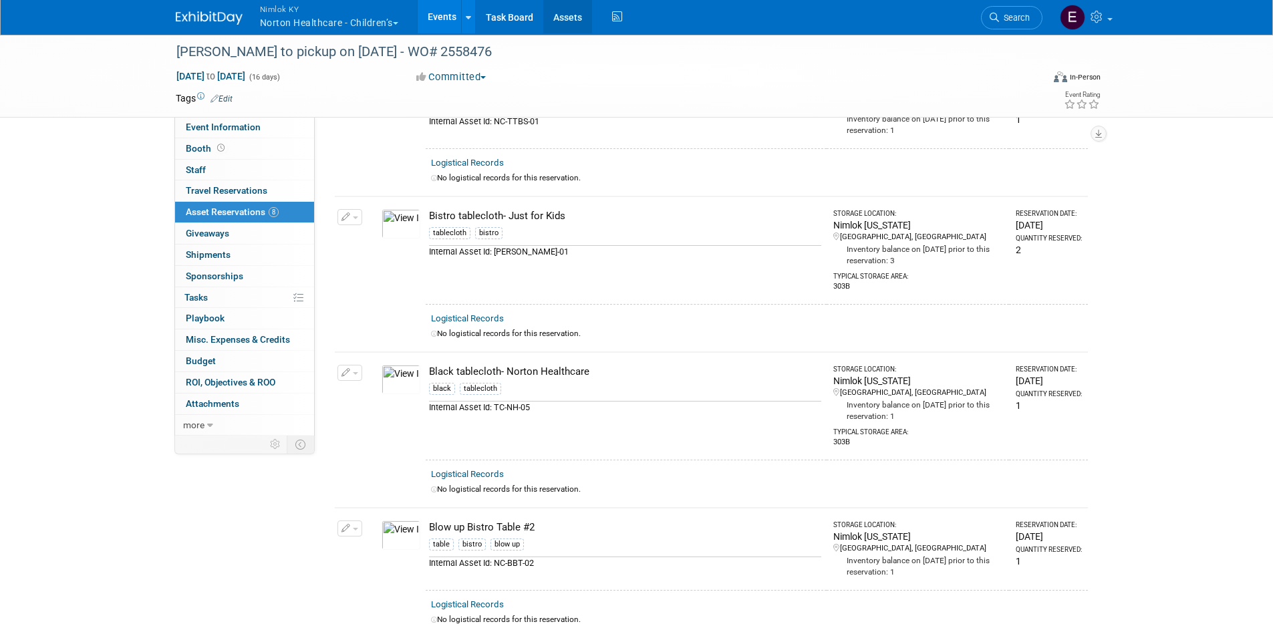
click at [573, 20] on link "Assets" at bounding box center [567, 16] width 49 height 33
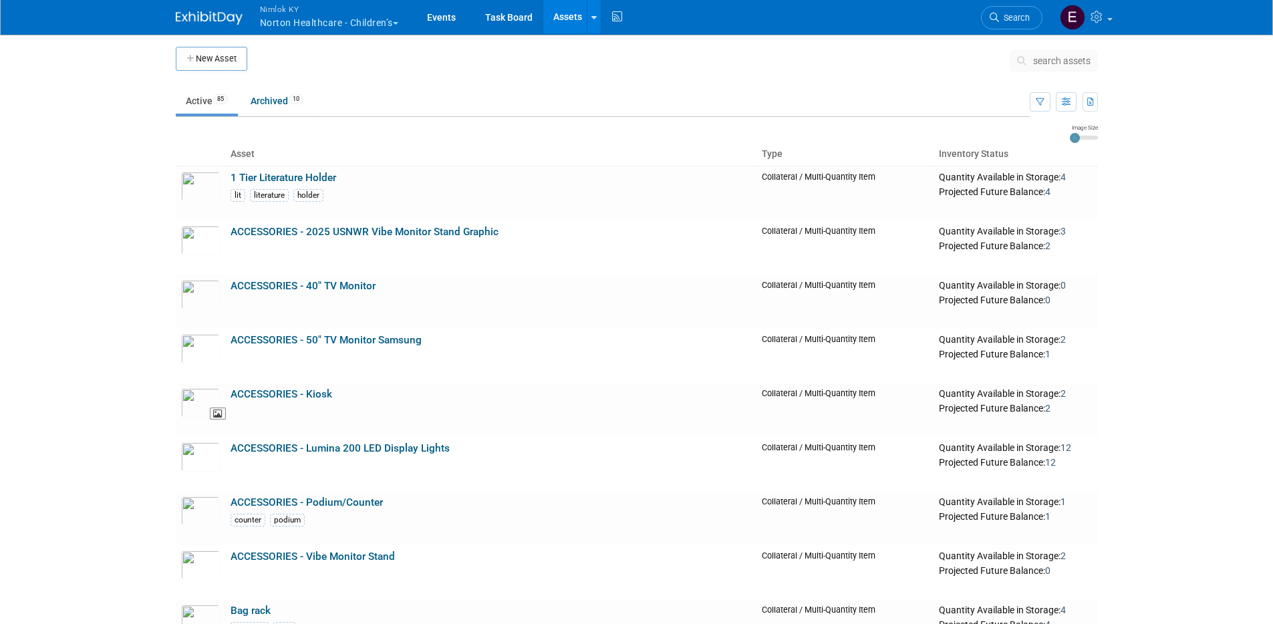
click at [132, 400] on body "Nimlok KY Norton Healthcare - Children’s Explore: My Workspaces 43 Go to Worksp…" at bounding box center [636, 312] width 1273 height 624
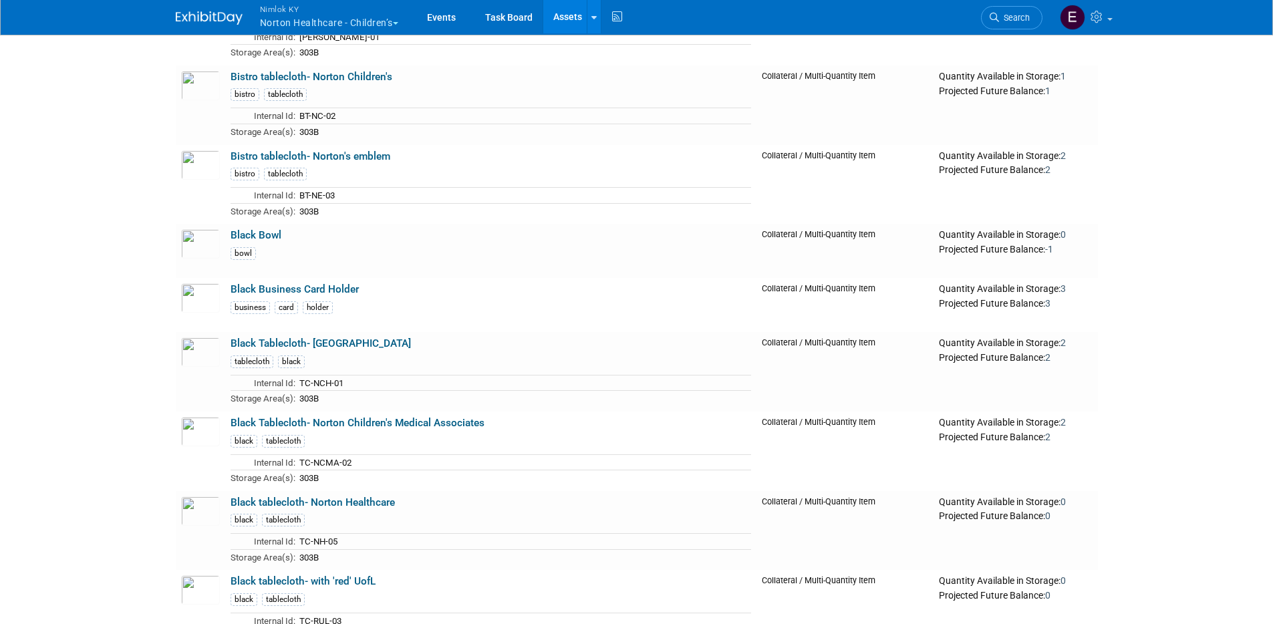
scroll to position [1619, 0]
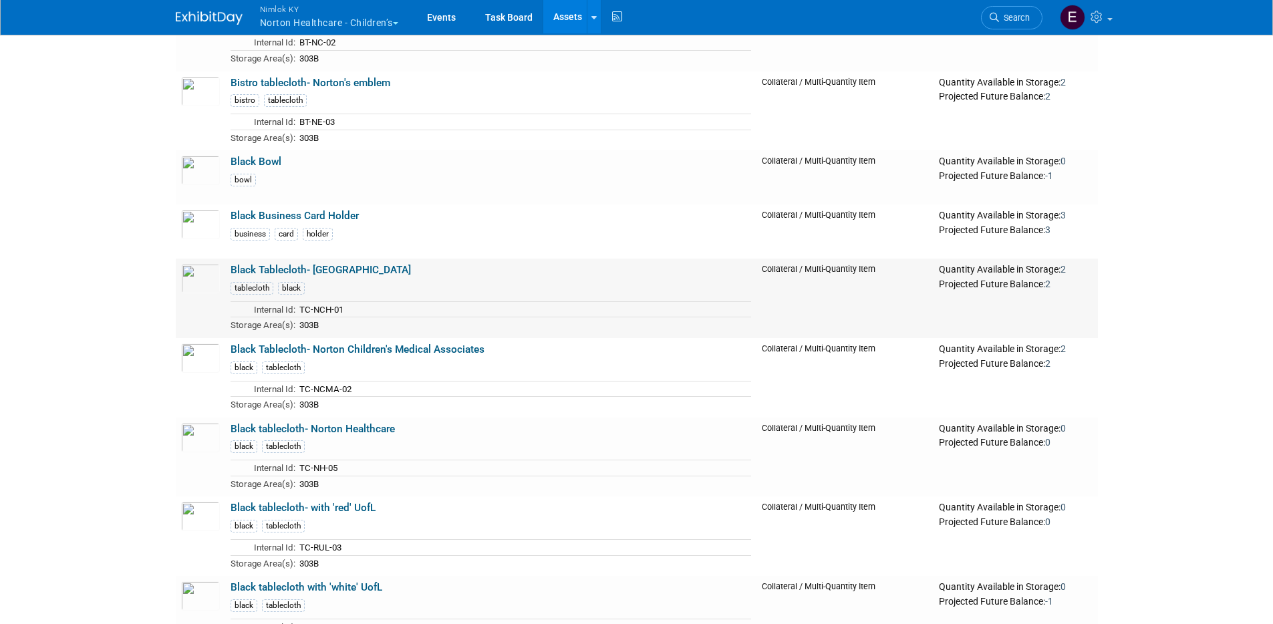
click at [388, 274] on link "Black Tablecloth- Norton Children's Hospital" at bounding box center [320, 270] width 180 height 12
click at [329, 27] on button "Nimlok KY Norton Healthcare - Children’s" at bounding box center [337, 17] width 156 height 35
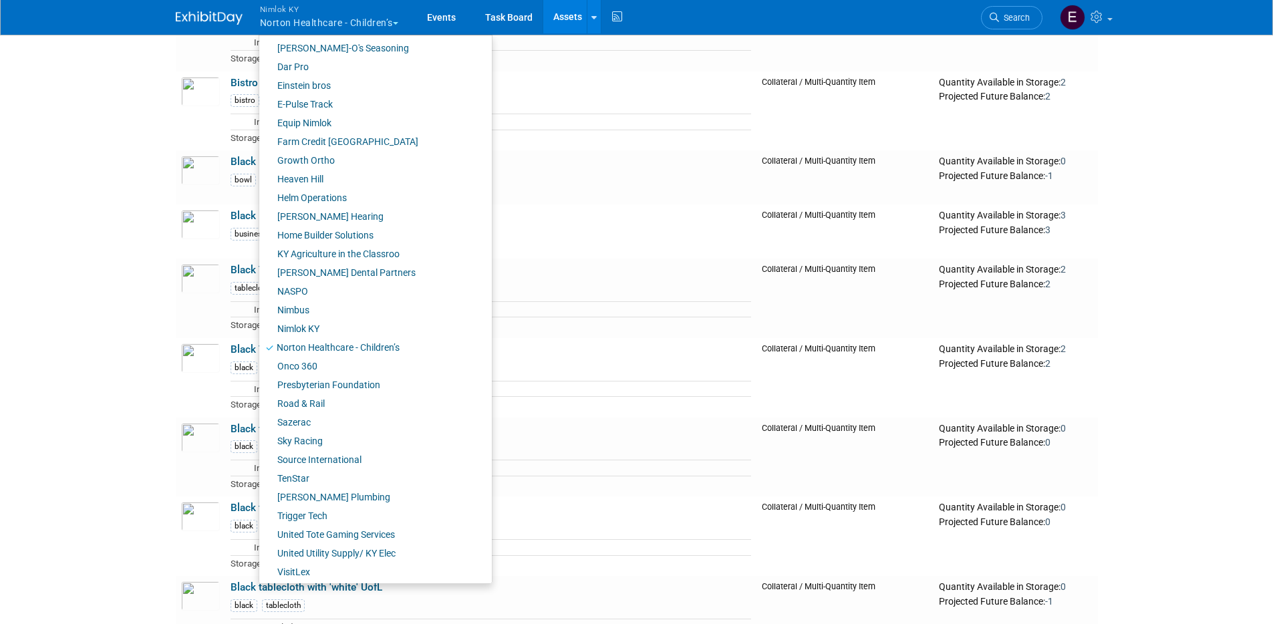
scroll to position [322, 0]
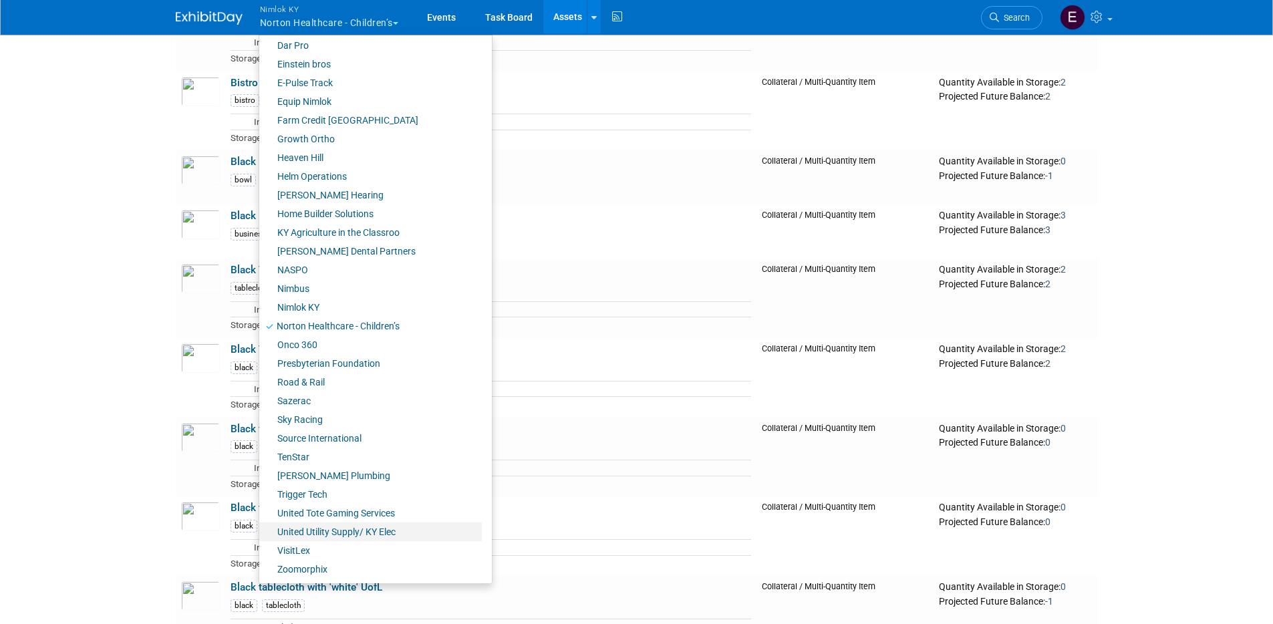
click at [375, 535] on link "United Utility Supply/ KY Elec" at bounding box center [370, 531] width 222 height 19
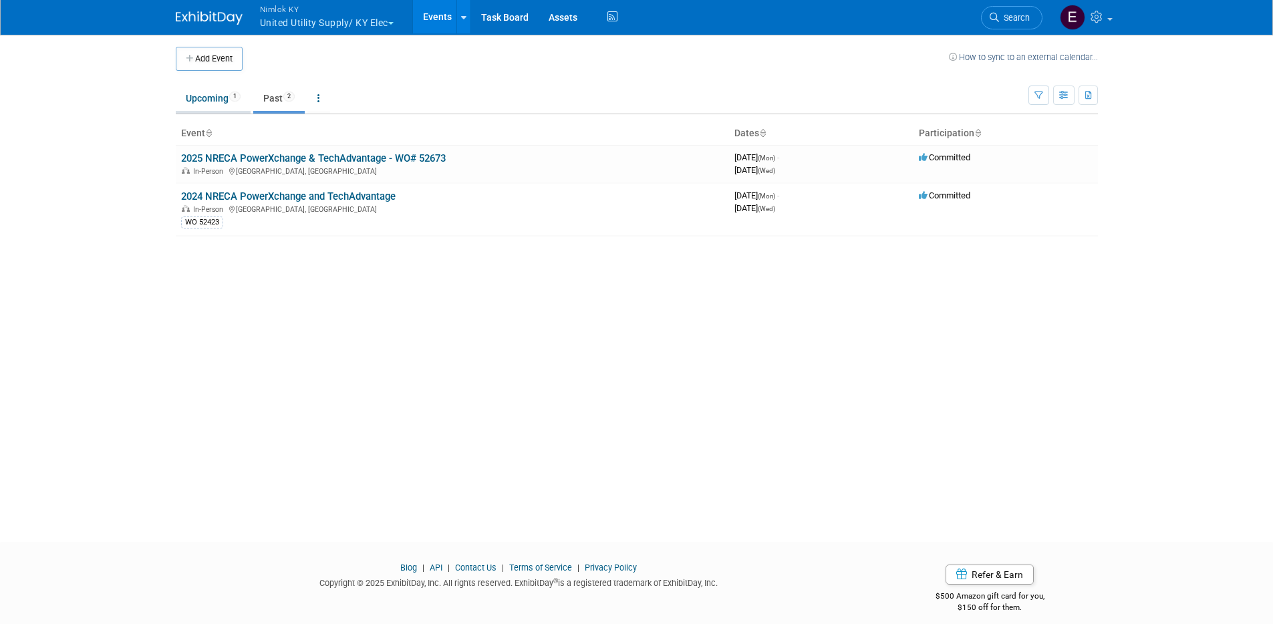
click at [210, 97] on link "Upcoming 1" at bounding box center [213, 98] width 75 height 25
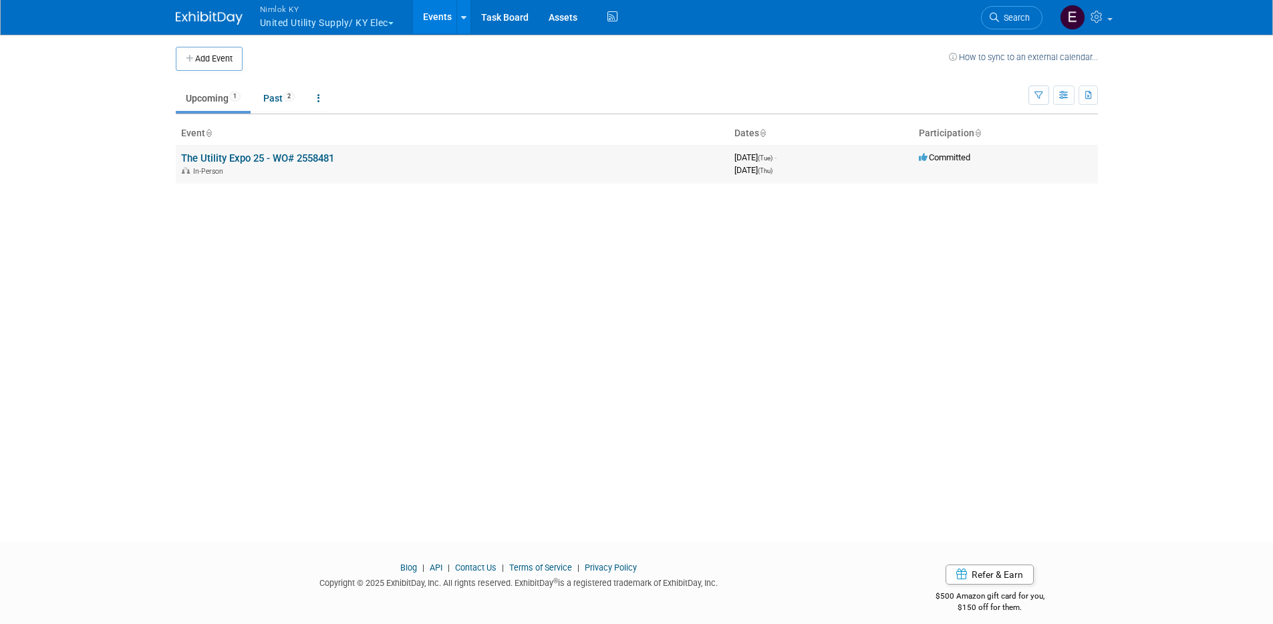
click at [293, 161] on link "The Utility Expo 25 - WO# 2558481" at bounding box center [257, 158] width 153 height 12
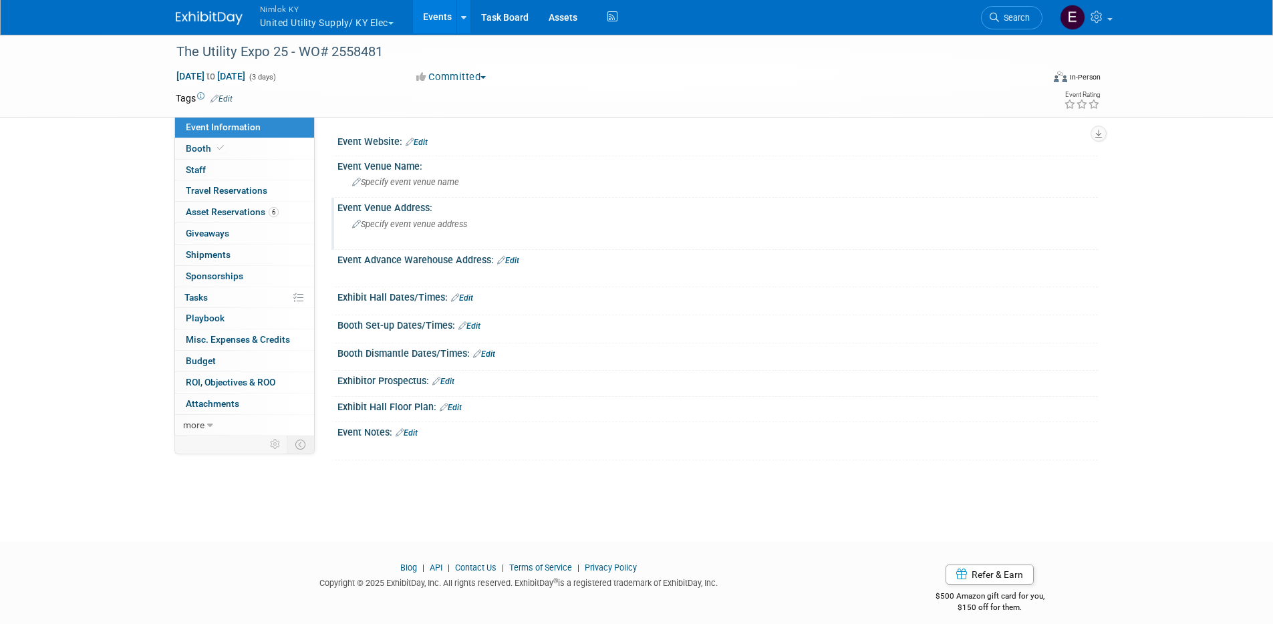
click at [511, 232] on div "Specify event venue address" at bounding box center [495, 229] width 297 height 31
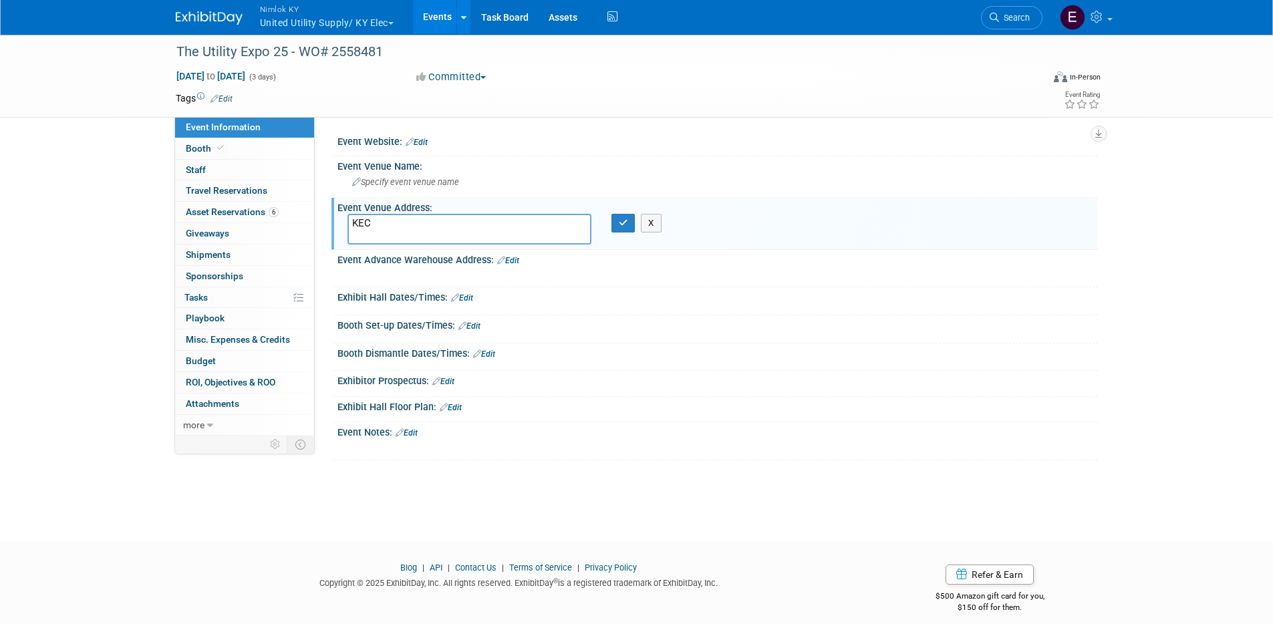
type textarea "KEC"
drag, startPoint x: 560, startPoint y: 518, endPoint x: 561, endPoint y: 510, distance: 7.4
click at [560, 518] on body "Nimlok KY United Utility Supply/ KY Elec Explore: My Workspaces 43 Go to Worksp…" at bounding box center [636, 312] width 1273 height 624
click at [620, 218] on icon "button" at bounding box center [623, 222] width 9 height 9
